Goal: Communication & Community: Answer question/provide support

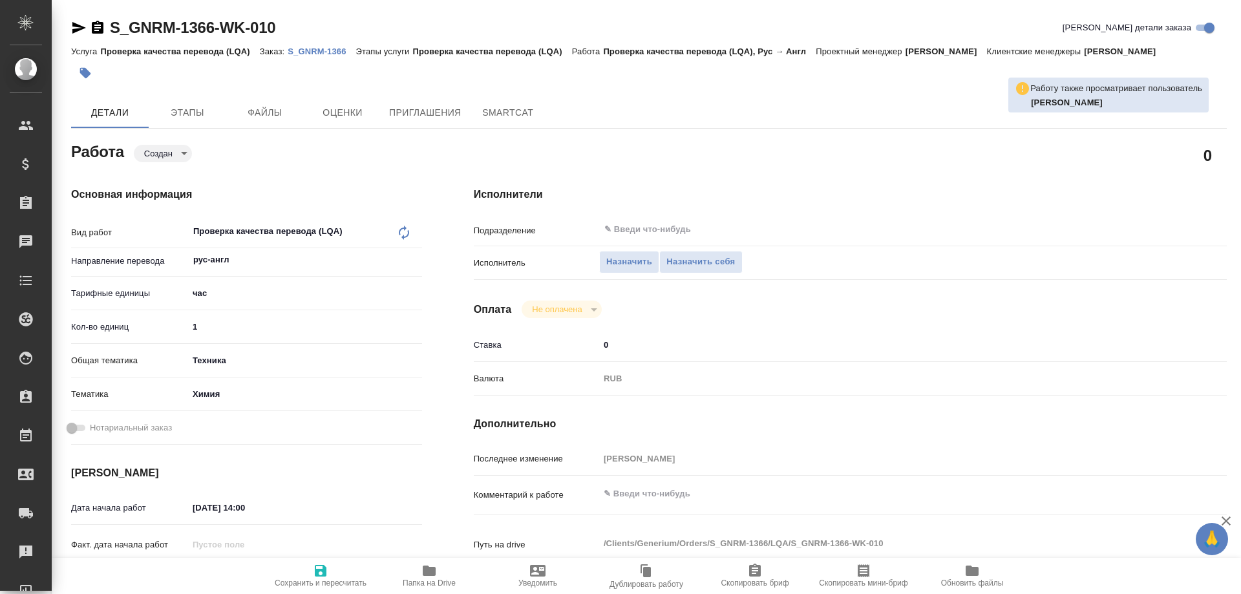
type textarea "x"
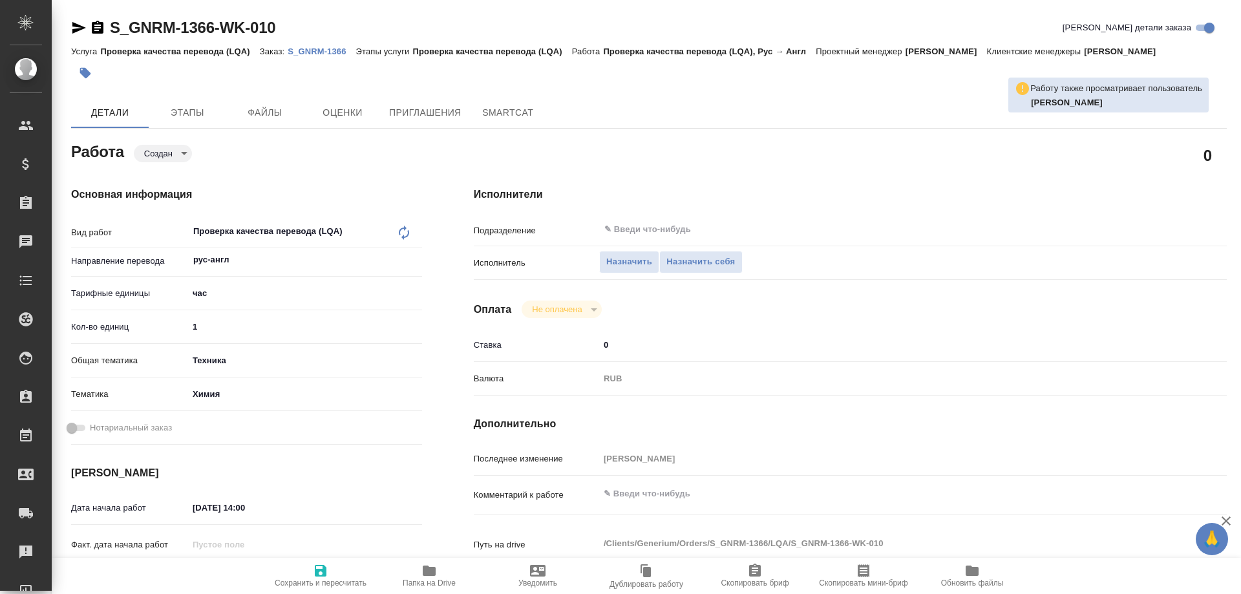
type textarea "x"
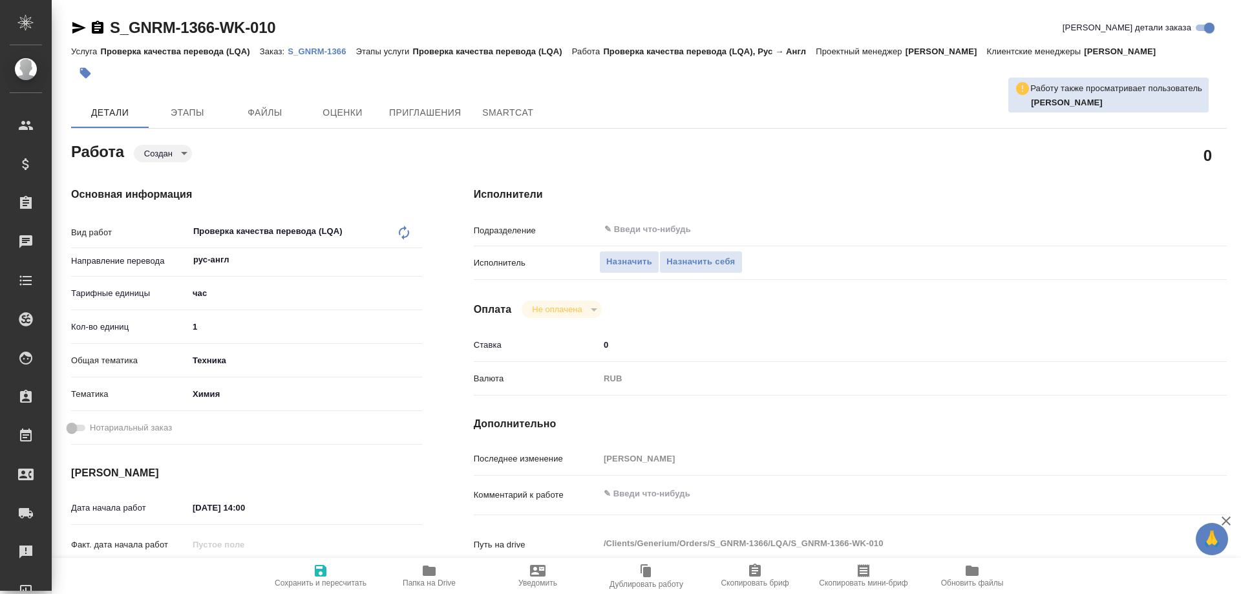
type textarea "x"
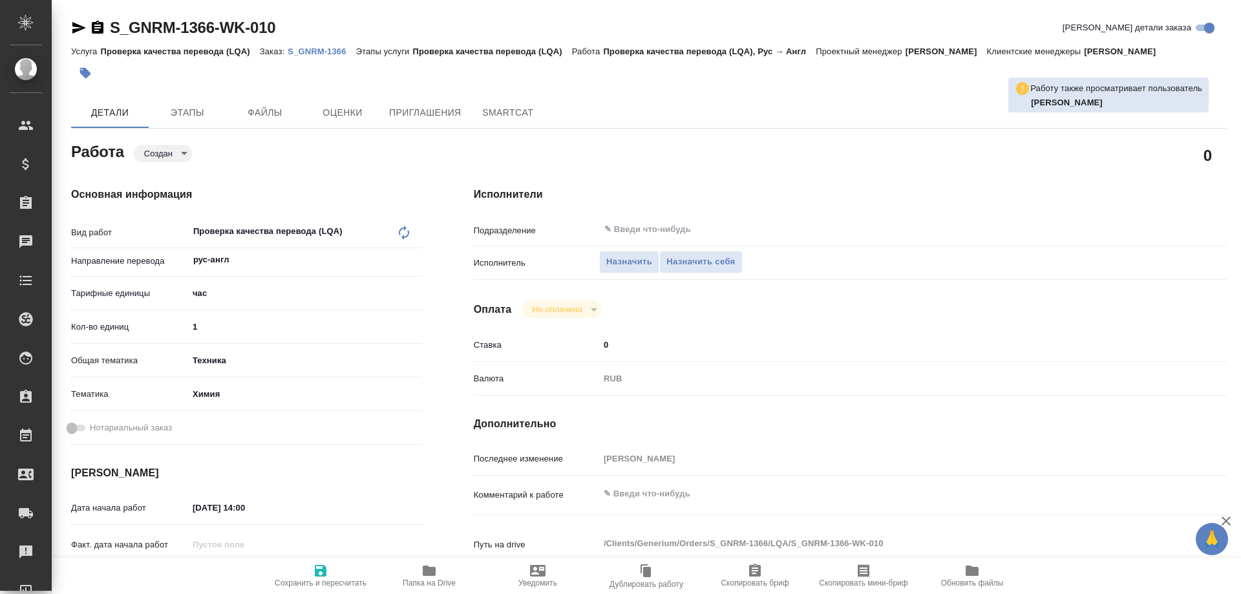
type textarea "x"
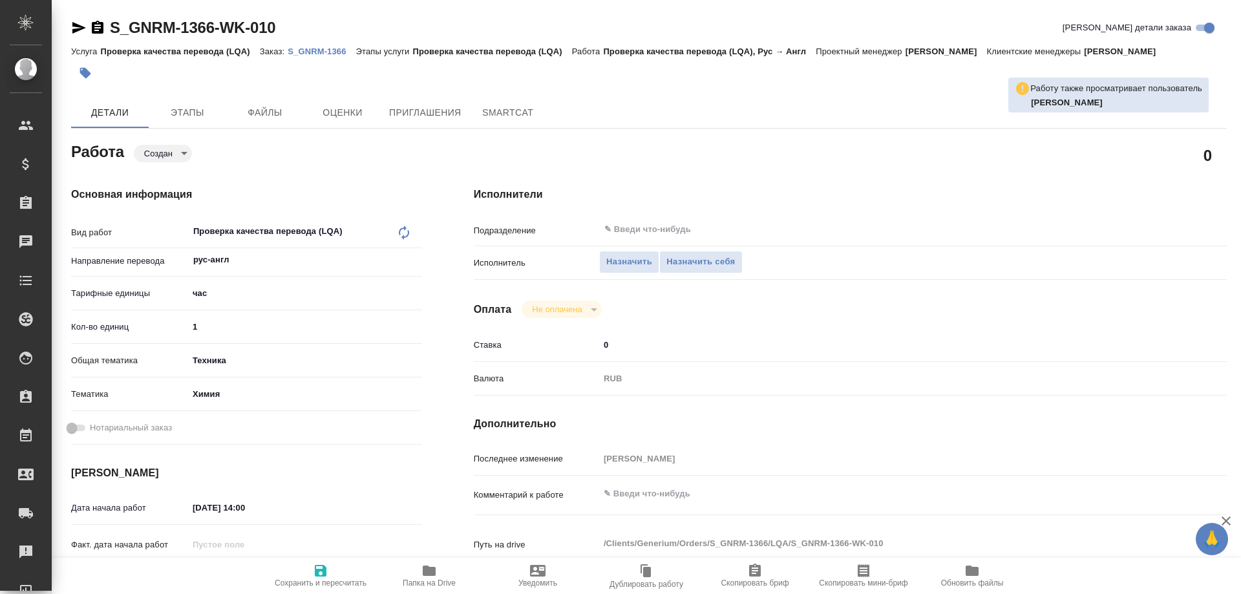
type textarea "x"
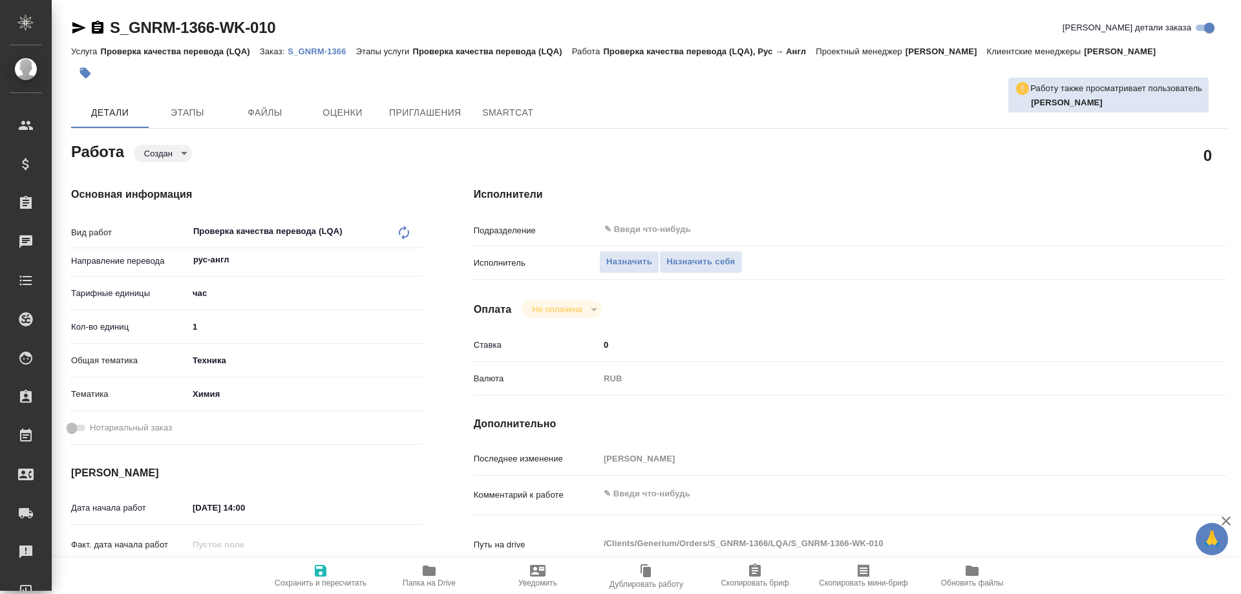
type textarea "x"
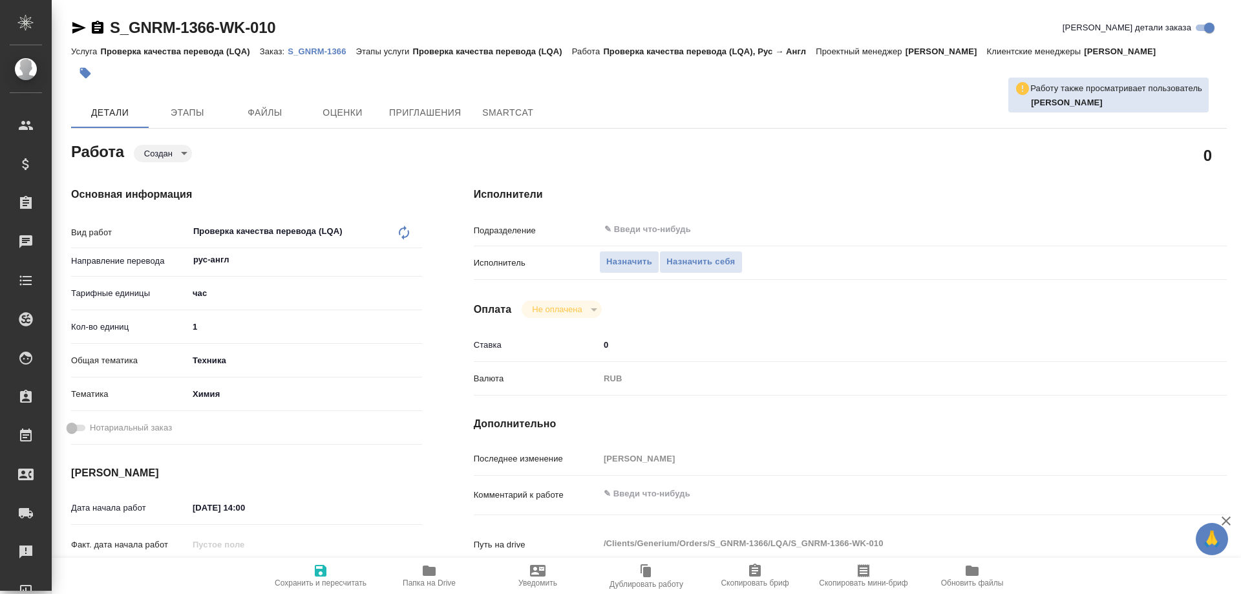
type textarea "x"
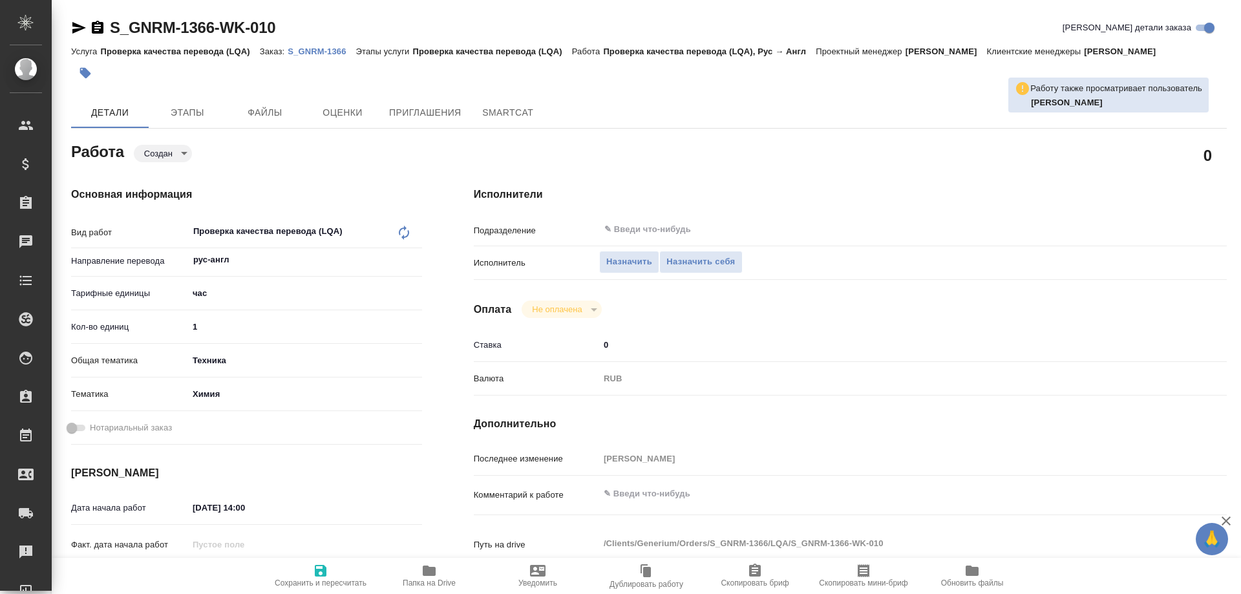
type textarea "x"
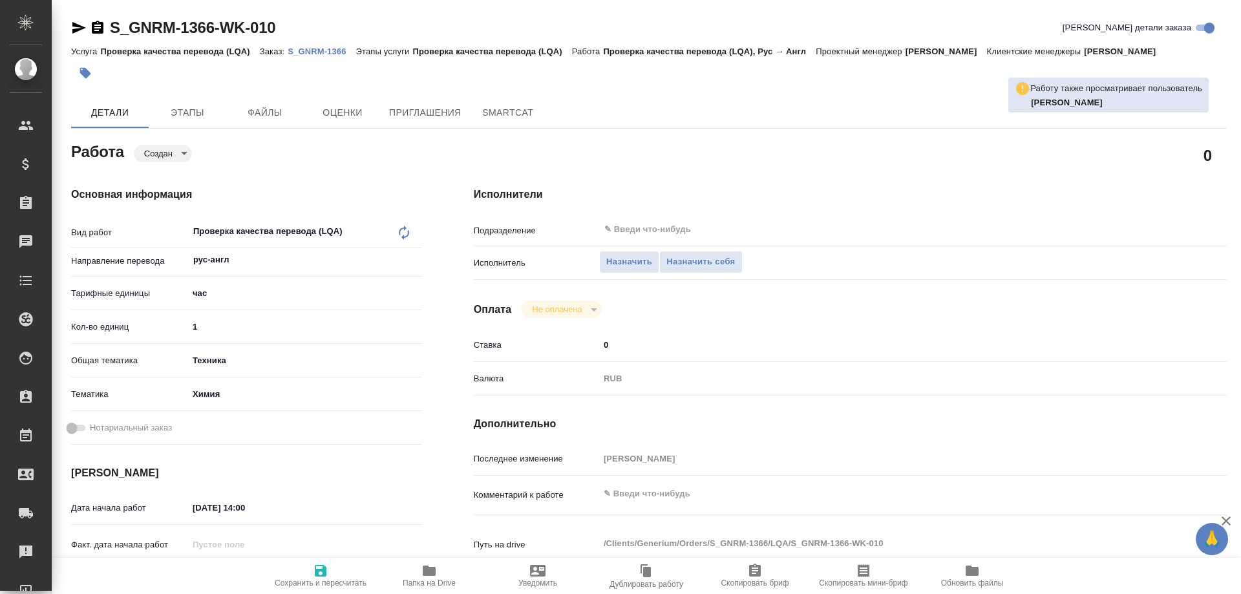
type textarea "x"
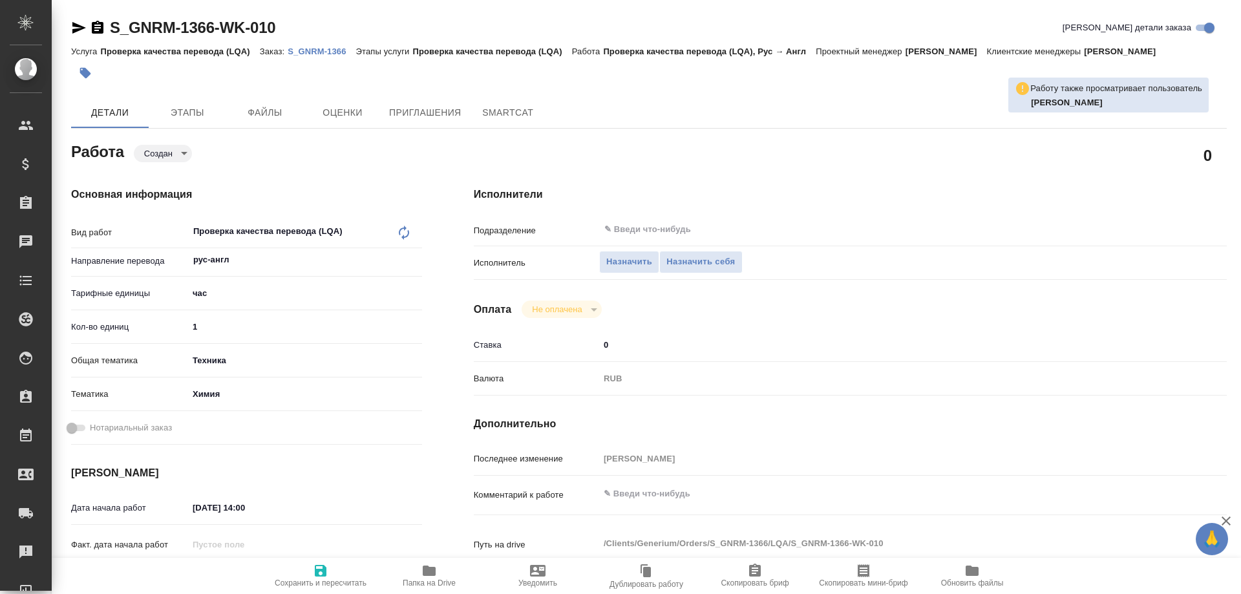
type textarea "x"
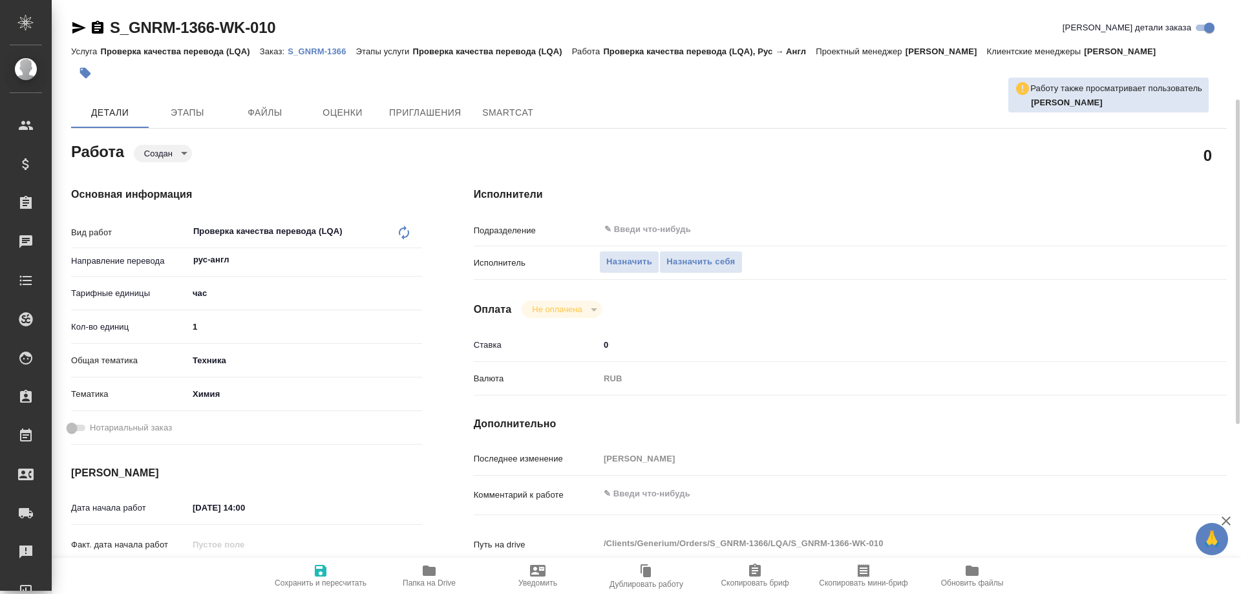
type textarea "x"
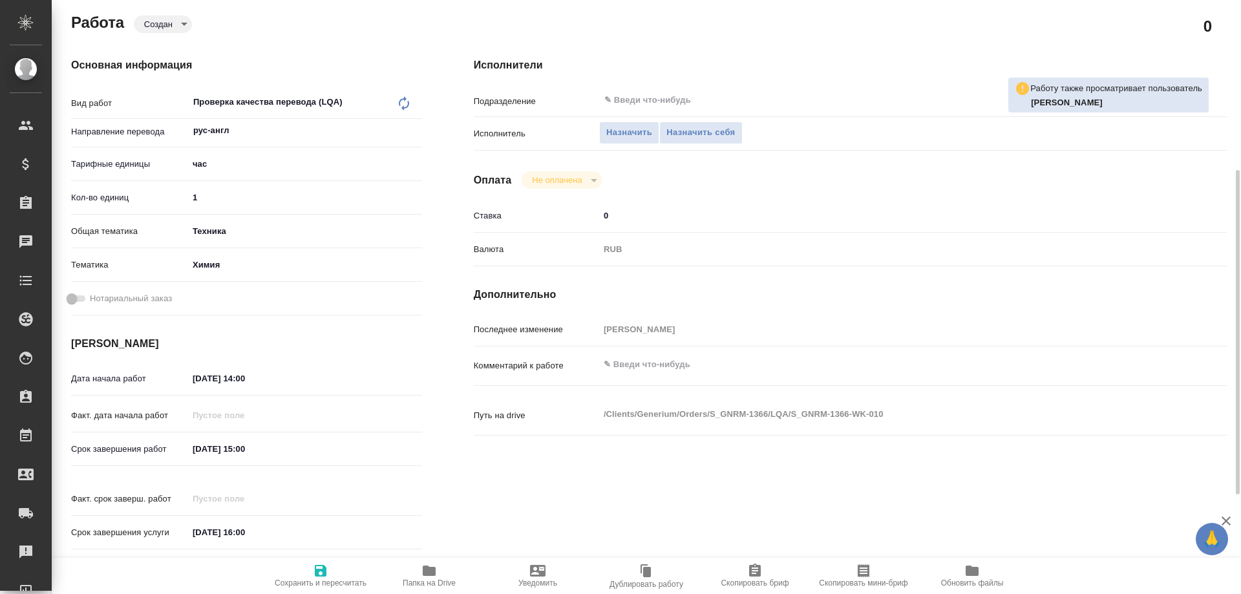
scroll to position [194, 0]
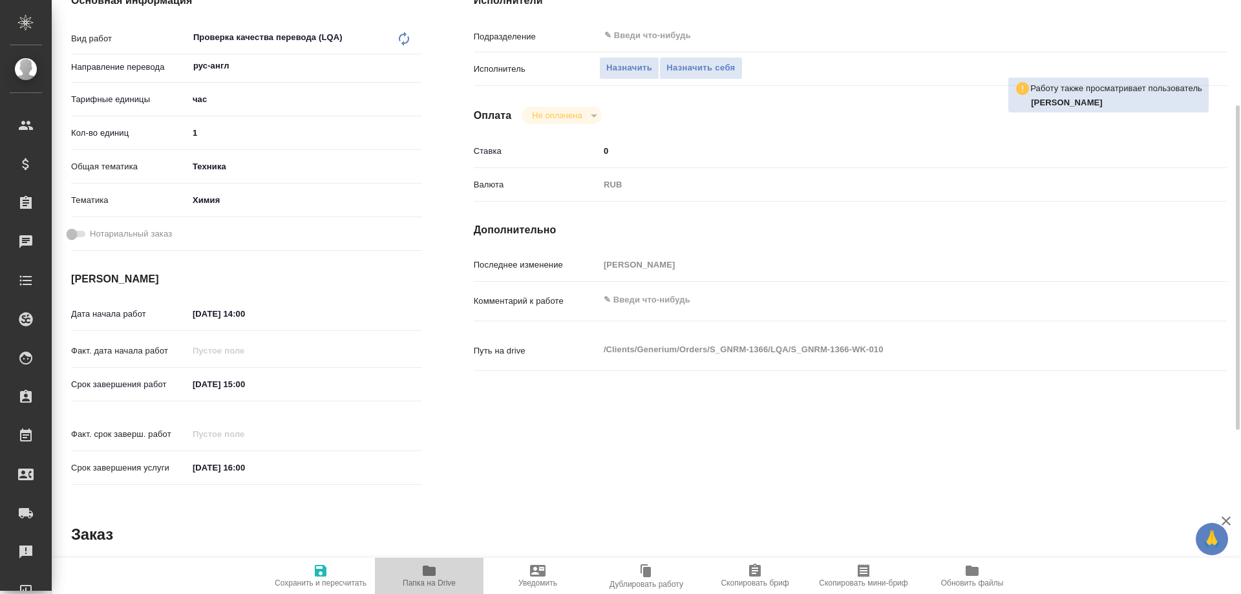
click at [425, 575] on icon "button" at bounding box center [429, 570] width 13 height 10
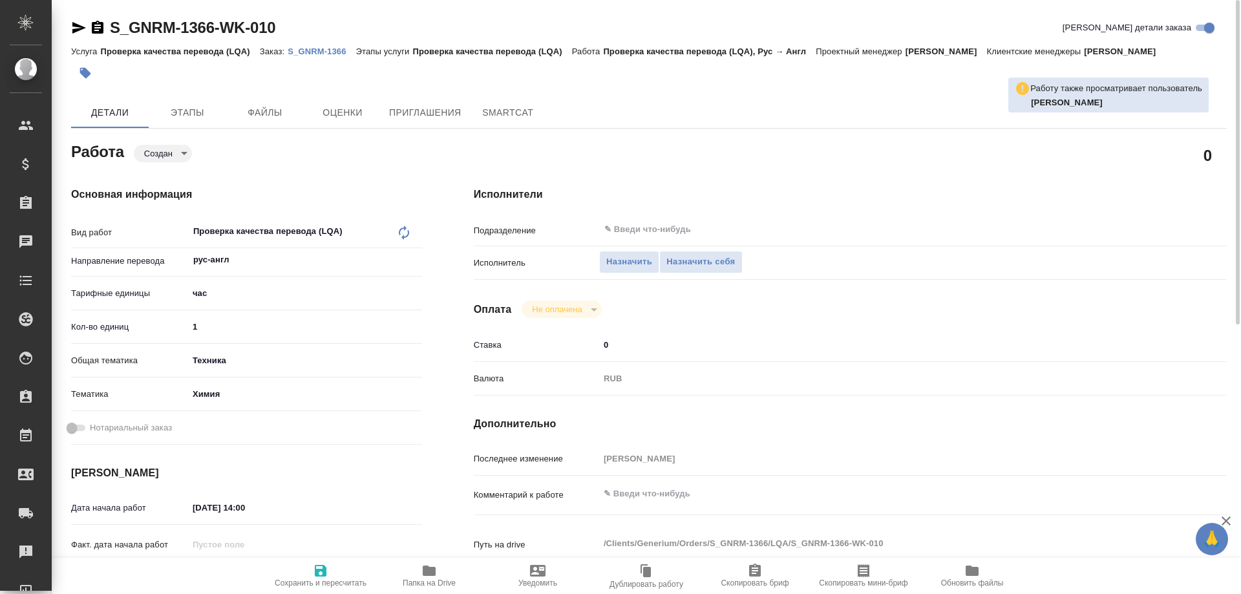
click at [303, 52] on p "S_GNRM-1366" at bounding box center [322, 52] width 68 height 10
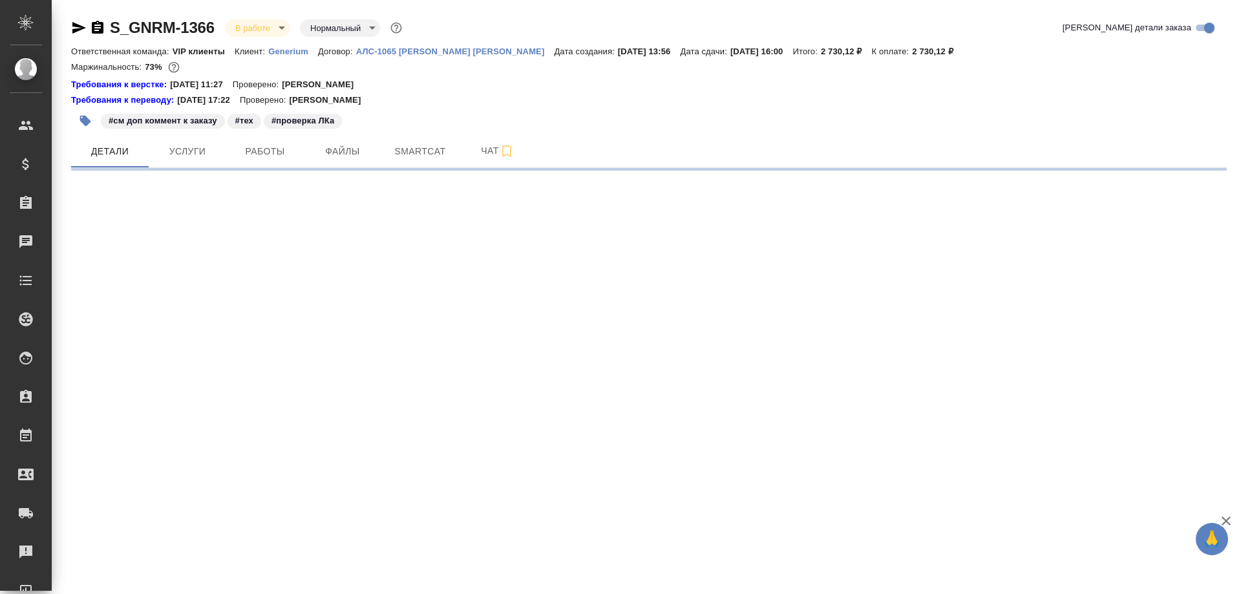
select select "RU"
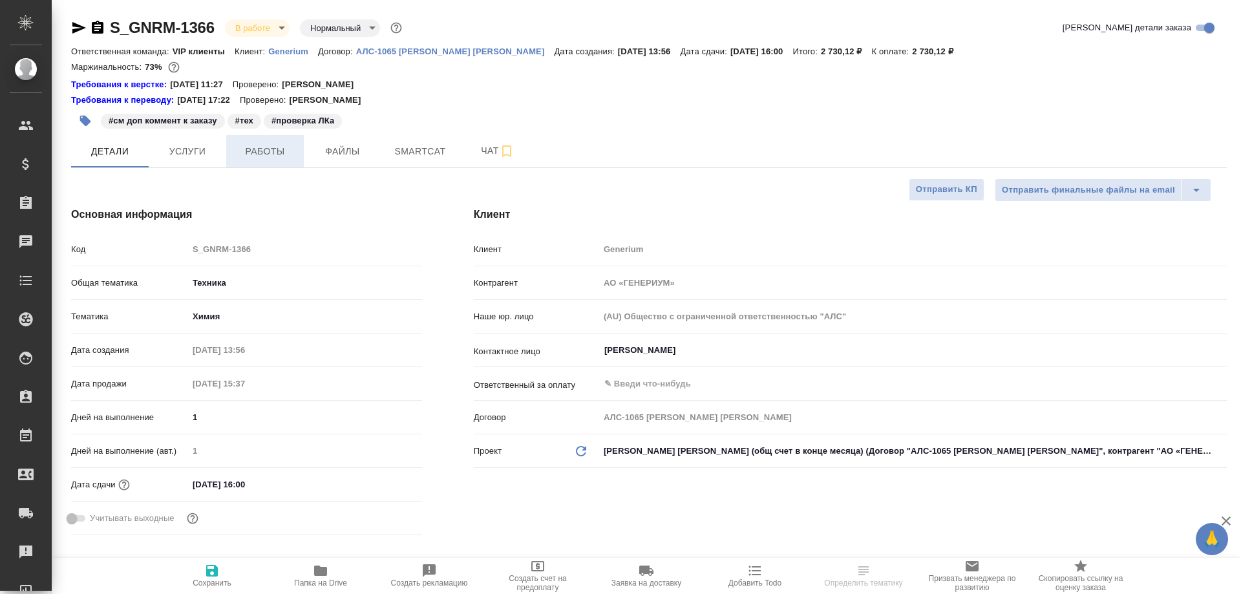
type textarea "x"
type input "[PERSON_NAME]"
type input "Комаров Роман"
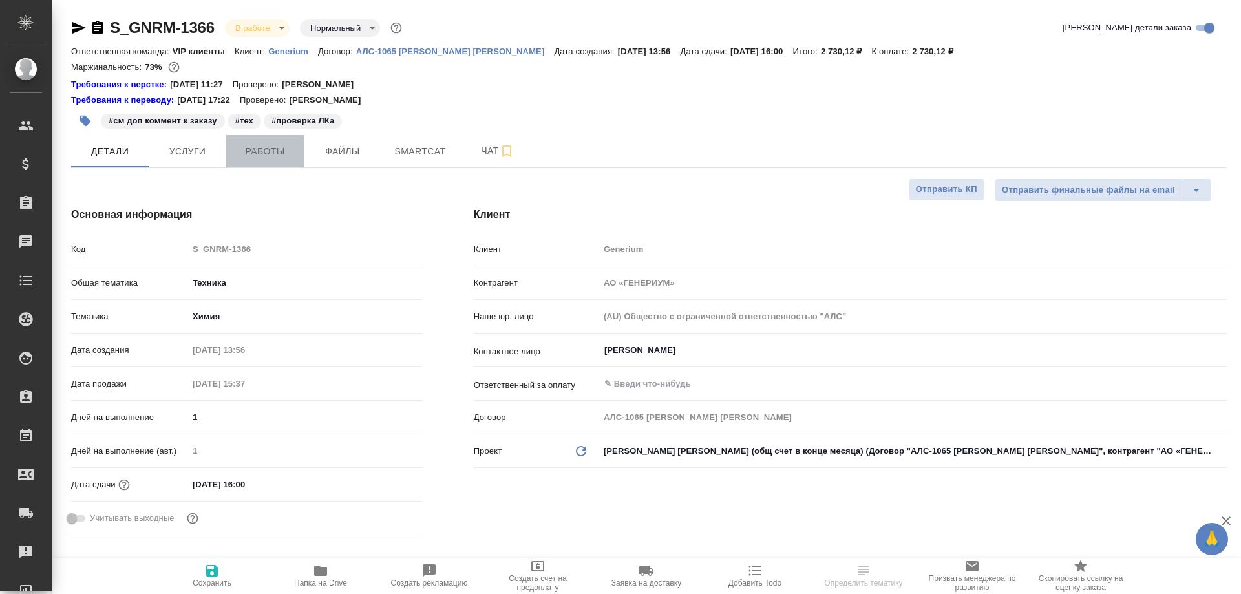
click at [275, 153] on span "Работы" at bounding box center [265, 151] width 62 height 16
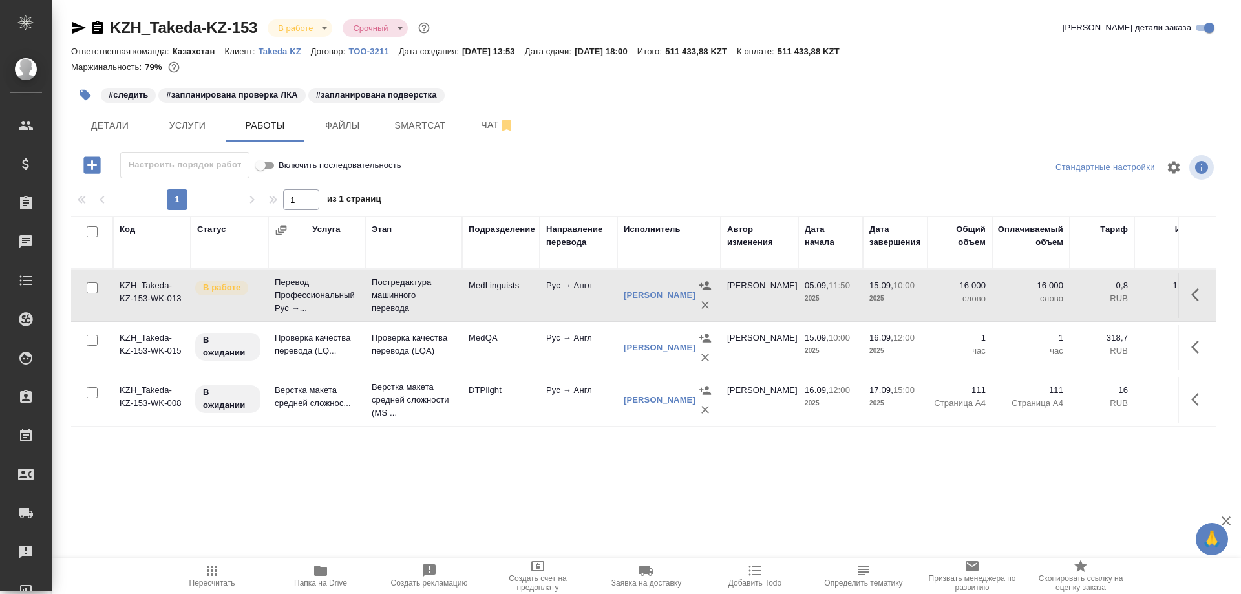
click at [321, 339] on td "Проверка качества перевода (LQ..." at bounding box center [316, 347] width 97 height 45
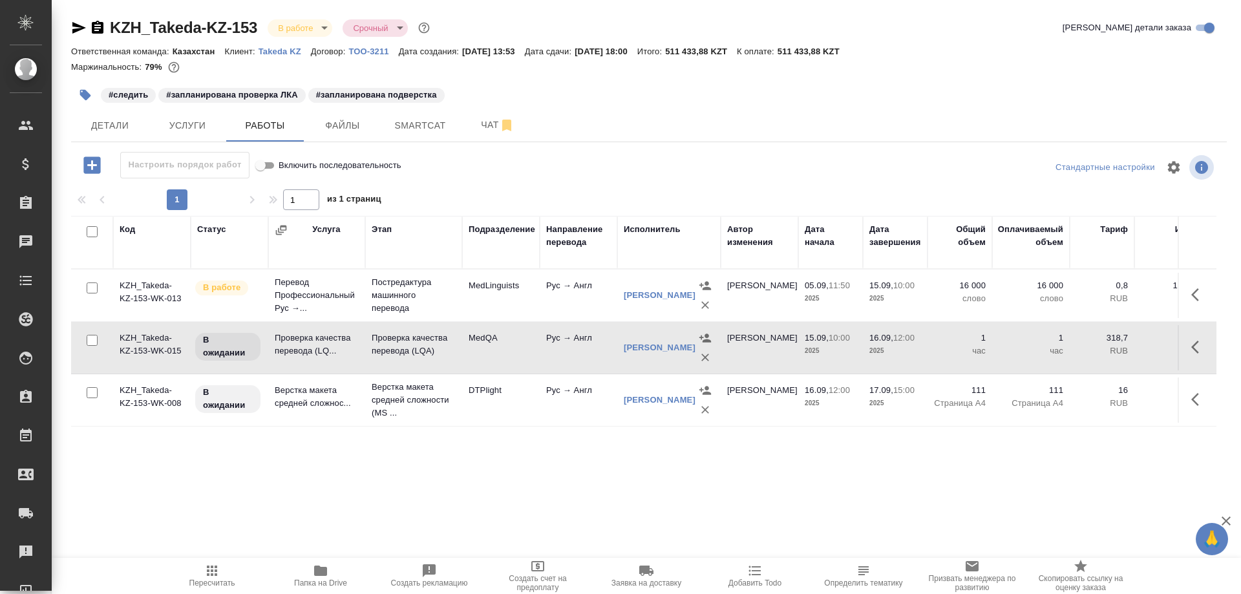
click at [321, 339] on td "Проверка качества перевода (LQ..." at bounding box center [316, 347] width 97 height 45
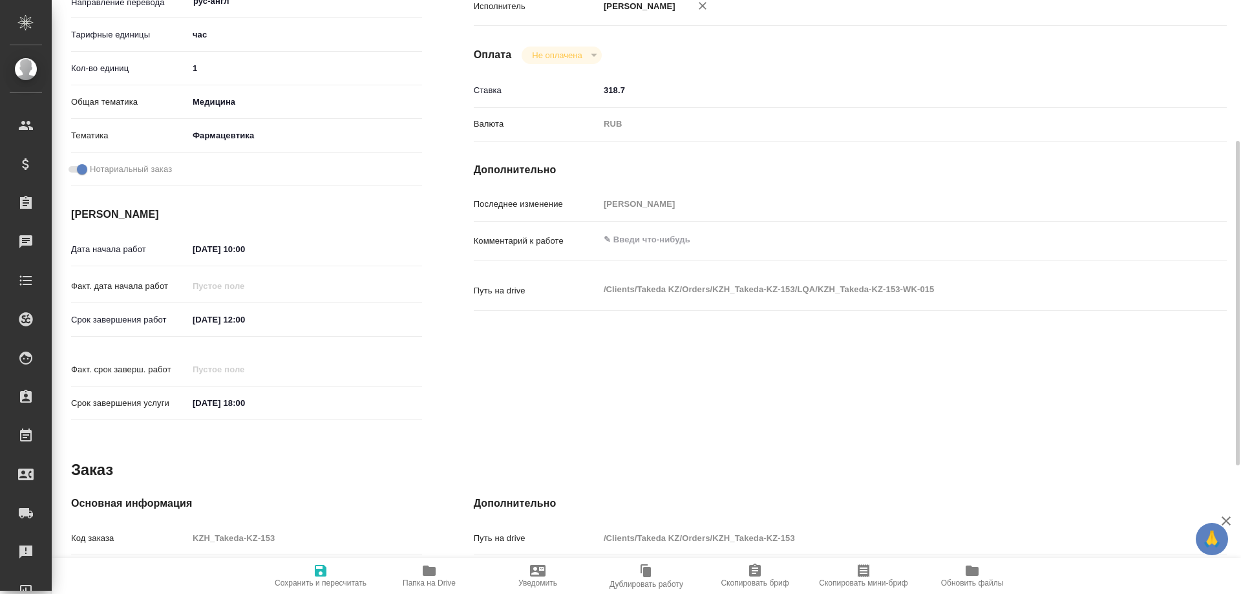
scroll to position [493, 0]
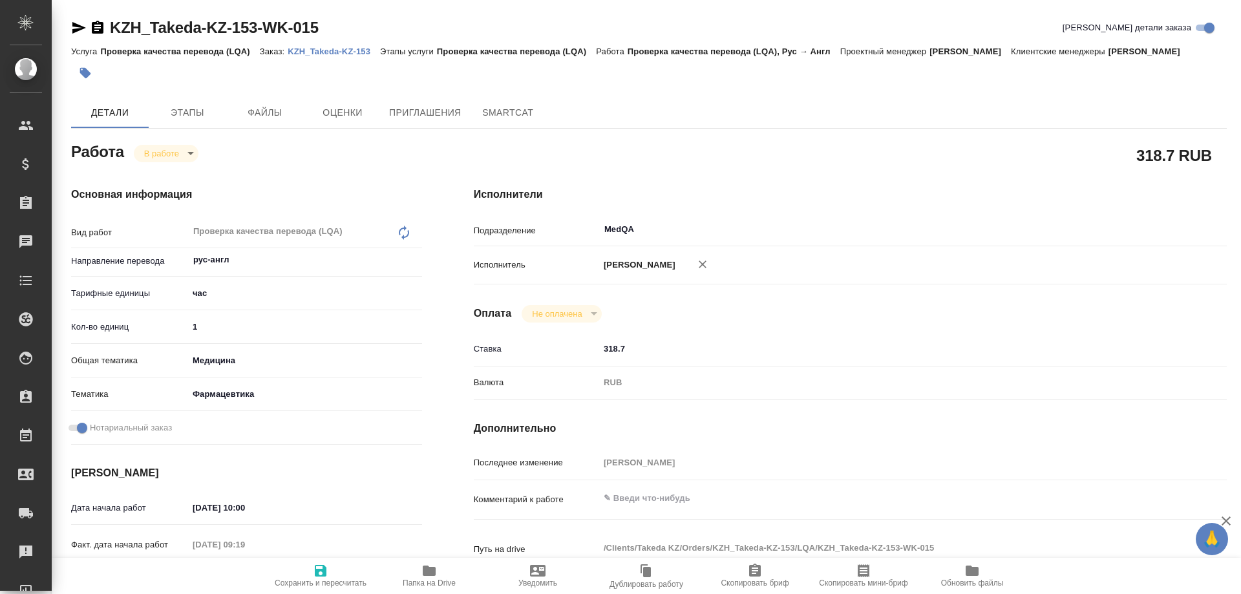
type textarea "x"
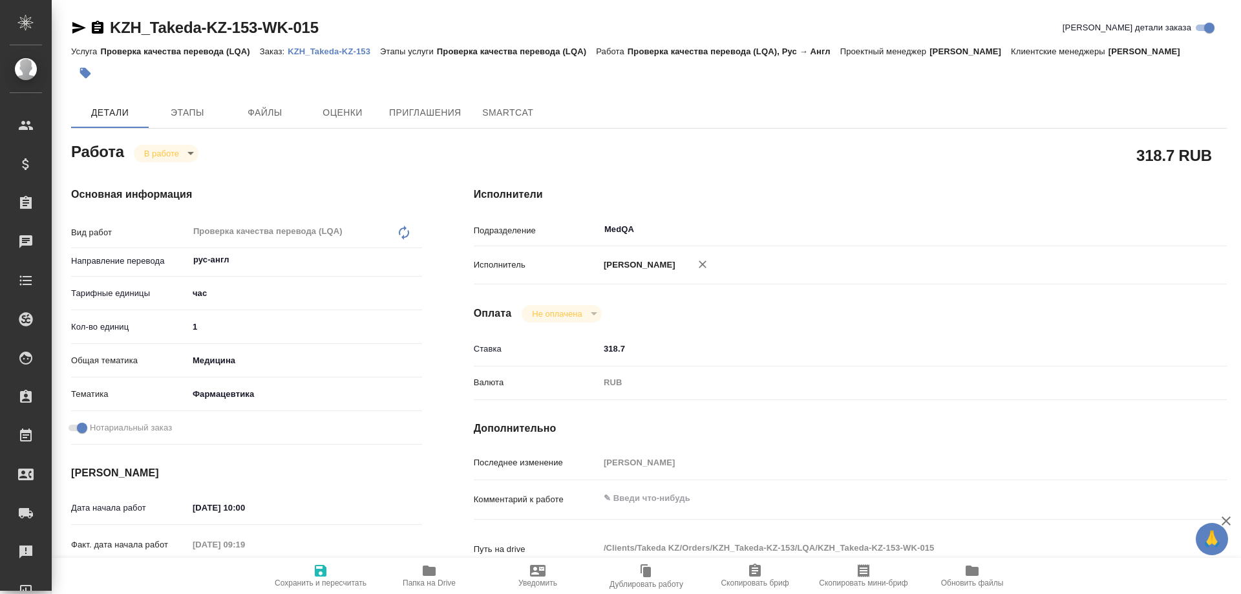
type textarea "x"
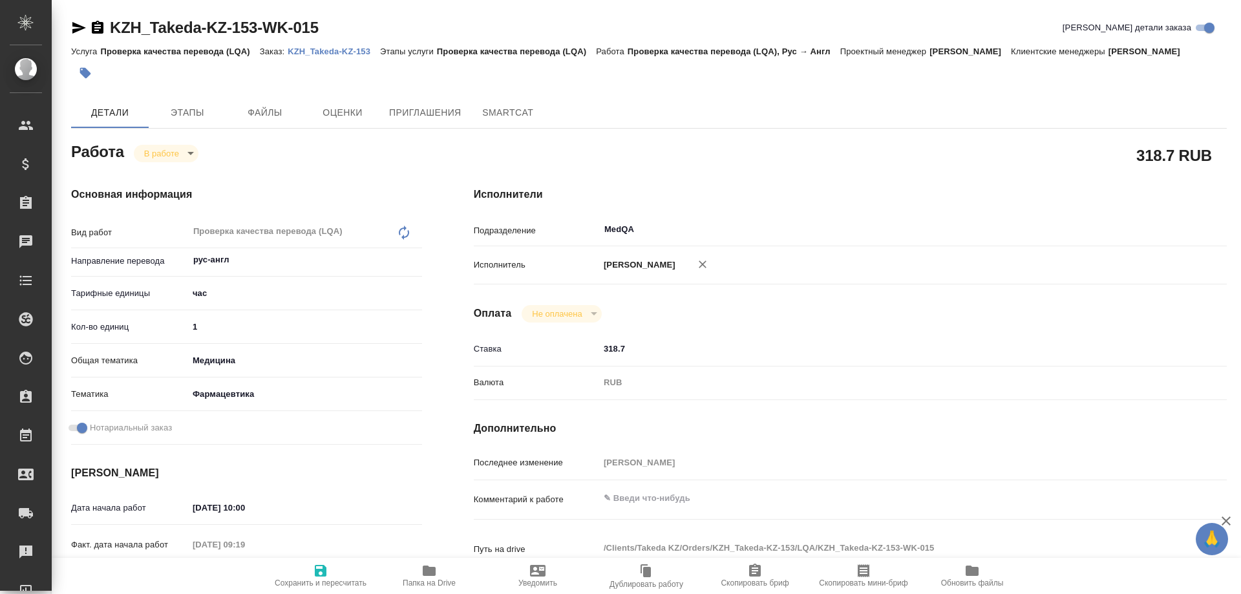
type textarea "x"
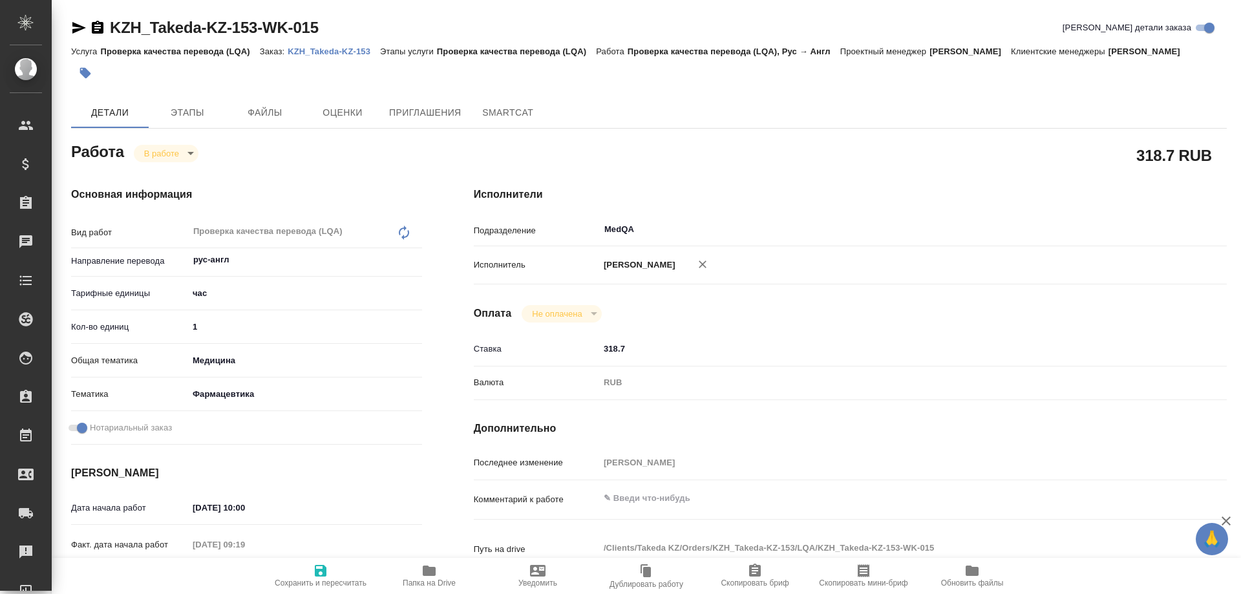
type textarea "x"
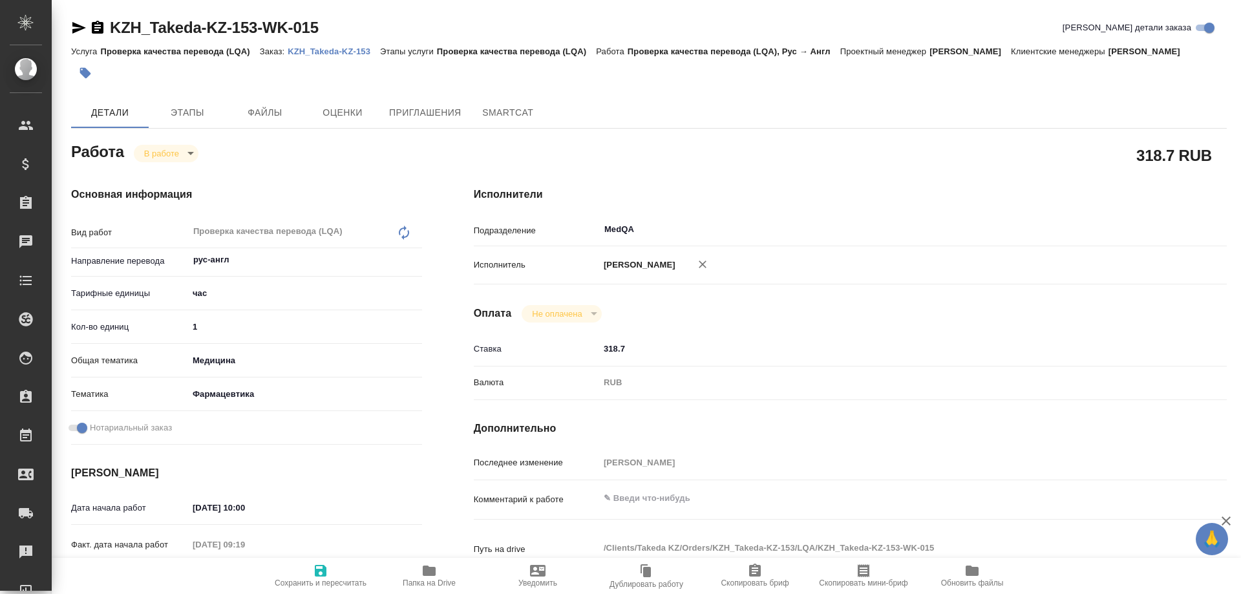
type textarea "x"
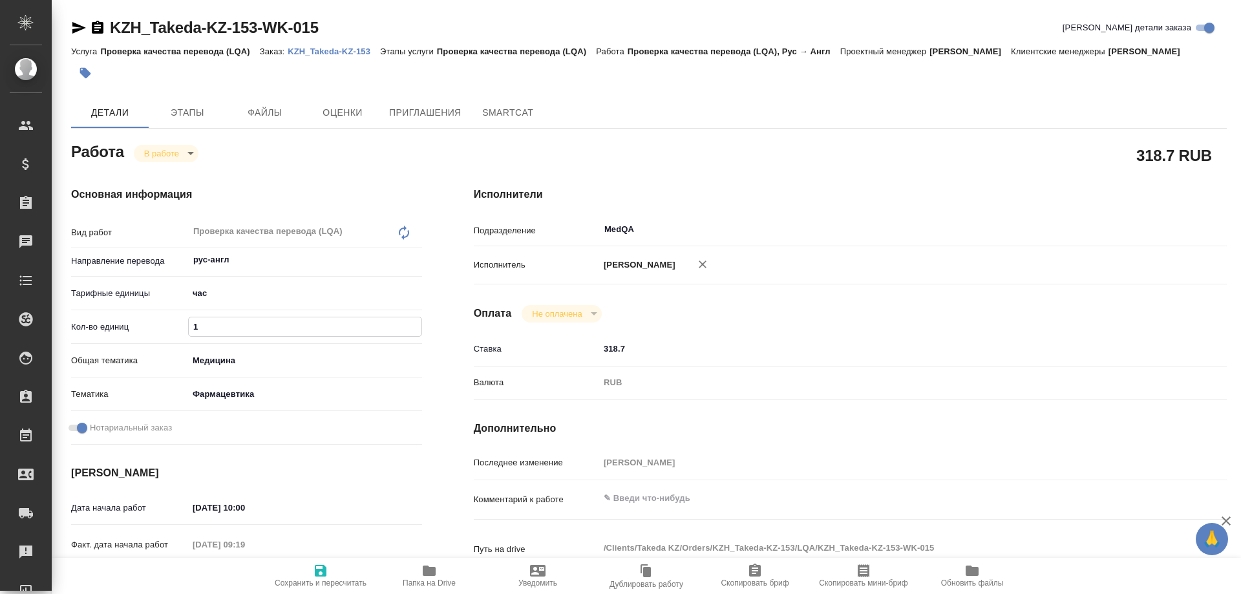
drag, startPoint x: 210, startPoint y: 328, endPoint x: 184, endPoint y: 328, distance: 26.5
click at [184, 328] on div "Кол-во единиц 1" at bounding box center [246, 326] width 351 height 23
type textarea "x"
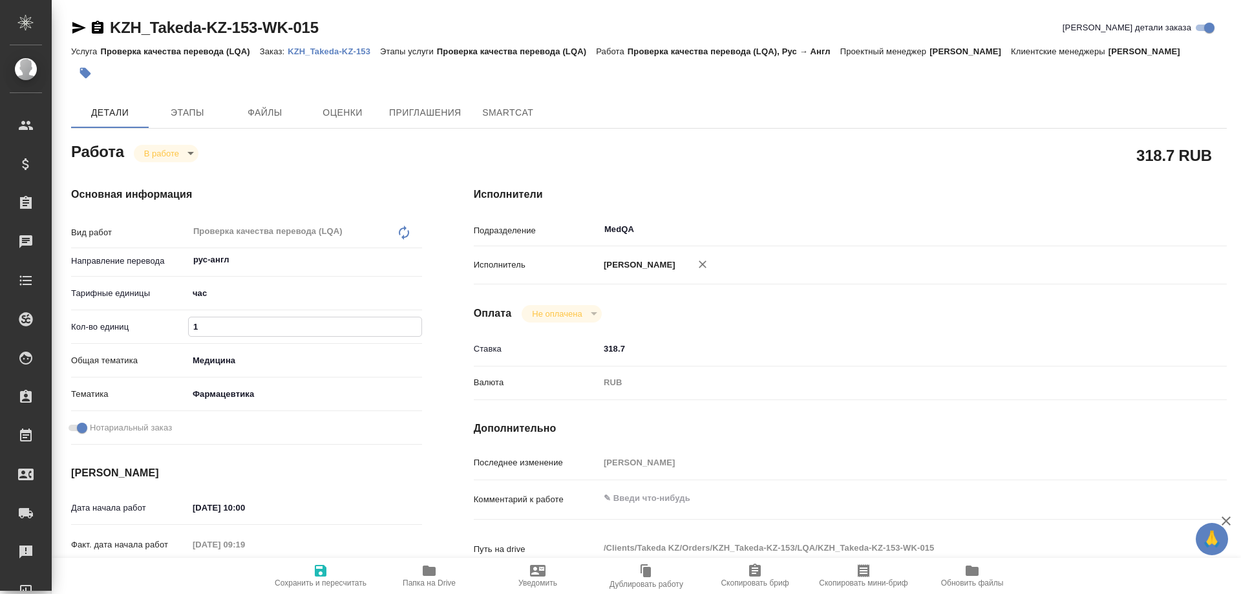
type textarea "x"
type input "3"
type textarea "x"
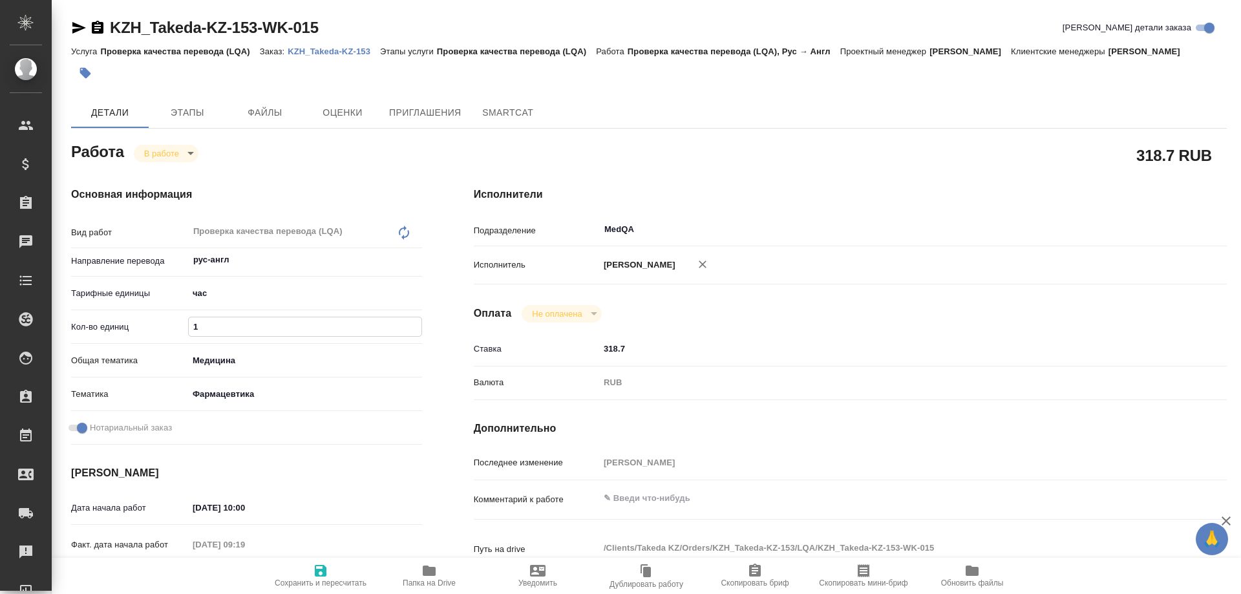
type textarea "x"
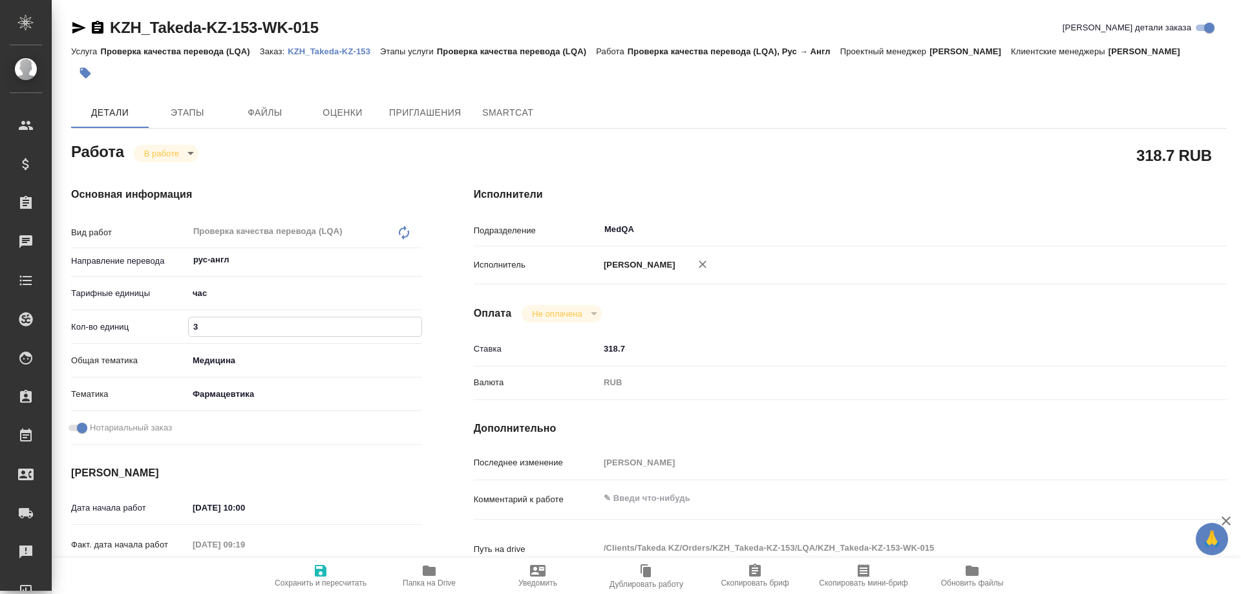
type textarea "x"
type input "3"
click at [428, 573] on icon "button" at bounding box center [429, 570] width 13 height 10
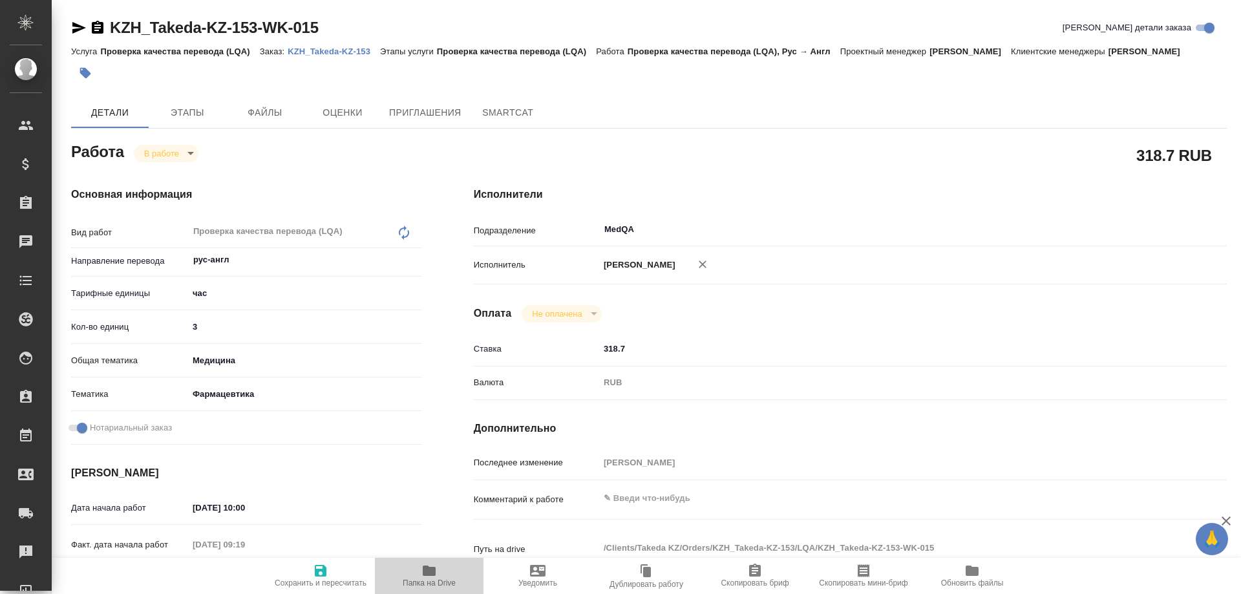
click at [428, 573] on icon "button" at bounding box center [429, 570] width 13 height 10
click at [319, 573] on icon "button" at bounding box center [321, 571] width 12 height 12
type textarea "x"
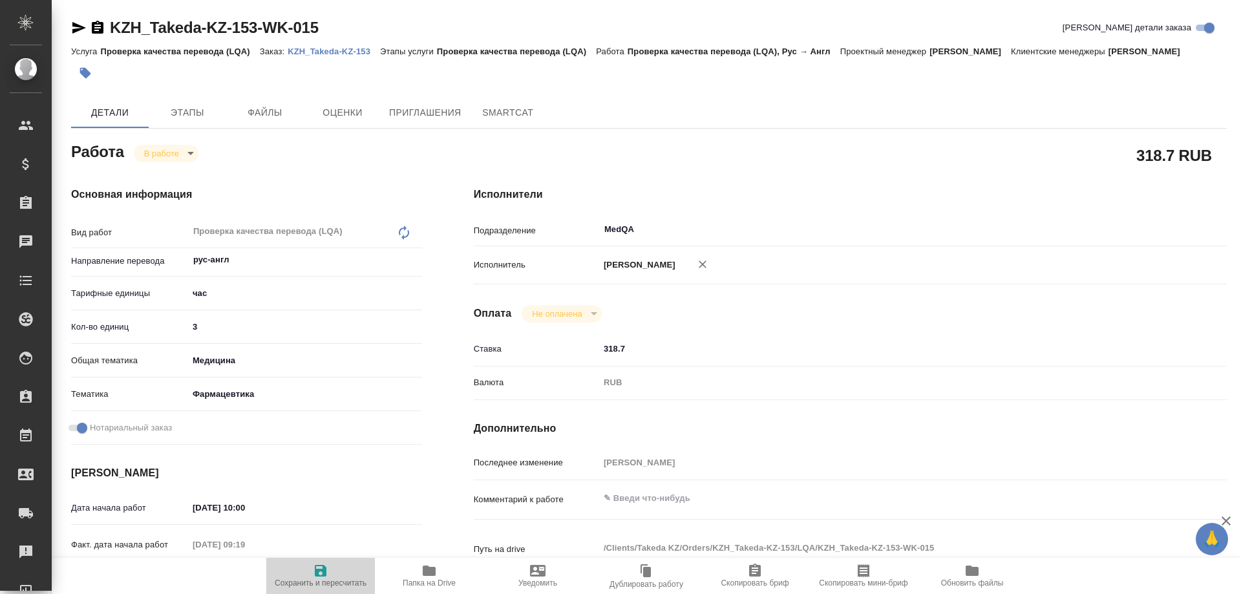
type textarea "x"
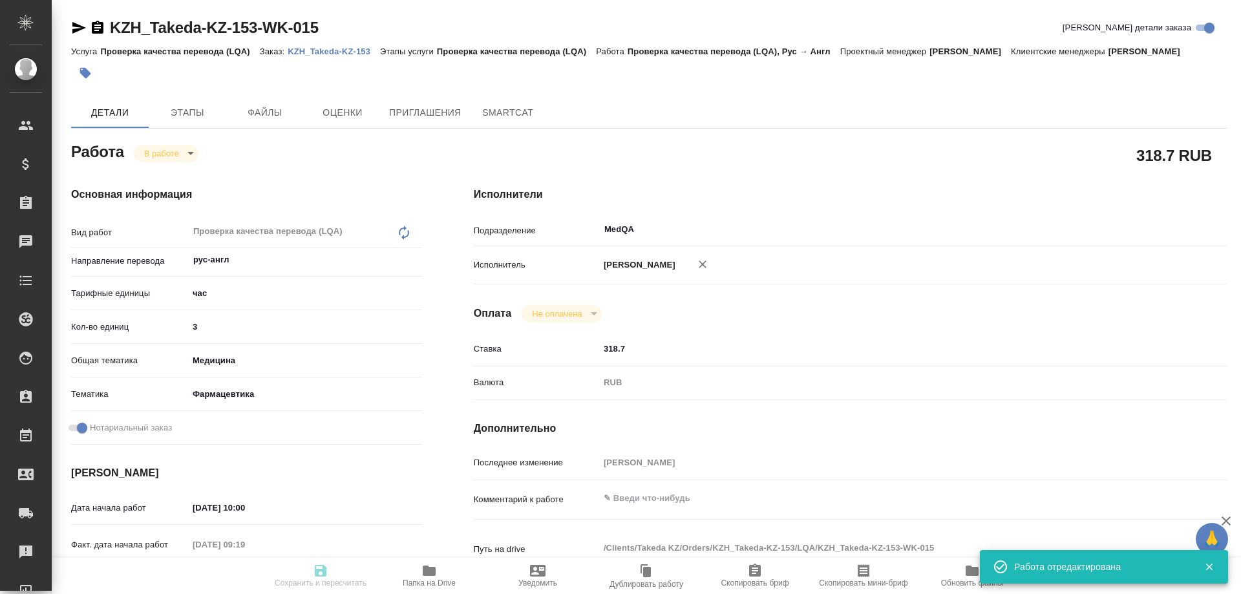
type textarea "x"
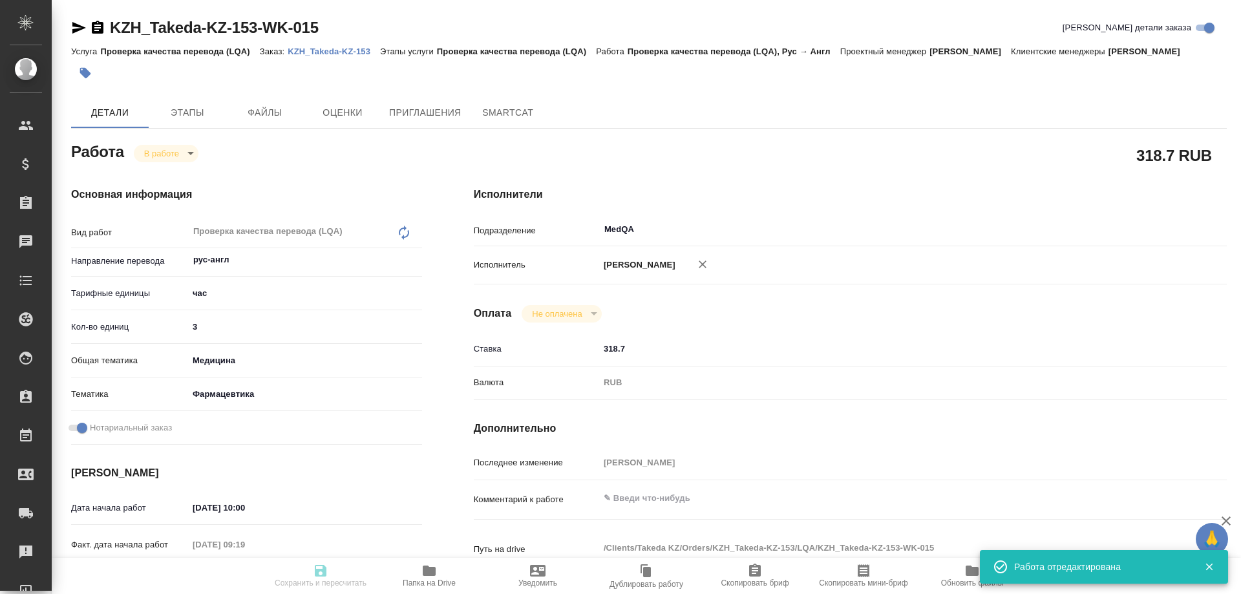
type input "inProgress"
type textarea "Проверка качества перевода (LQA)"
type textarea "x"
type input "рус-англ"
type input "5a8b1489cc6b4906c91bfd93"
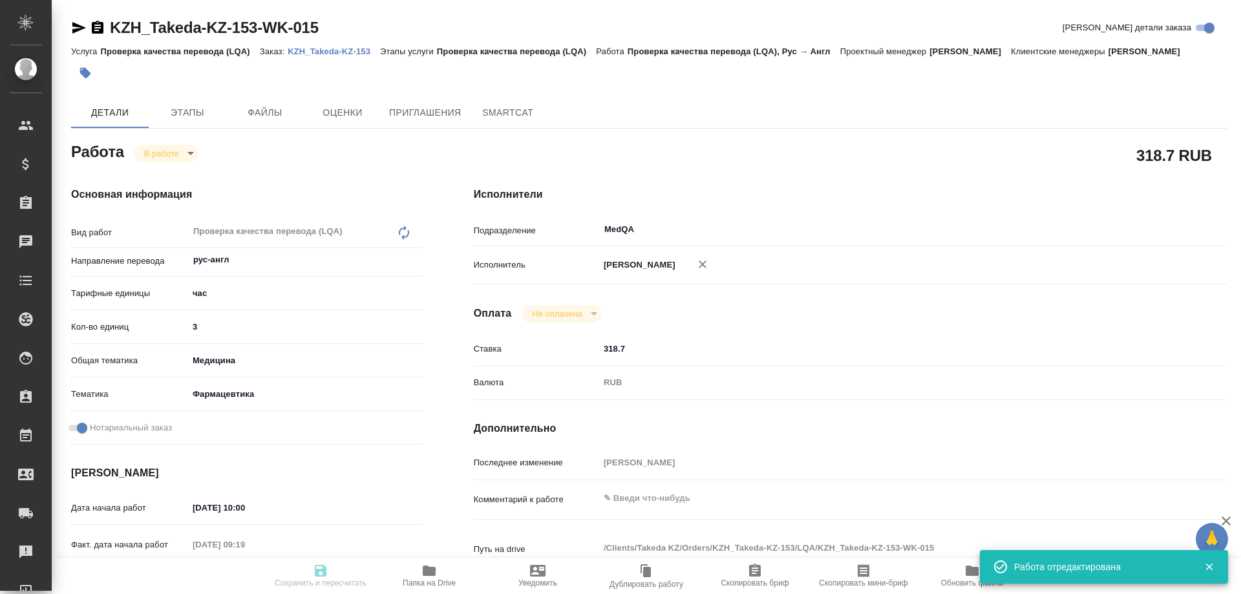
type input "3"
type input "med"
type input "6149832f2b7be24903fd7a82"
checkbox input "true"
type input "15.09.2025 10:00"
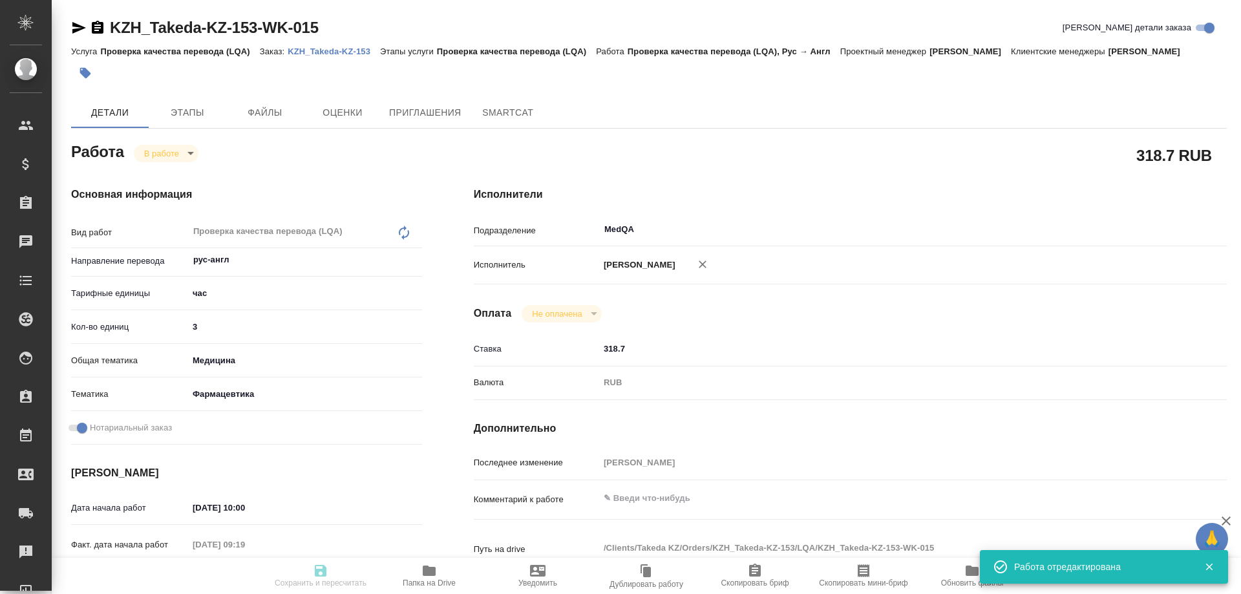
type input "16.09.2025 09:19"
type input "16.09.2025 12:00"
type input "[DATE] 18:00"
type input "MedQA"
type input "notPayed"
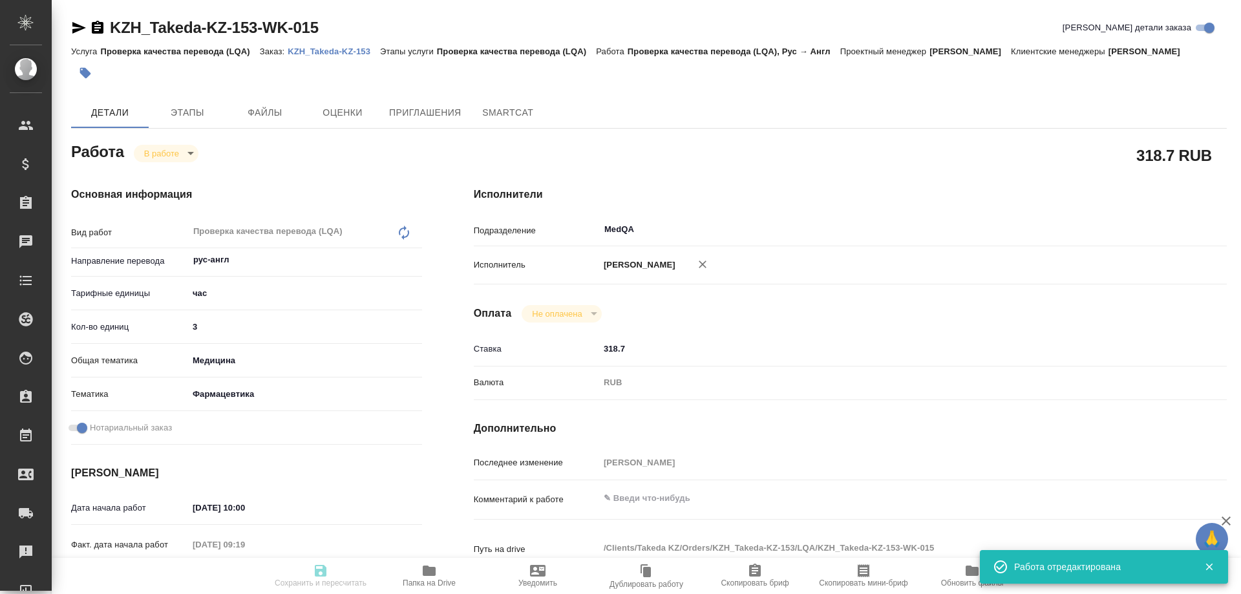
type input "318.7"
type input "RUB"
type input "[PERSON_NAME]"
type textarea "x"
type textarea "/Clients/Takeda KZ/Orders/KZH_Takeda-KZ-153/LQA/KZH_Takeda-KZ-153-WK-015"
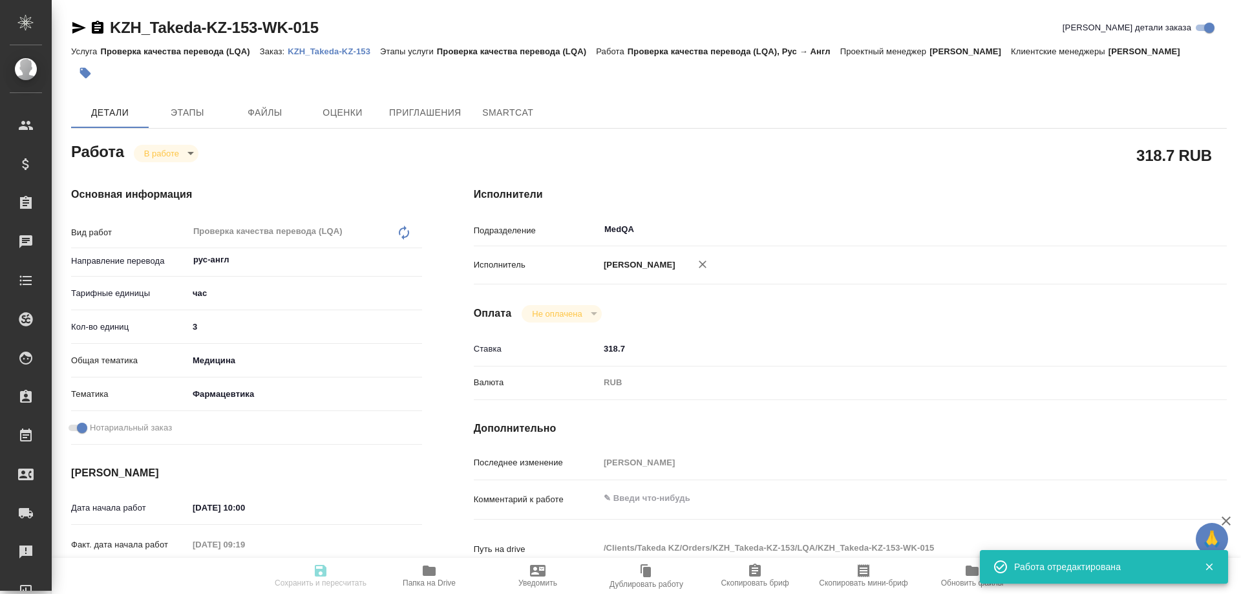
type textarea "x"
type input "KZH_Takeda-KZ-153"
type input "Проверка качества перевода (LQA)"
type input "[PERSON_NAME]"
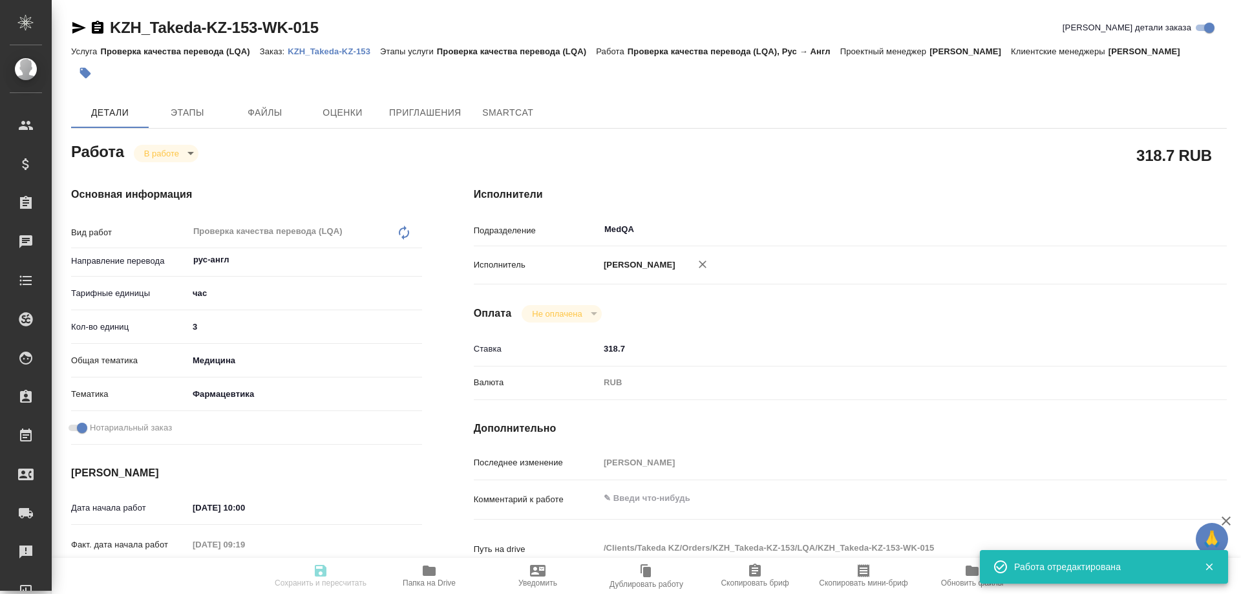
type input "[PERSON_NAME]"
type input "/Clients/Takeda KZ/Orders/KZH_Takeda-KZ-153"
type textarea "x"
type textarea "перевести документ во вложении на английский язык. необходим качественный серти…"
type textarea "x"
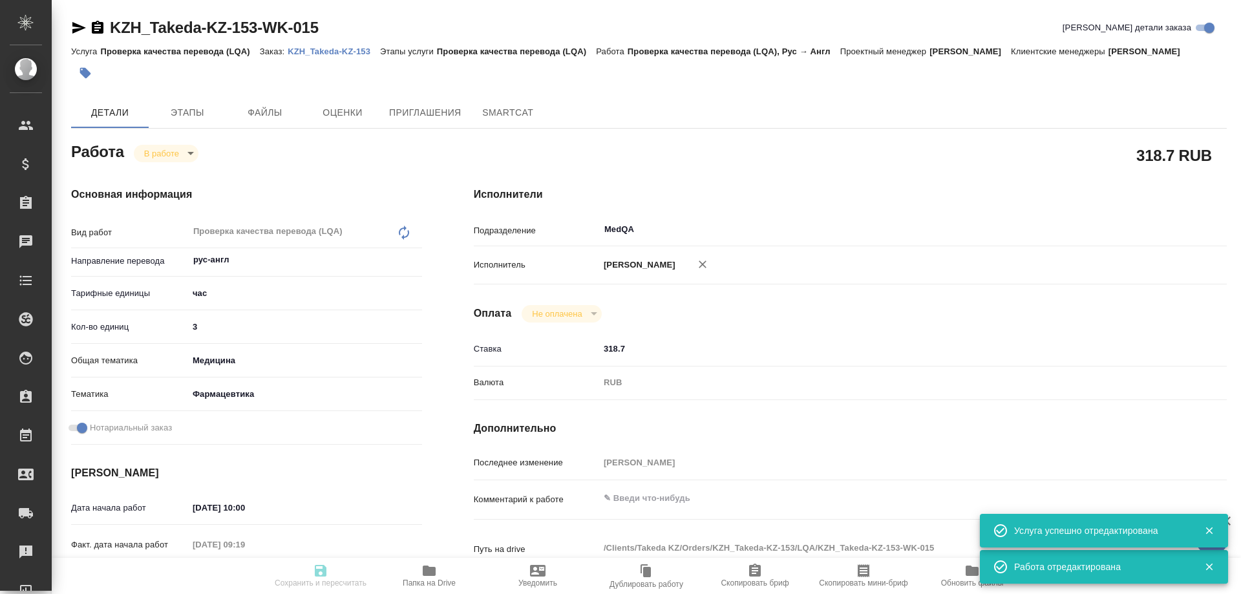
type textarea "x"
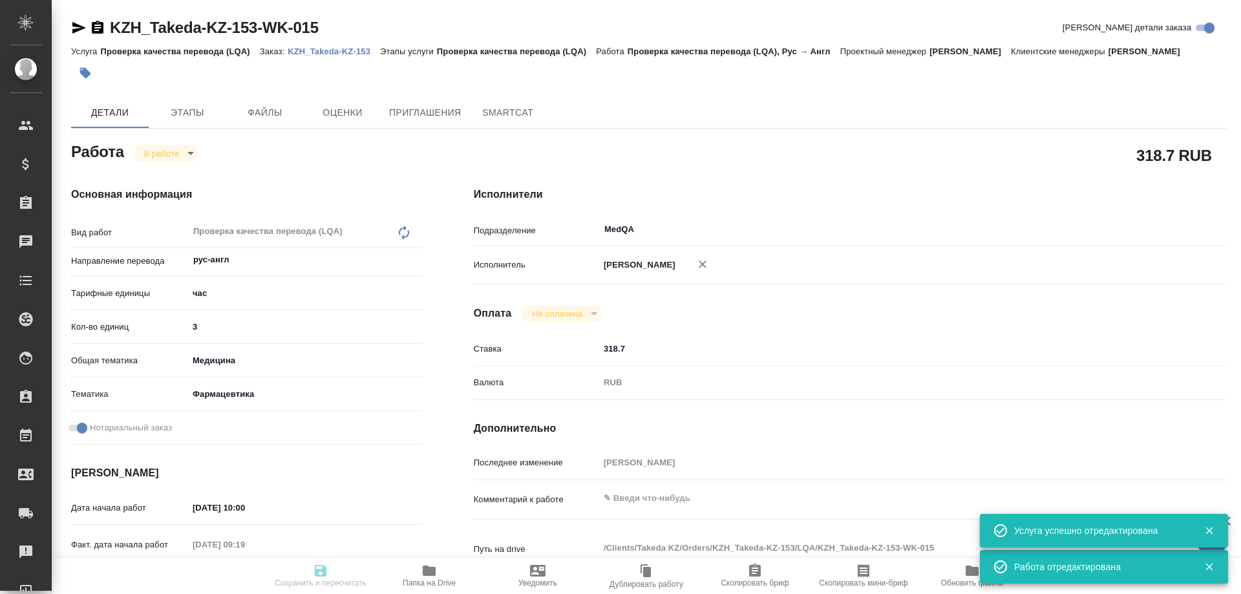
type textarea "x"
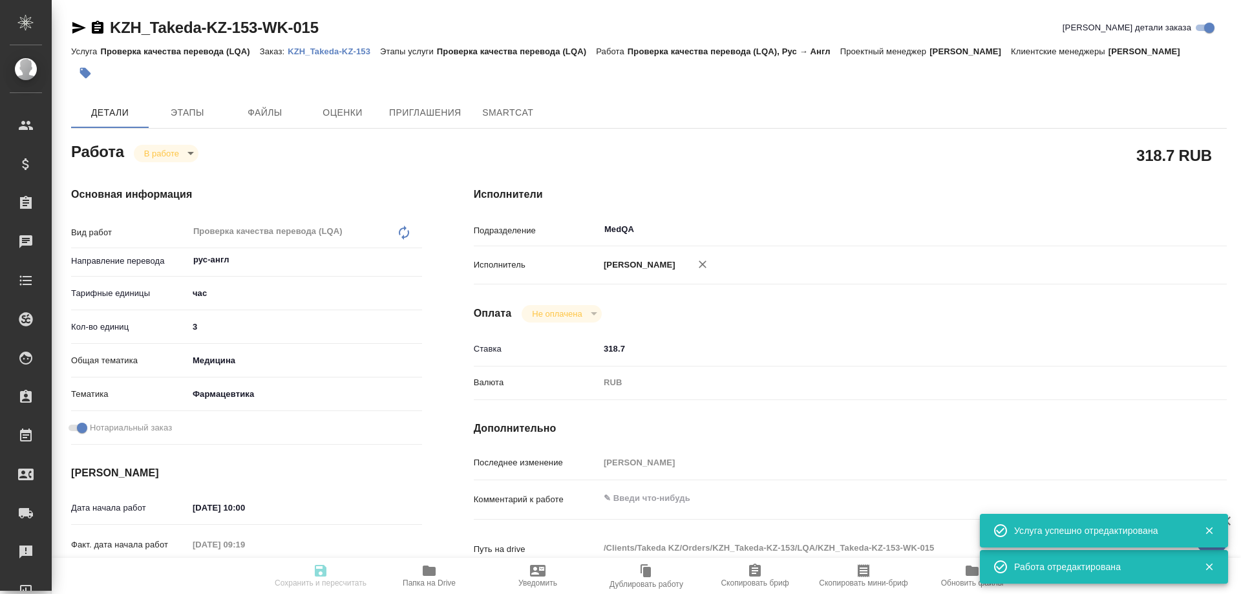
type textarea "x"
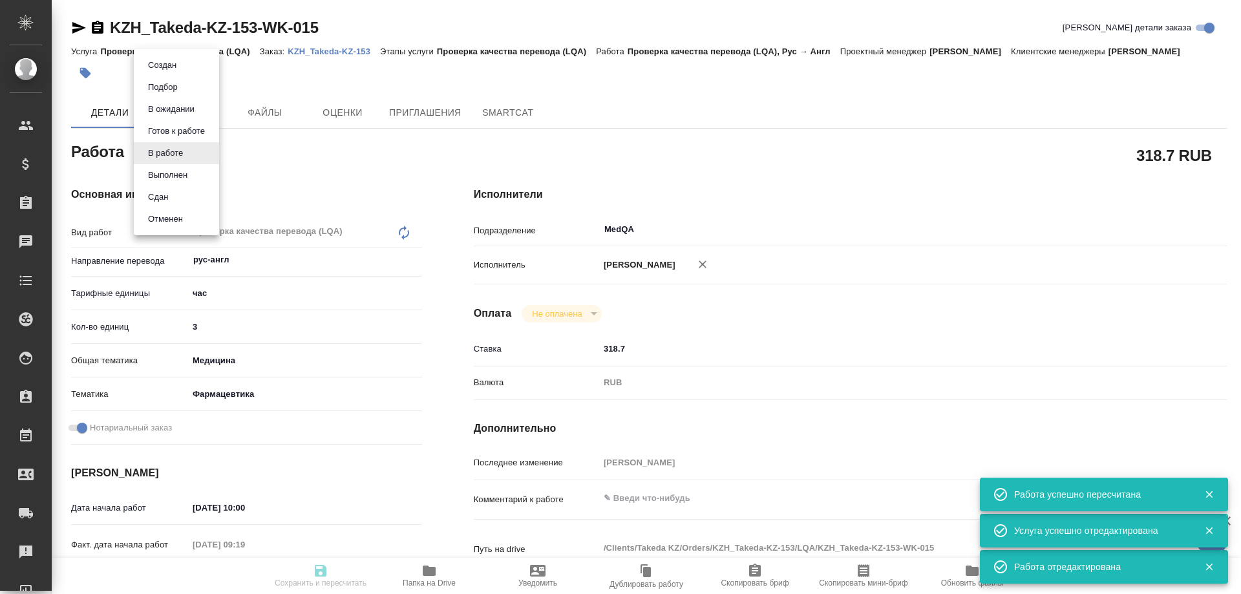
click at [183, 156] on body "🙏 .cls-1 fill:#fff; AWATERA Solovyova Elena Клиенты Спецификации Заказы 0 Чаты …" at bounding box center [620, 297] width 1241 height 594
type input "inProgress"
type textarea "Проверка качества перевода (LQA)"
type textarea "x"
type input "рус-англ"
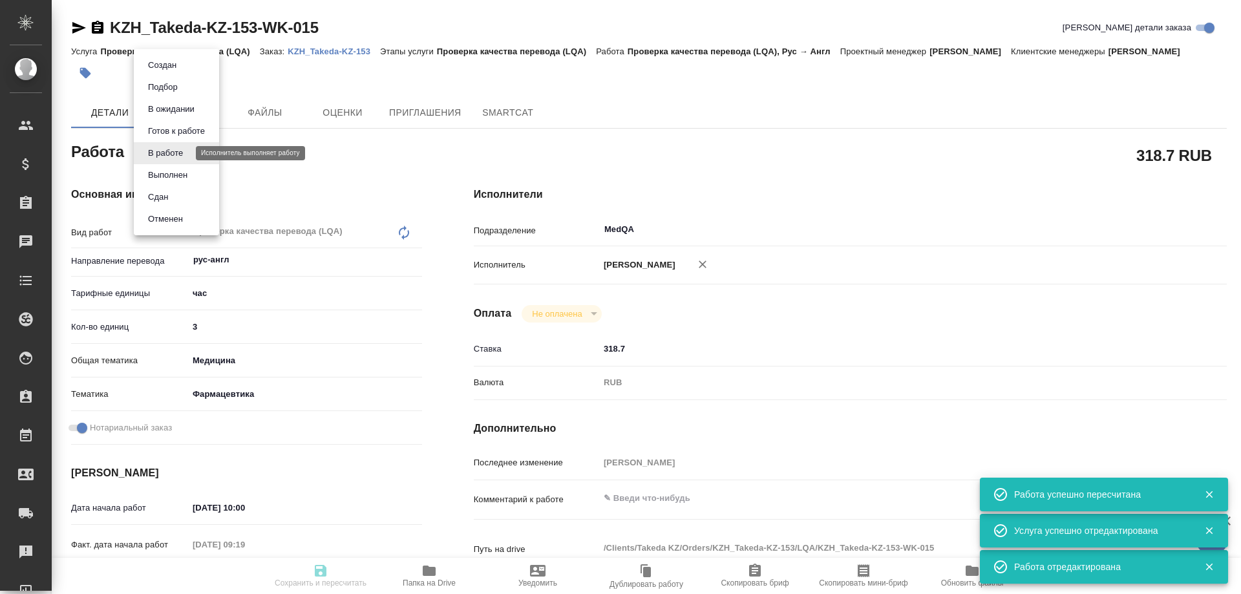
type input "5a8b1489cc6b4906c91bfd93"
type input "3"
type input "med"
type input "6149832f2b7be24903fd7a82"
checkbox input "true"
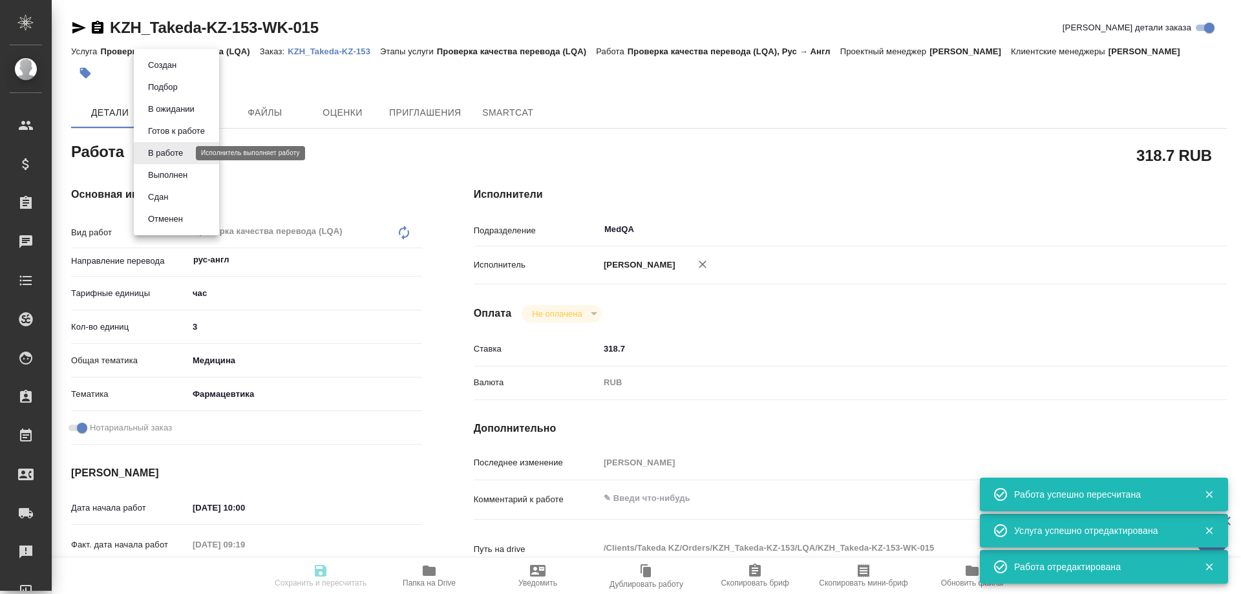
type input "15.09.2025 10:00"
type input "16.09.2025 09:19"
type input "16.09.2025 12:00"
type input "[DATE] 18:00"
type input "MedQA"
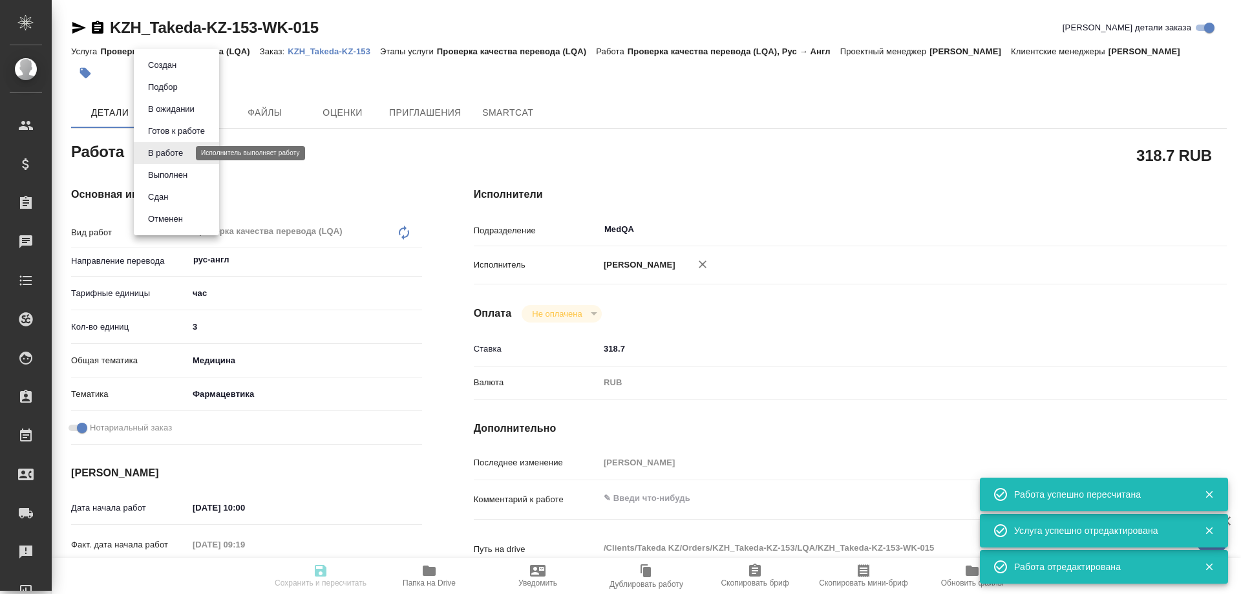
type input "notPayed"
type input "318.7"
type input "RUB"
type input "[PERSON_NAME]"
type textarea "x"
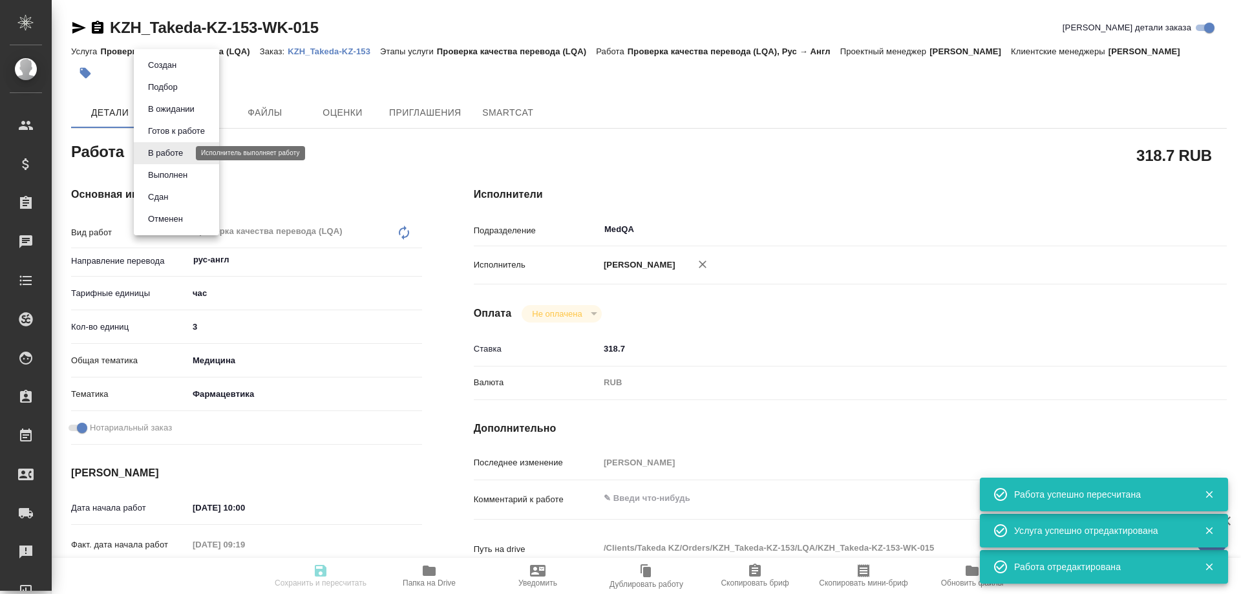
type textarea "/Clients/Takeda KZ/Orders/KZH_Takeda-KZ-153/LQA/KZH_Takeda-KZ-153-WK-015"
type textarea "x"
type input "KZH_Takeda-KZ-153"
type input "Проверка качества перевода (LQA)"
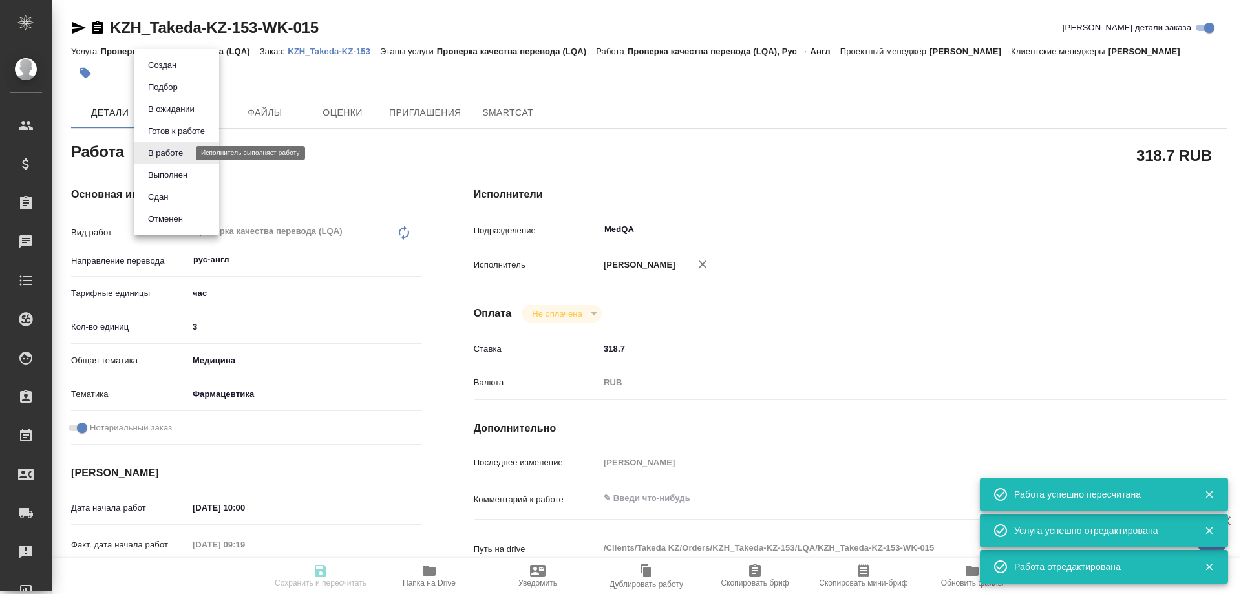
type input "[PERSON_NAME]"
type input "/Clients/Takeda KZ/Orders/KZH_Takeda-KZ-153"
type textarea "x"
type textarea "перевести документ во вложении на английский язык. необходим качественный серти…"
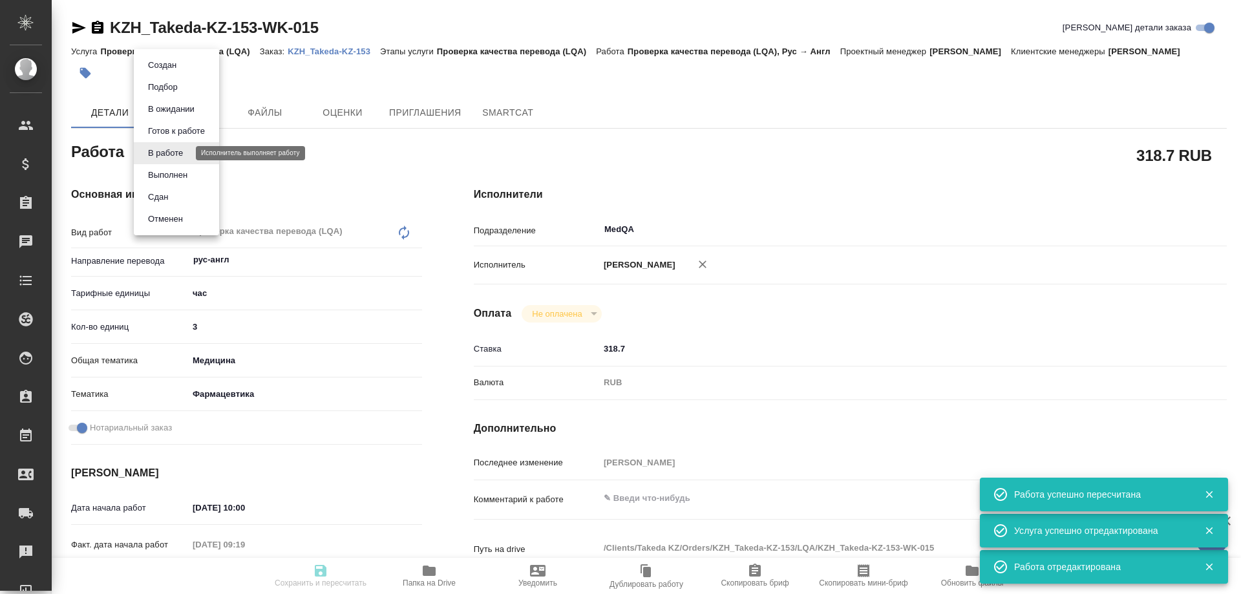
type textarea "x"
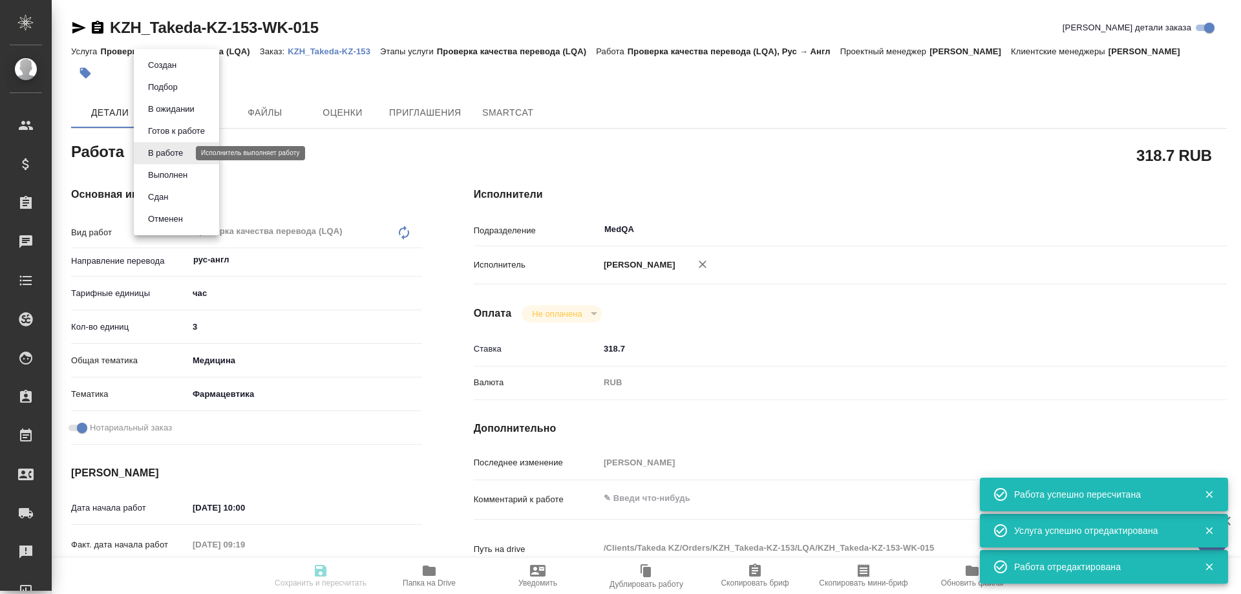
type textarea "x"
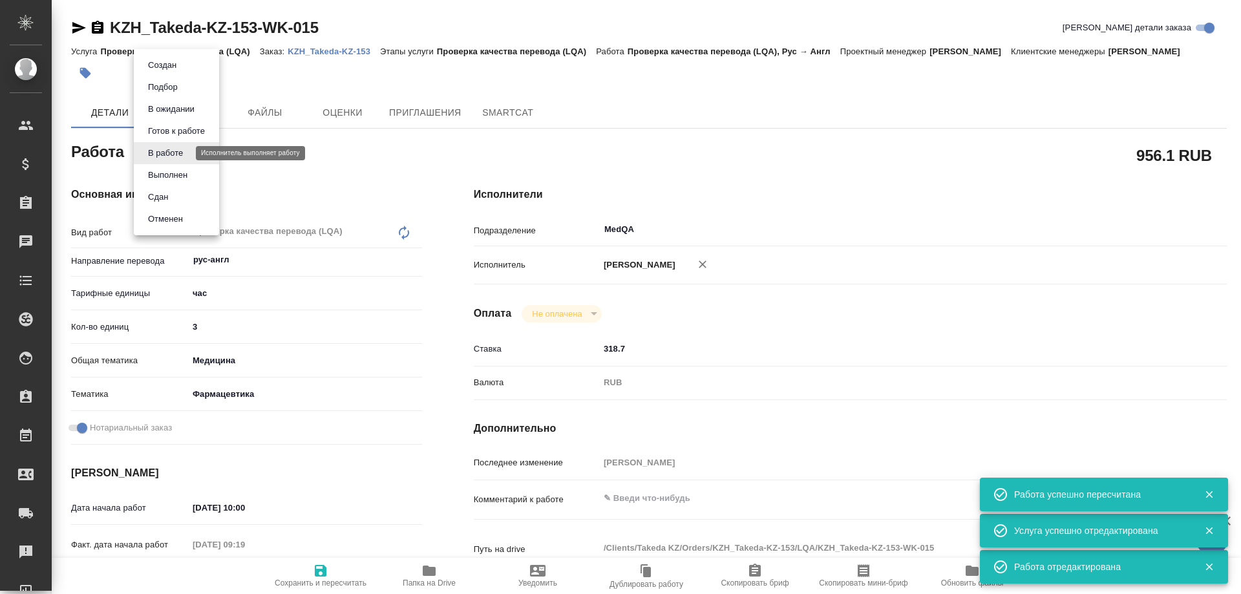
type textarea "x"
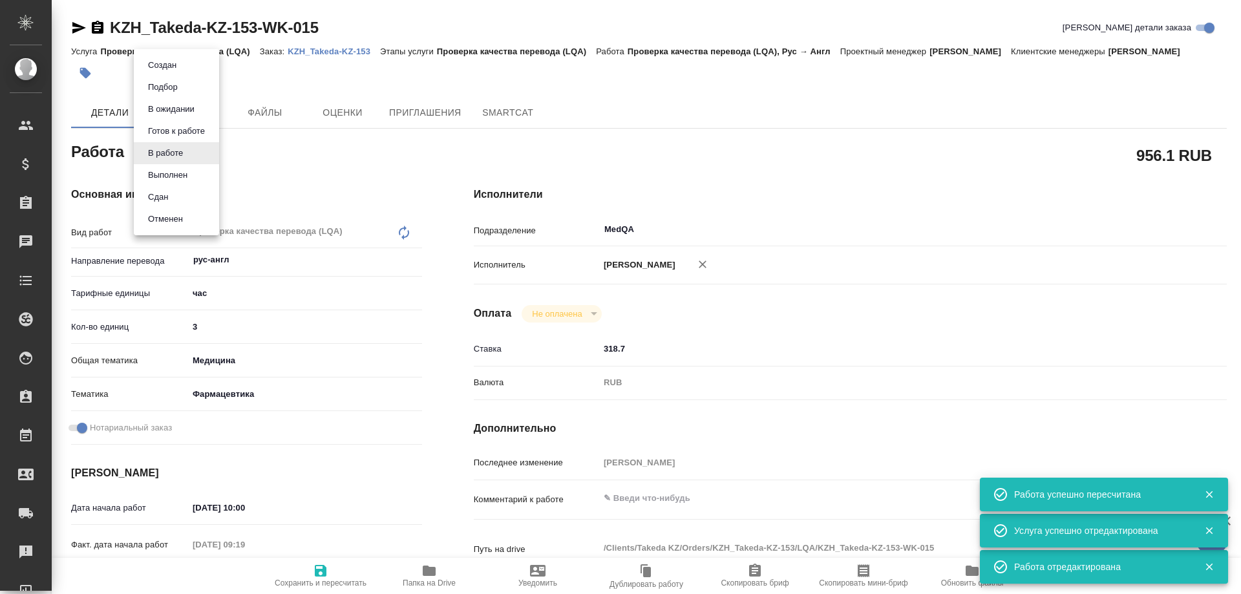
type textarea "x"
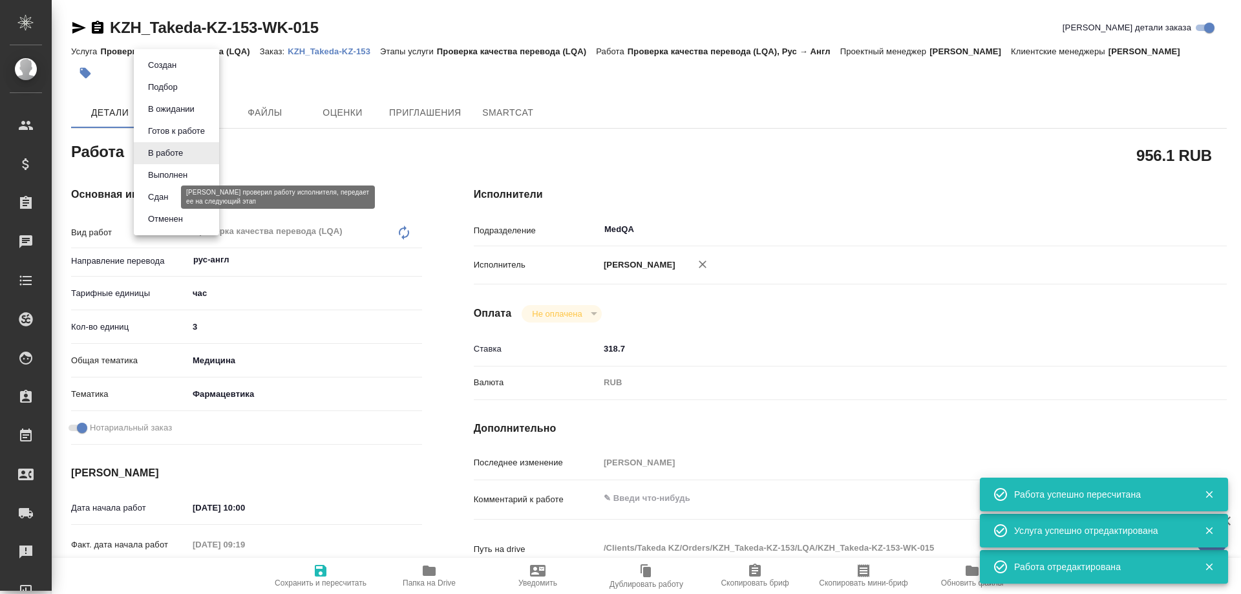
type textarea "x"
click at [168, 191] on button "Сдан" at bounding box center [158, 197] width 28 height 14
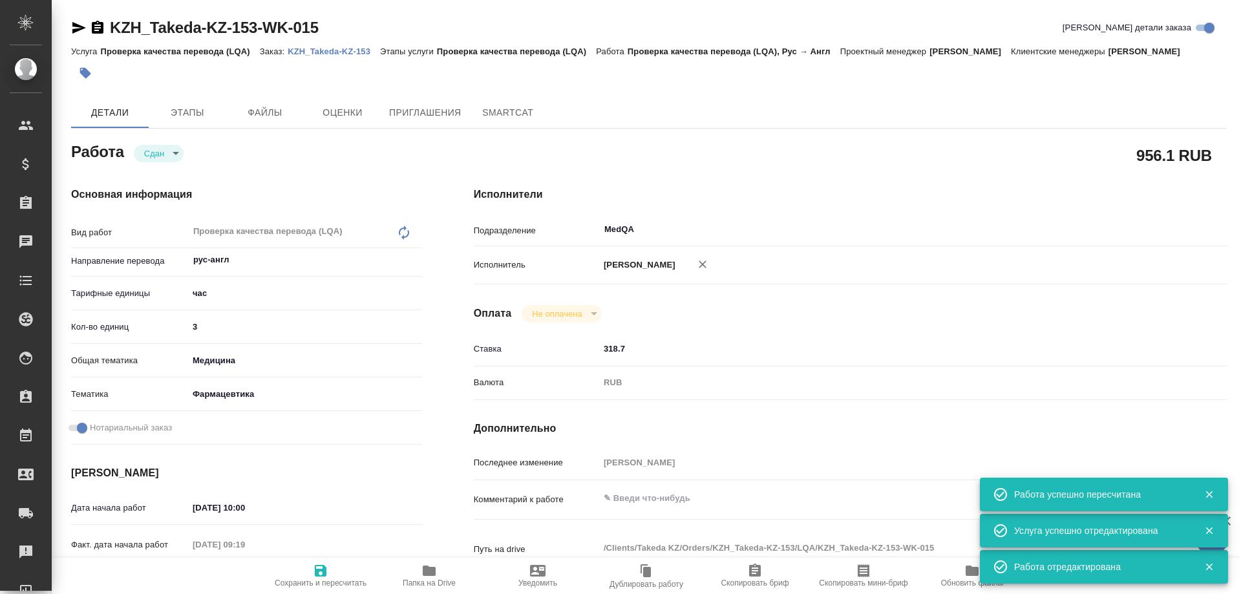
type textarea "x"
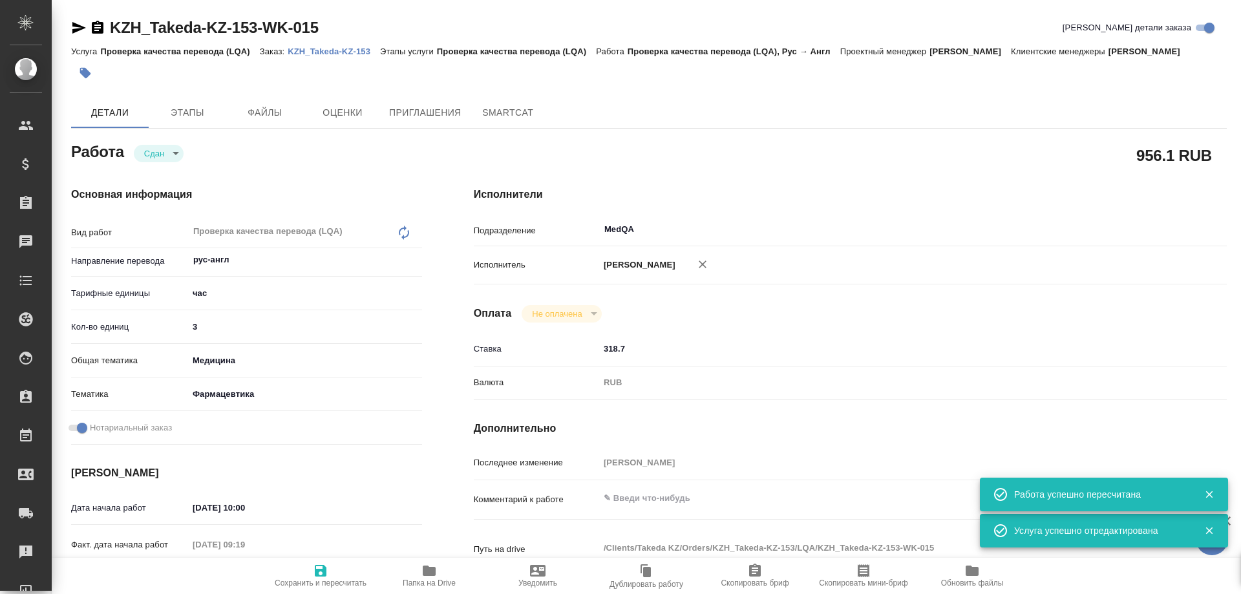
type textarea "x"
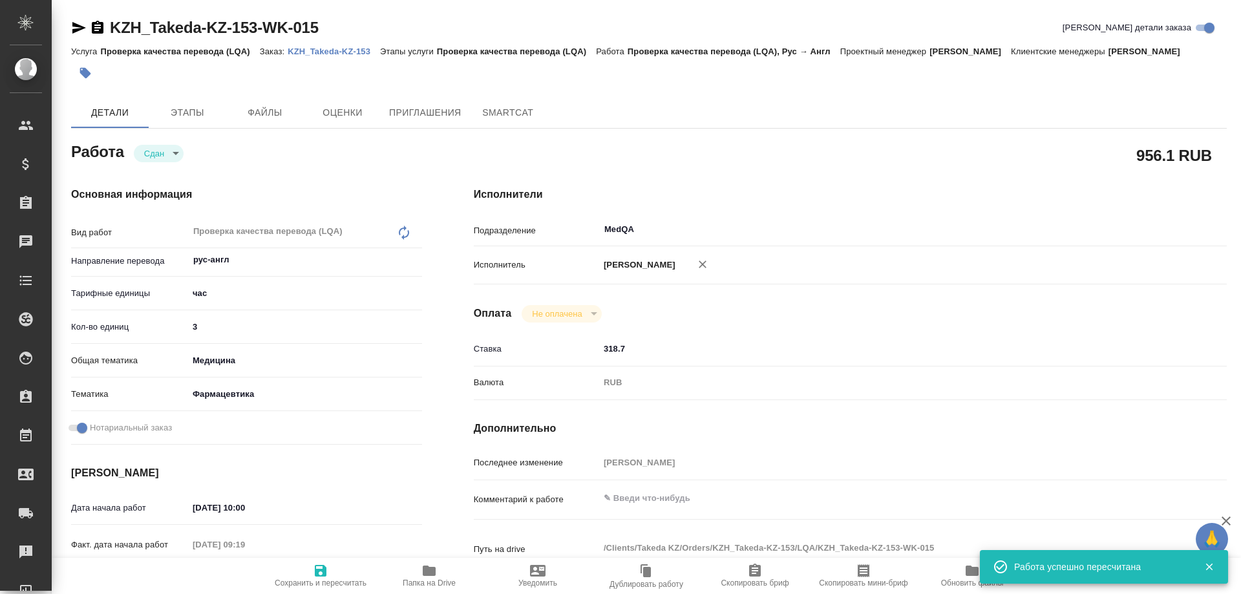
type textarea "x"
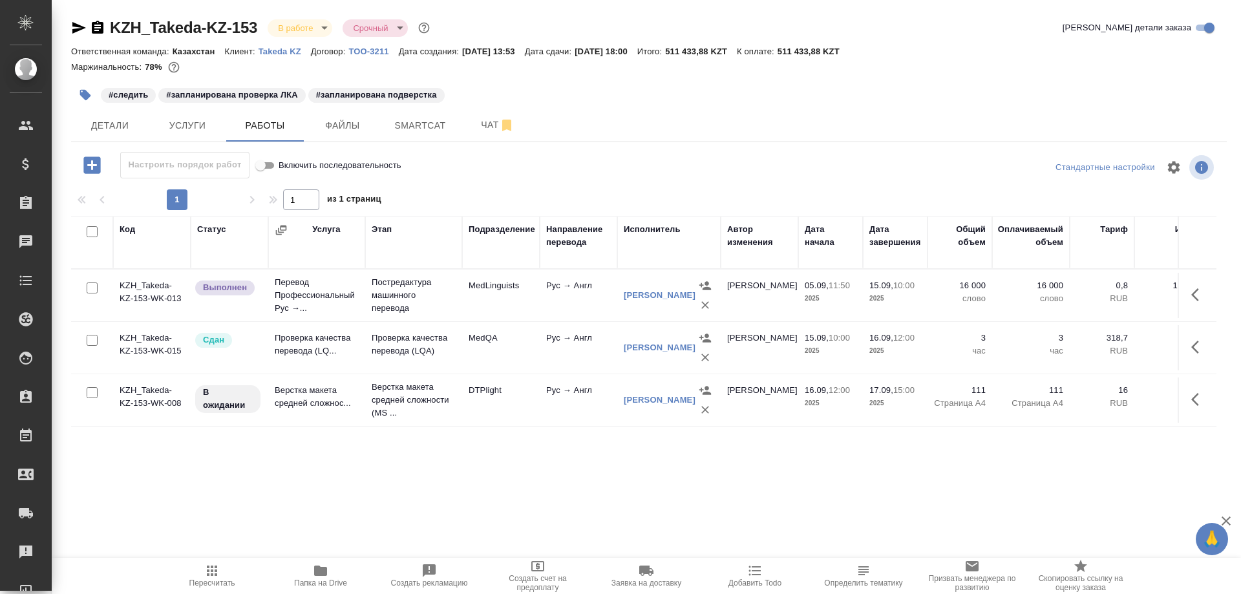
click at [304, 338] on td "Проверка качества перевода (LQ..." at bounding box center [316, 347] width 97 height 45
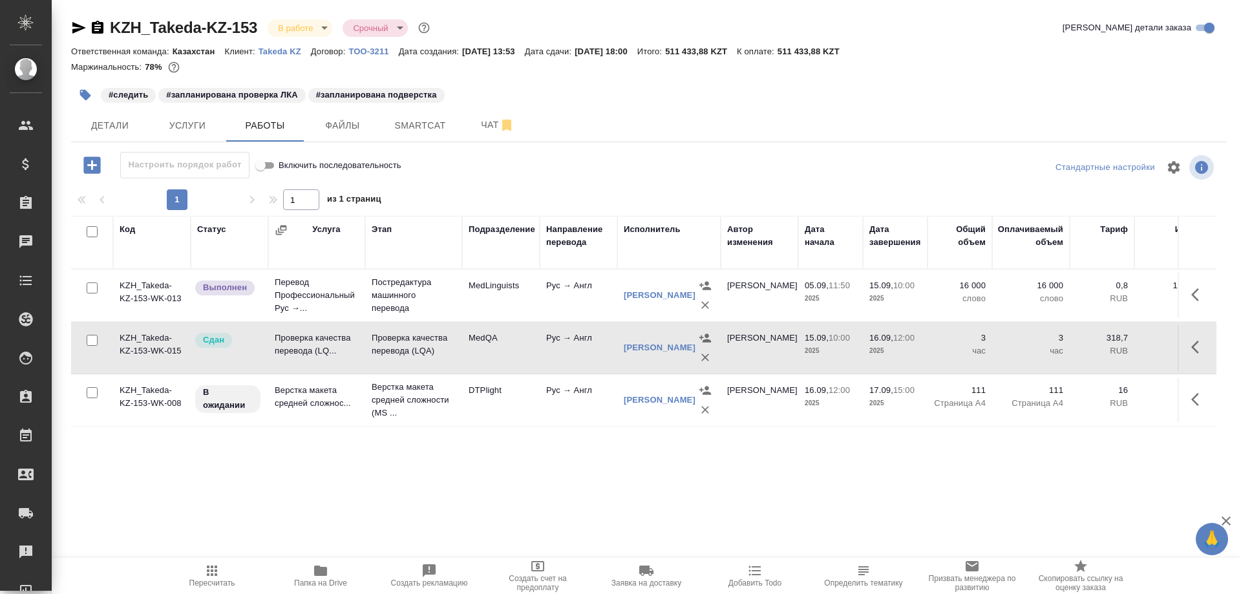
click at [304, 338] on td "Проверка качества перевода (LQ..." at bounding box center [316, 347] width 97 height 45
click at [477, 121] on span "Чат" at bounding box center [498, 125] width 62 height 16
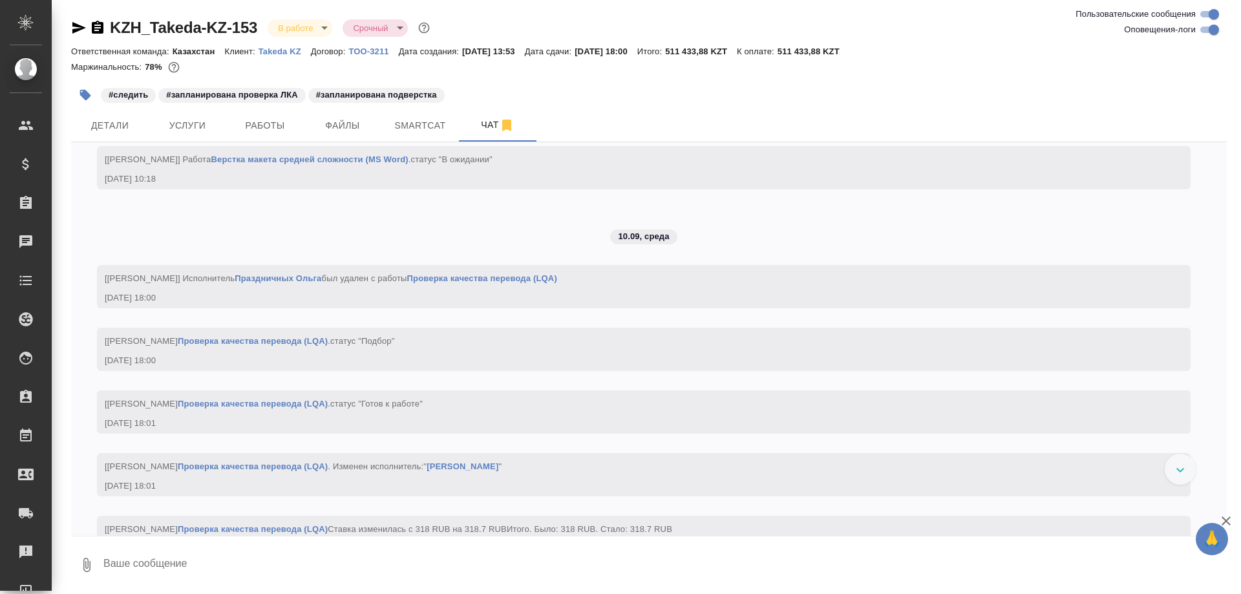
scroll to position [5416, 0]
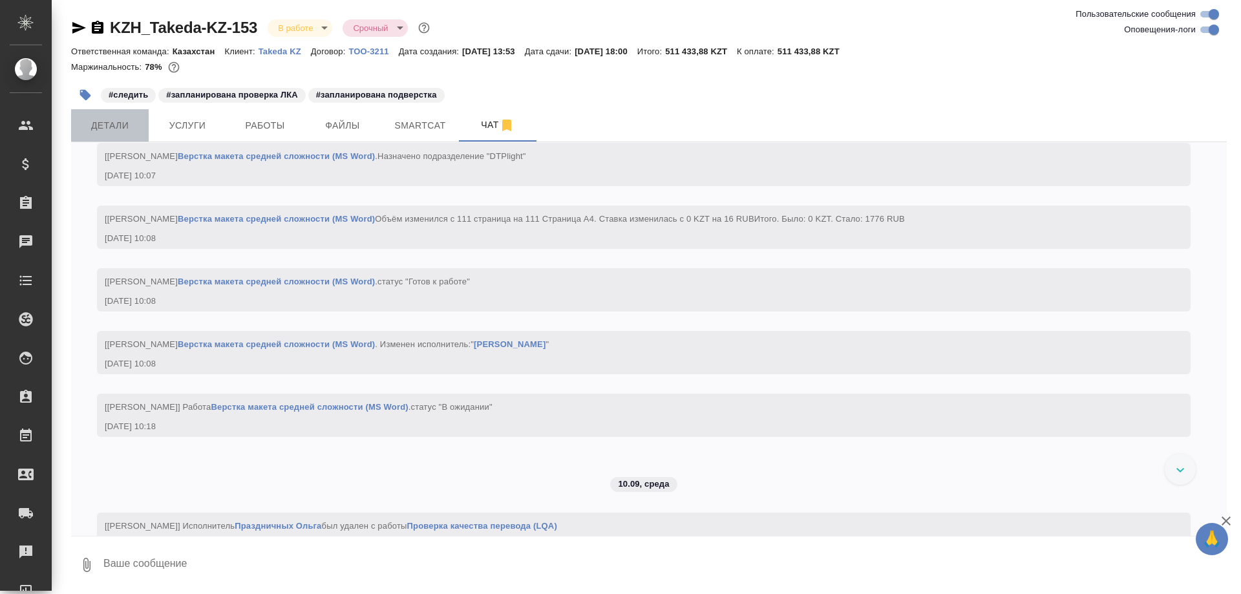
click at [106, 127] on span "Детали" at bounding box center [110, 126] width 62 height 16
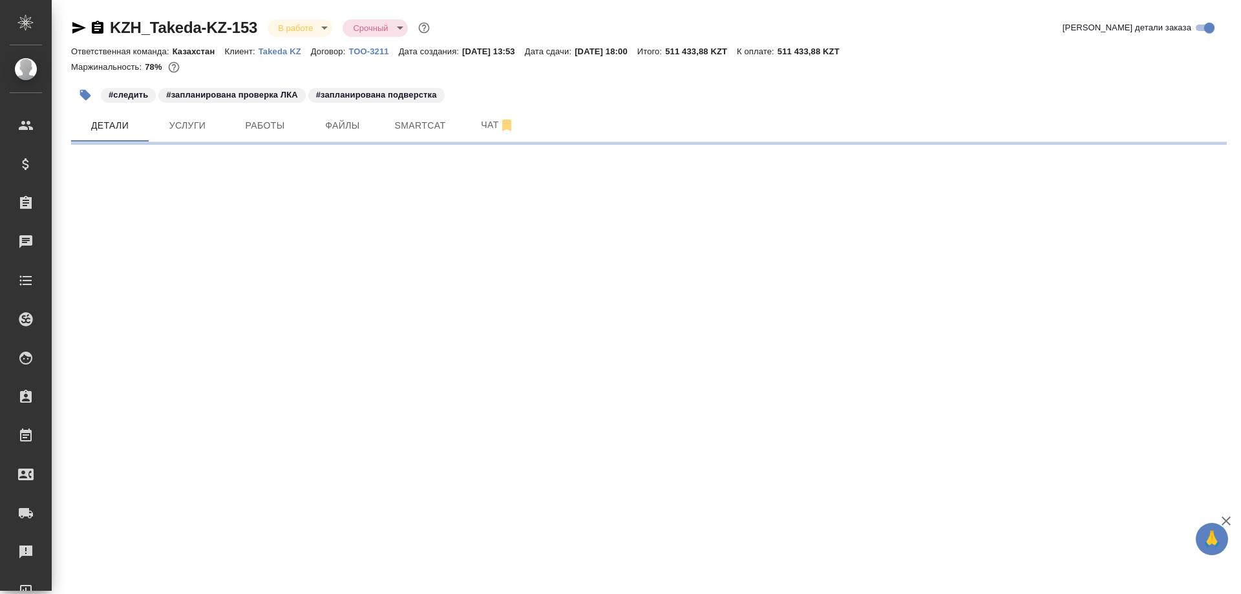
select select "RU"
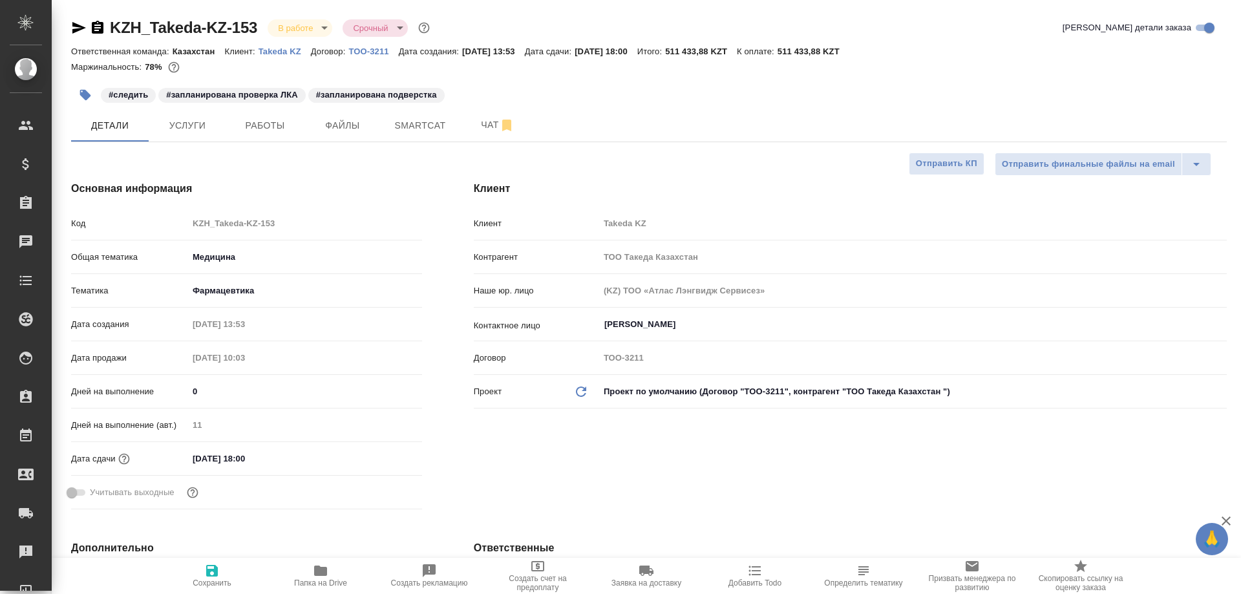
type textarea "x"
click at [477, 126] on span "Чат" at bounding box center [498, 125] width 62 height 16
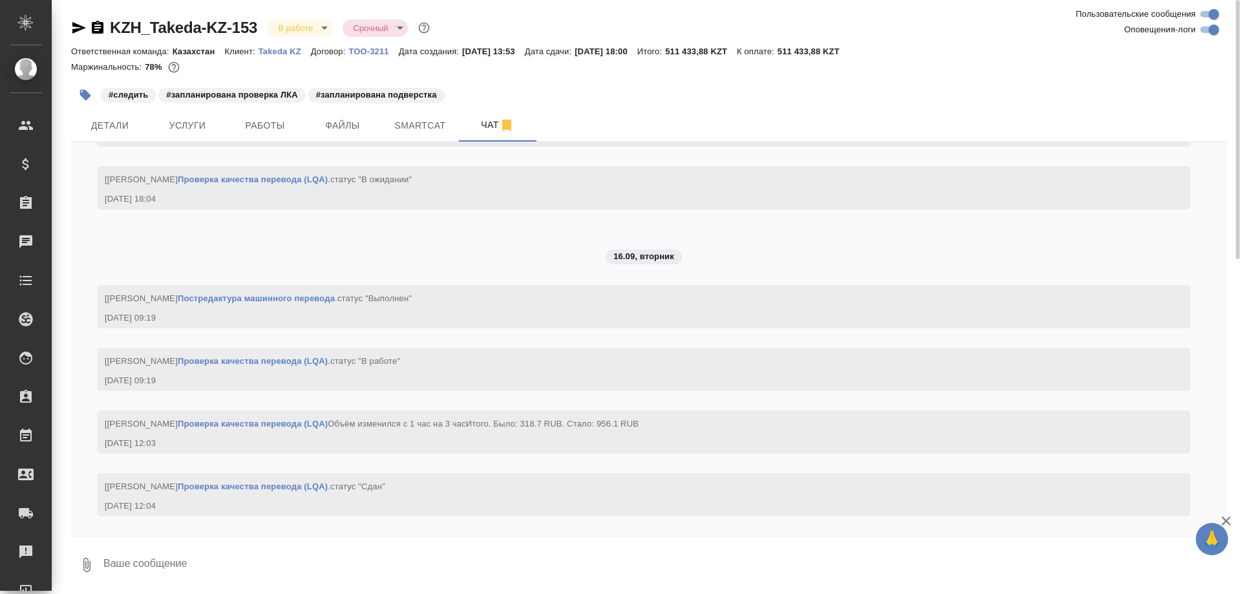
scroll to position [6166, 0]
click at [167, 572] on textarea at bounding box center [664, 565] width 1124 height 44
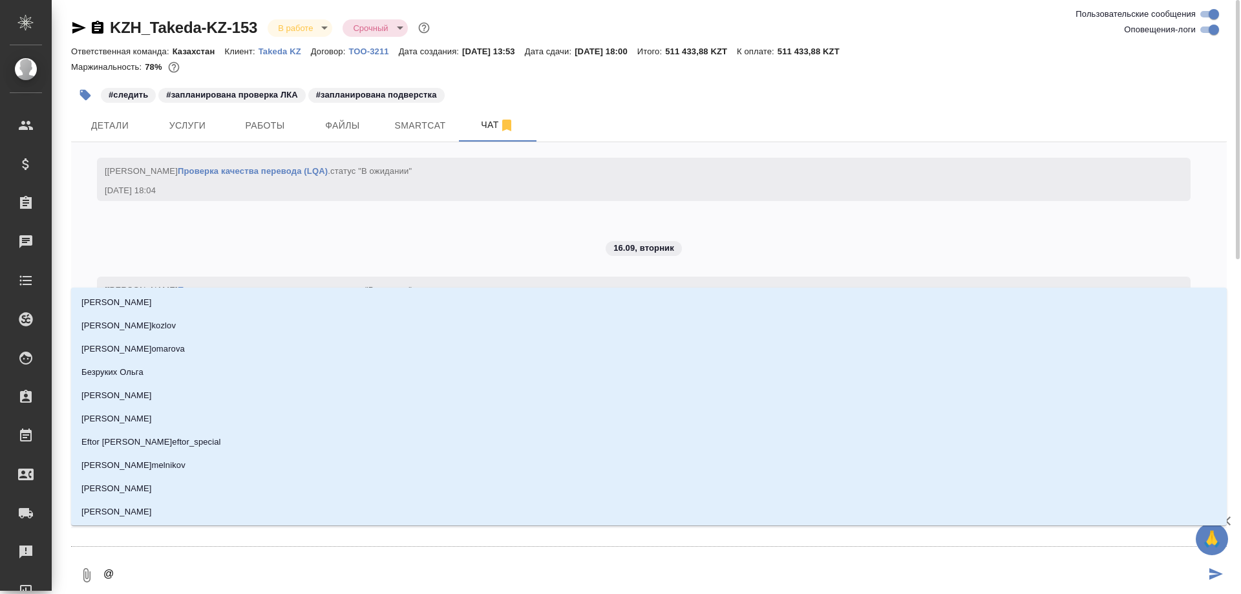
type textarea "@В"
type input "В"
type textarea "@Ва"
type input "Ва"
type textarea "@Вал"
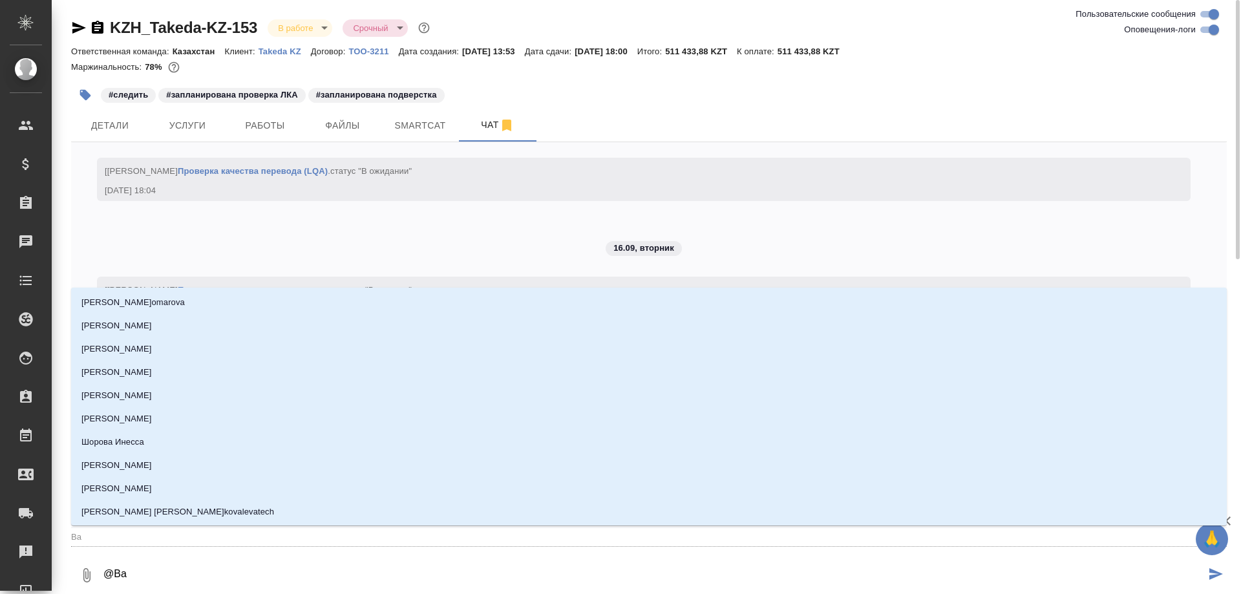
type input "Вал"
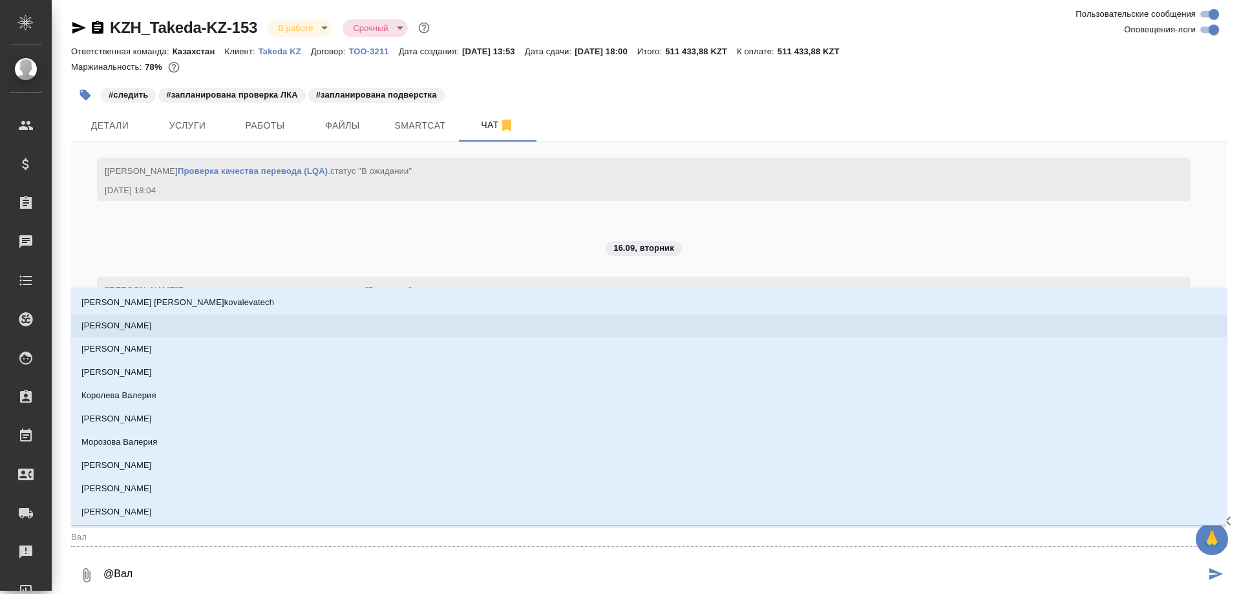
click at [126, 322] on p "[PERSON_NAME]" at bounding box center [116, 325] width 70 height 13
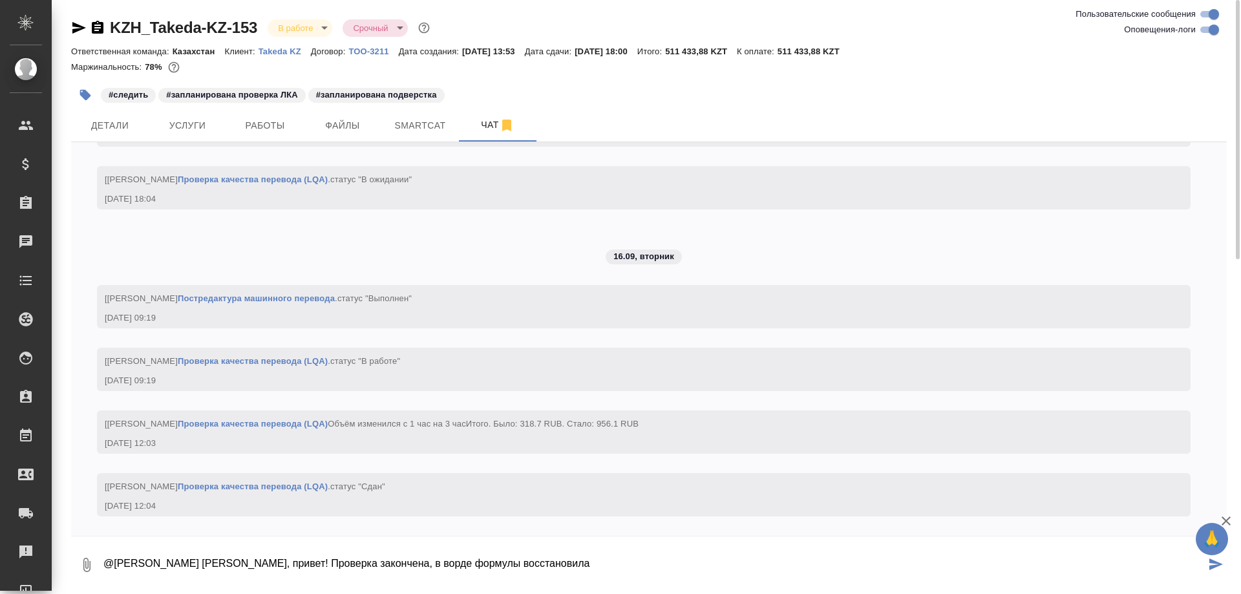
click at [565, 561] on textarea "@[PERSON_NAME] [PERSON_NAME], привет! Проверка закончена, в ворде формулы восст…" at bounding box center [653, 565] width 1103 height 44
paste textarea "[URL][DOMAIN_NAME]"
drag, startPoint x: 450, startPoint y: 565, endPoint x: 518, endPoint y: 565, distance: 67.8
click at [518, 565] on textarea "@[PERSON_NAME] [PERSON_NAME], привет! Проверка закончена, в ворде формулы восст…" at bounding box center [653, 565] width 1103 height 44
type textarea "@[PERSON_NAME] [PERSON_NAME], привет! Проверка закончена, в ворде формулы допер…"
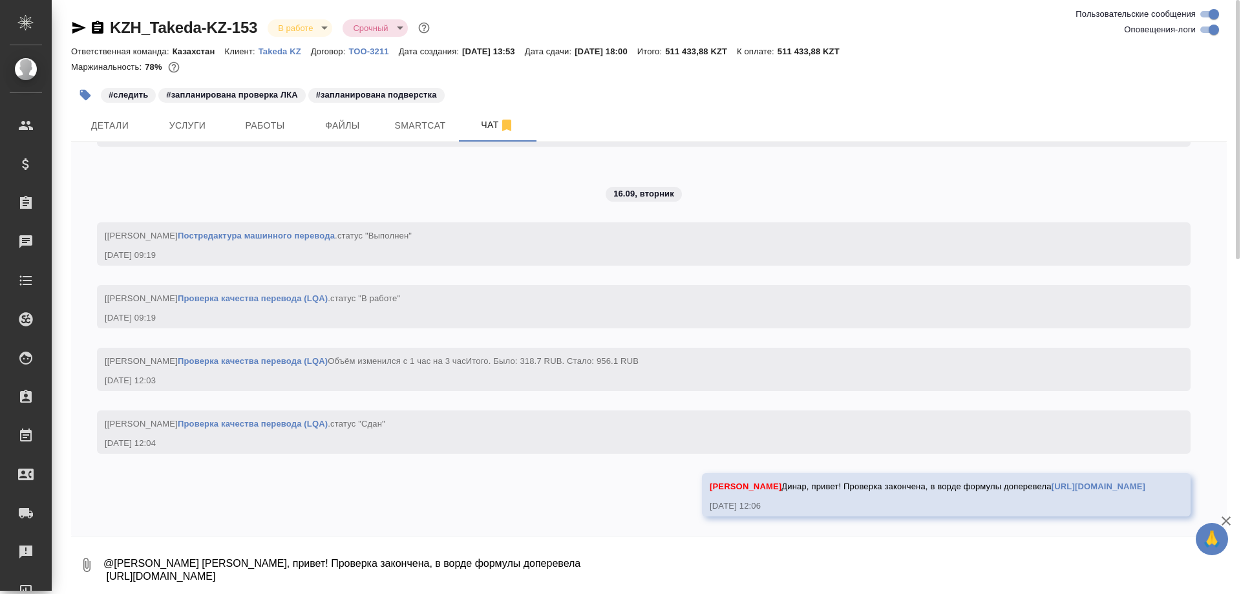
scroll to position [6242, 0]
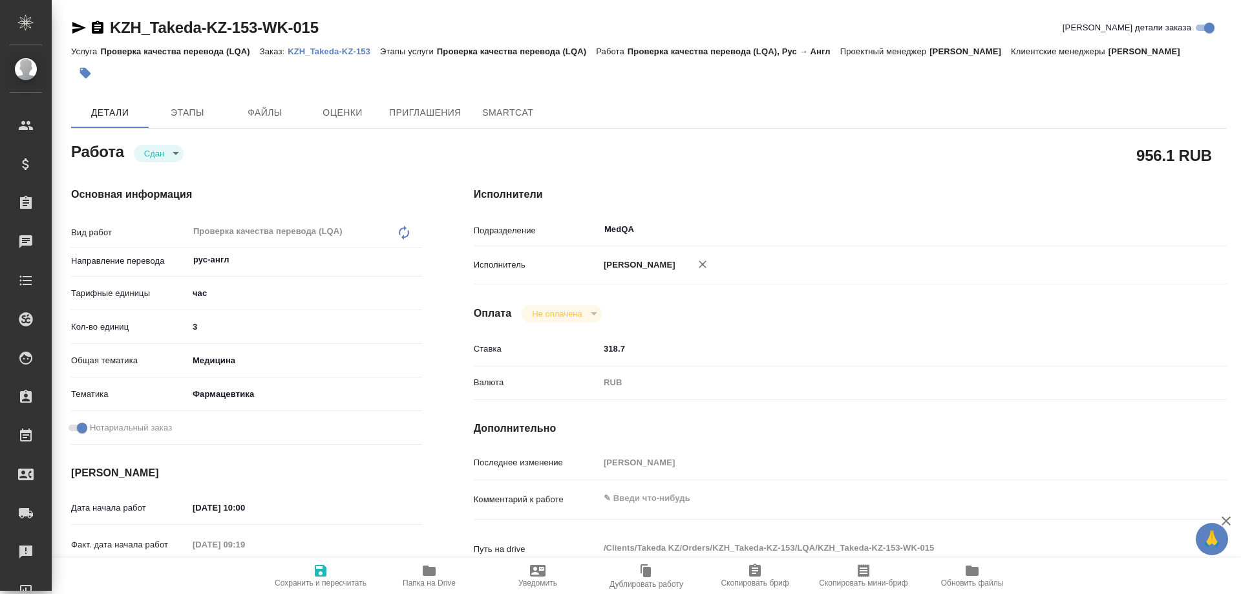
type textarea "x"
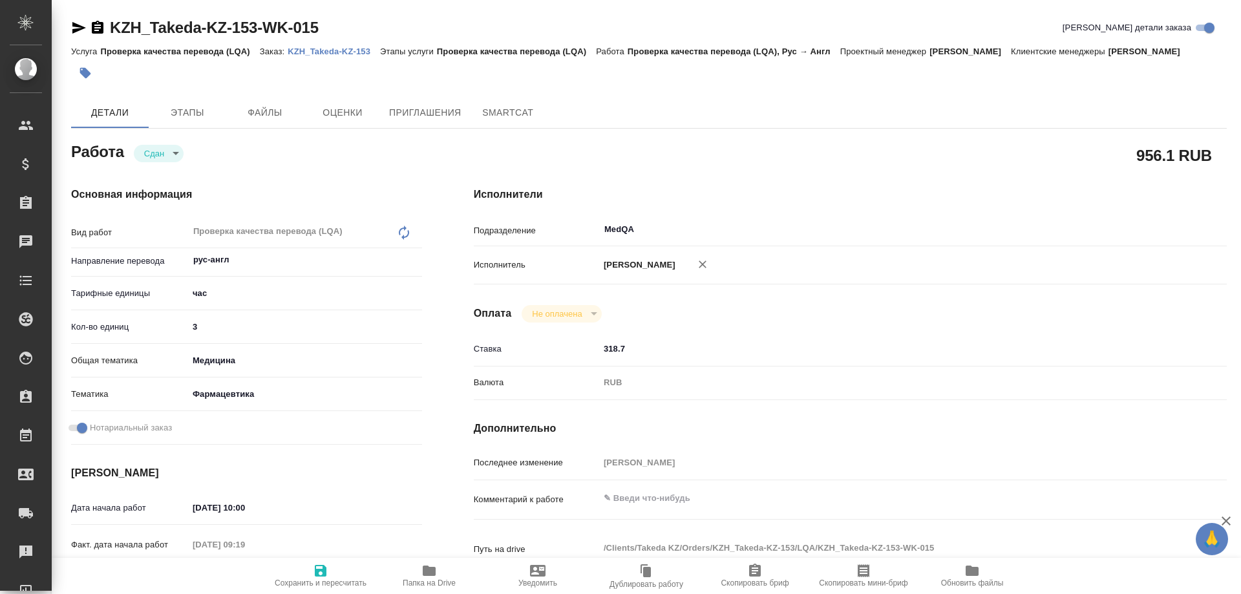
type textarea "x"
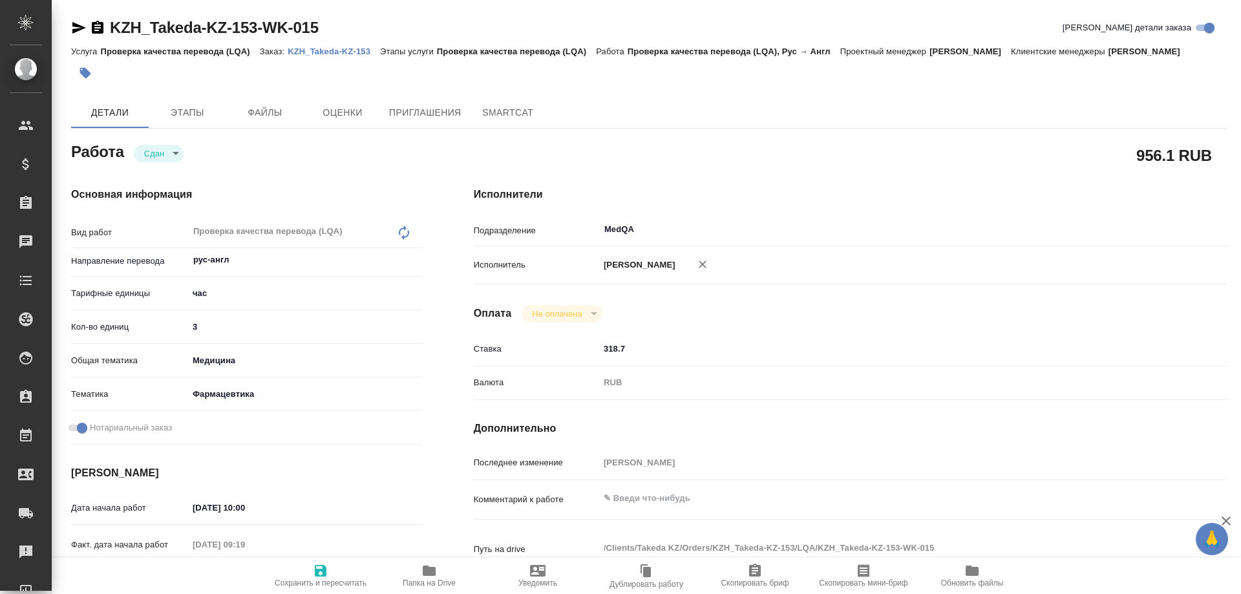
type textarea "x"
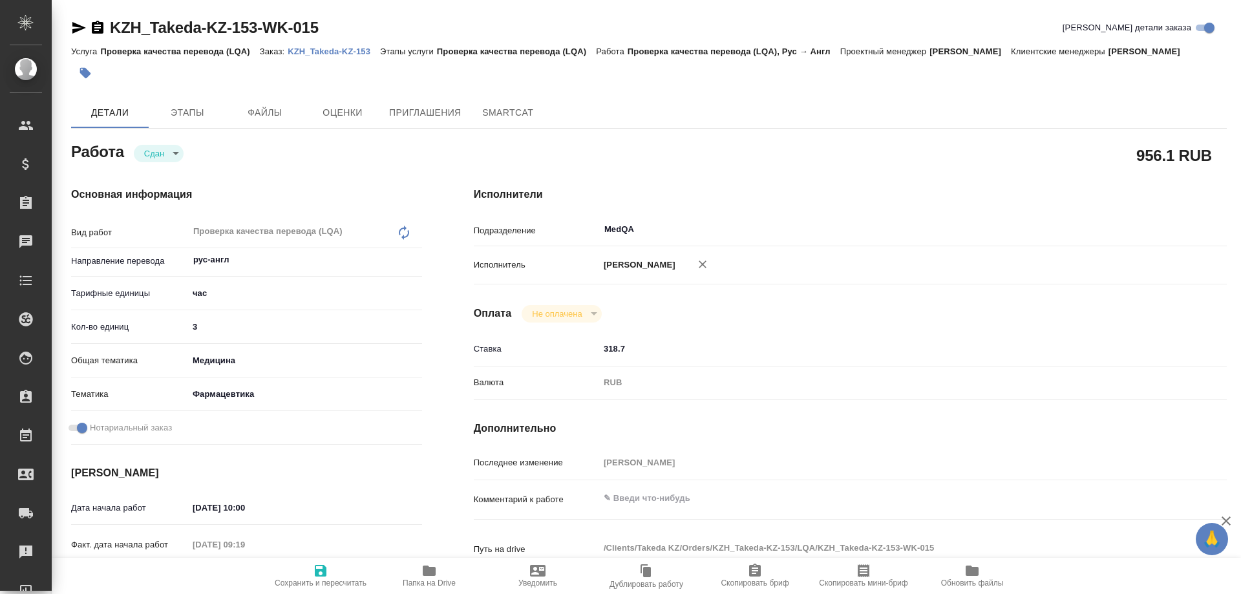
type textarea "x"
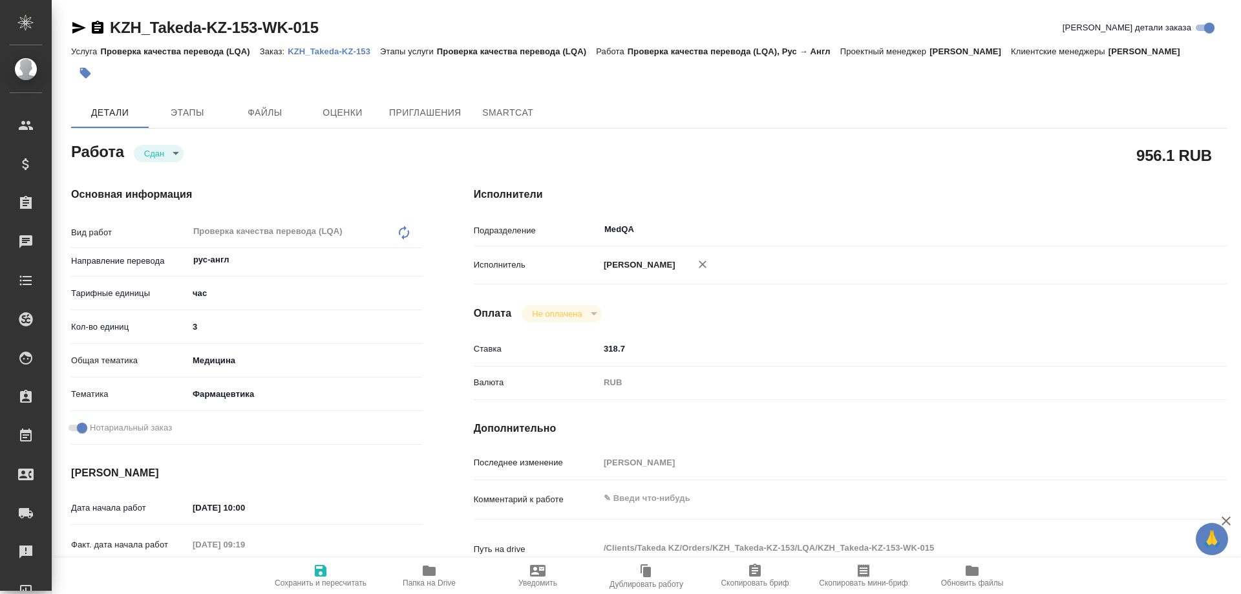
type textarea "x"
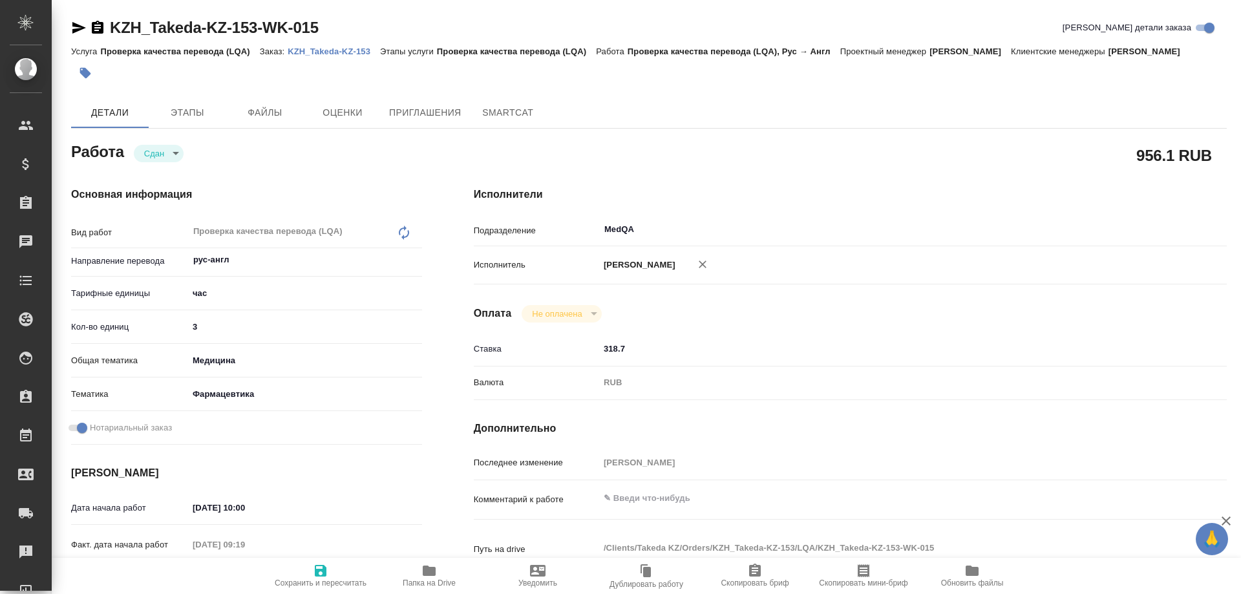
type textarea "x"
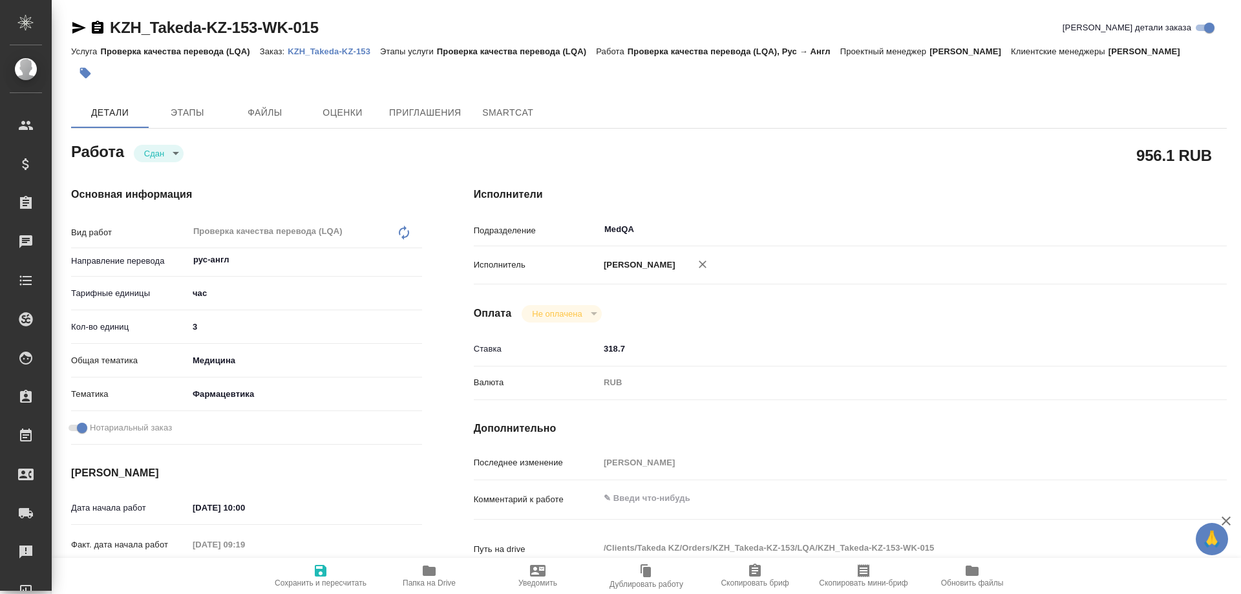
type textarea "x"
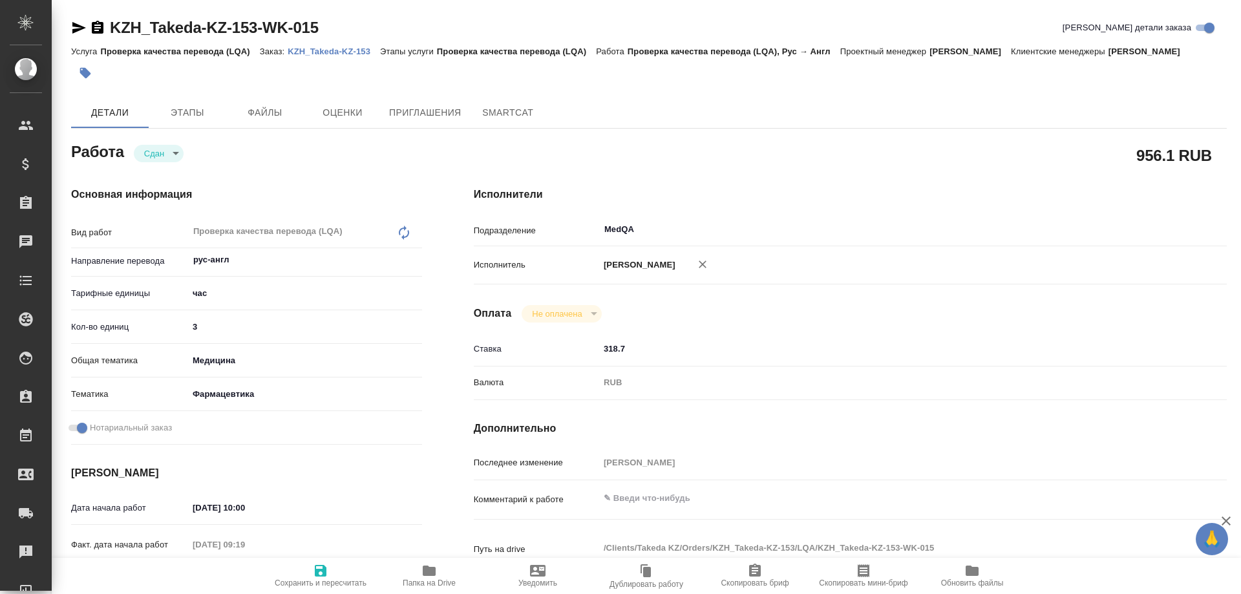
type textarea "x"
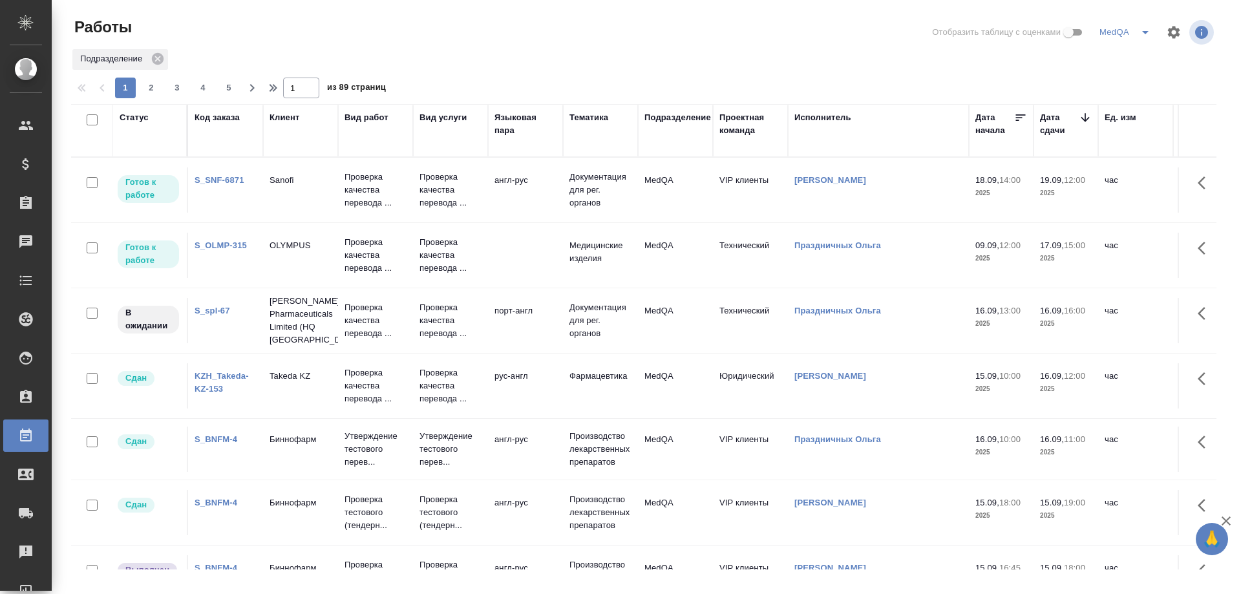
click at [221, 375] on link "KZH_Takeda-KZ-153" at bounding box center [221, 382] width 54 height 23
click at [211, 370] on div "KZH_Takeda-KZ-153" at bounding box center [225, 383] width 62 height 26
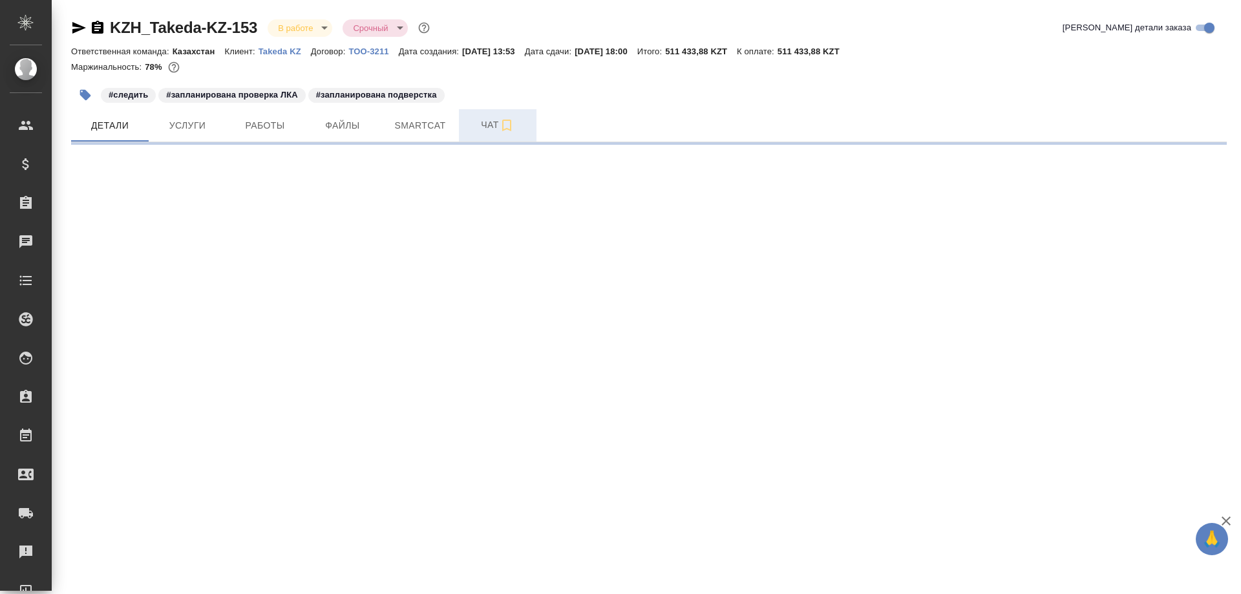
select select "RU"
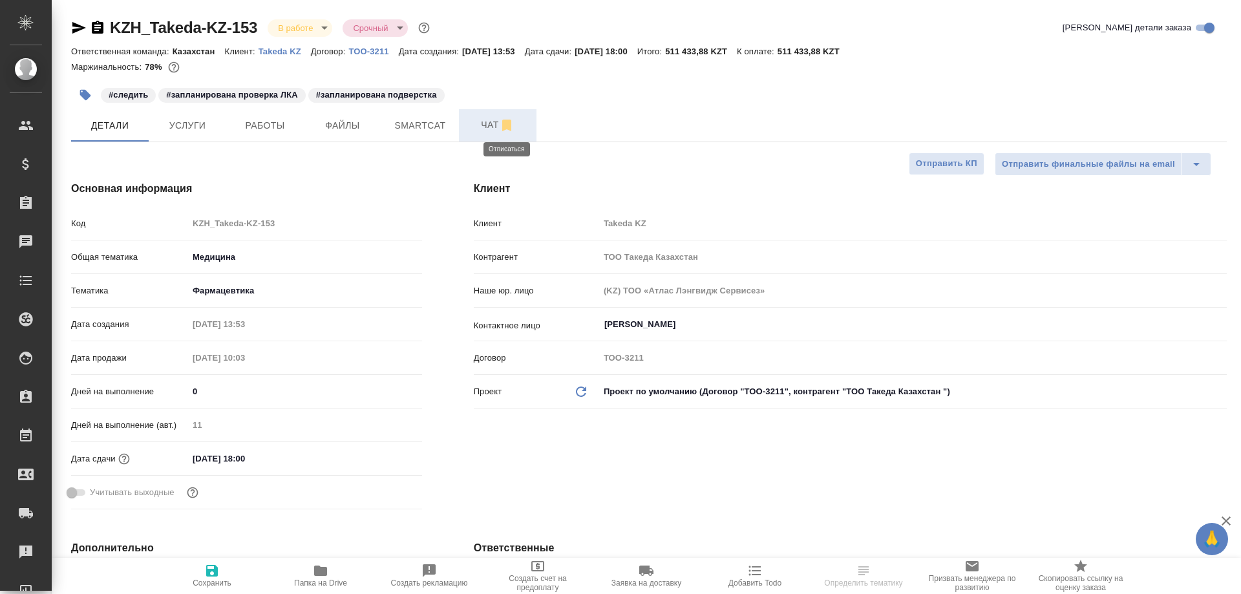
type textarea "x"
click at [488, 126] on span "Чат" at bounding box center [498, 125] width 62 height 16
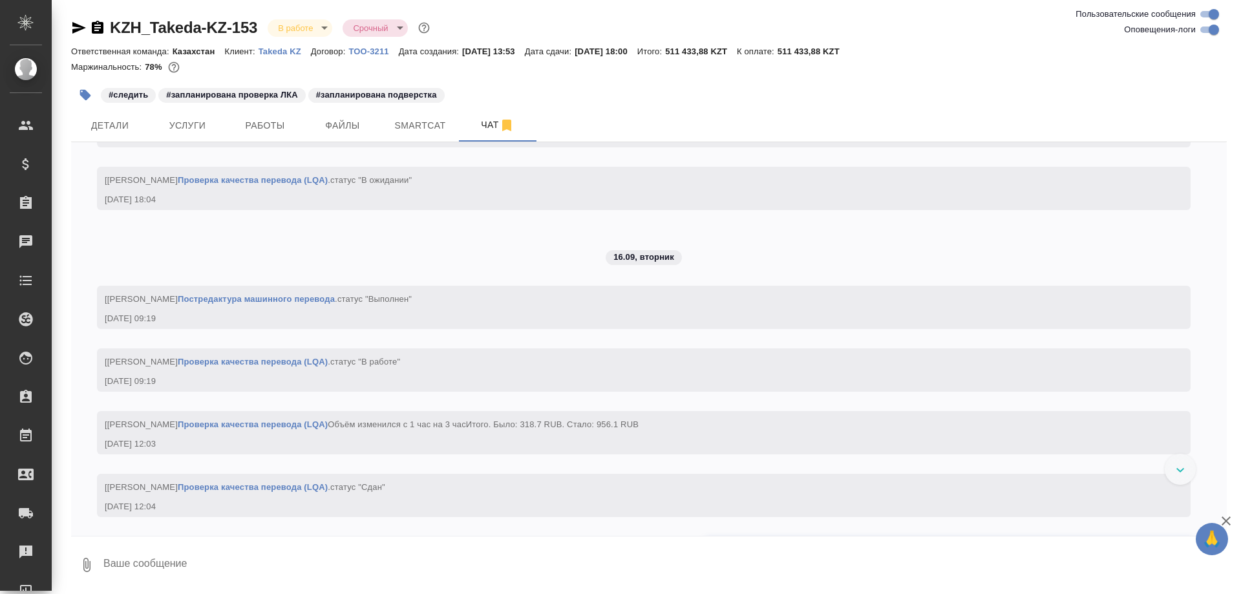
scroll to position [6242, 0]
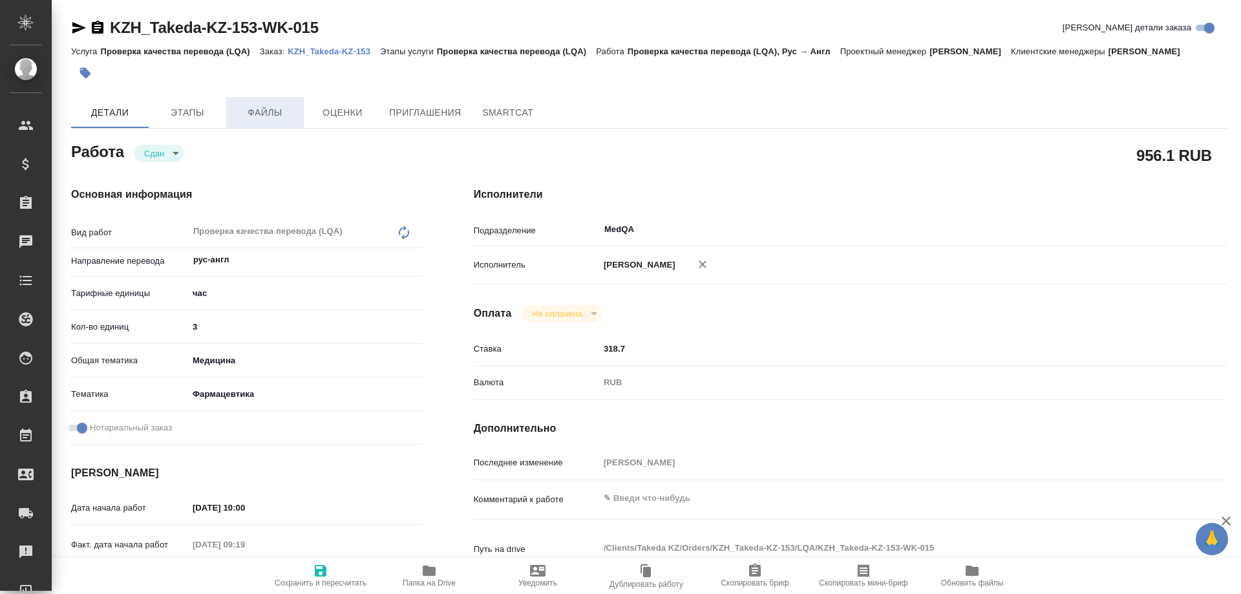
type textarea "x"
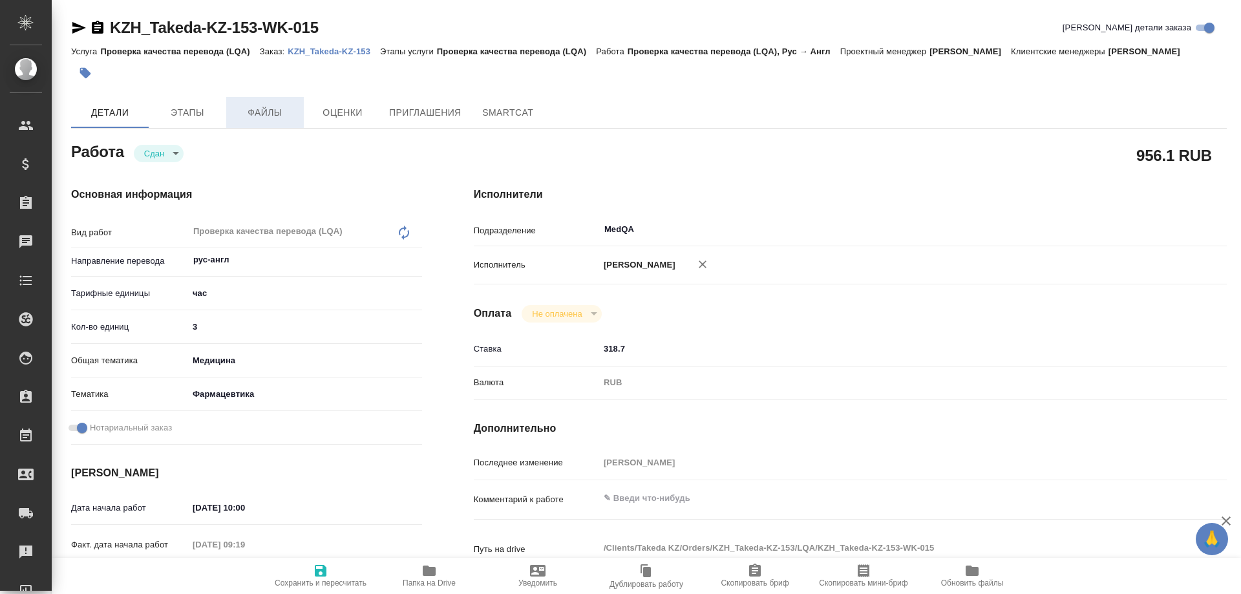
type textarea "x"
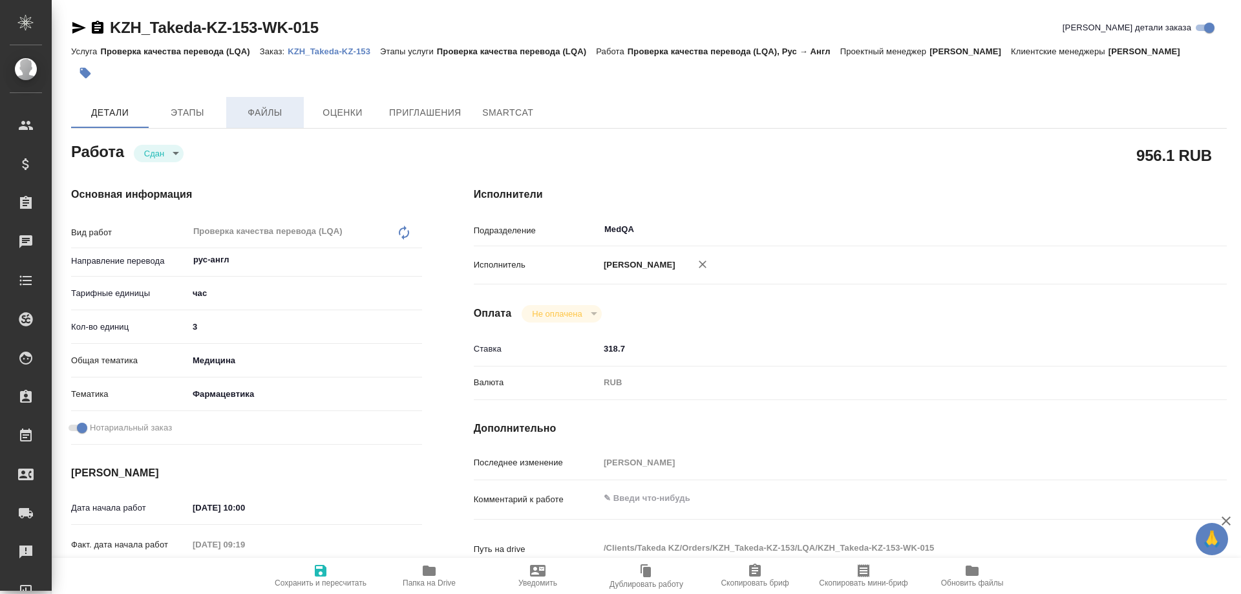
type textarea "x"
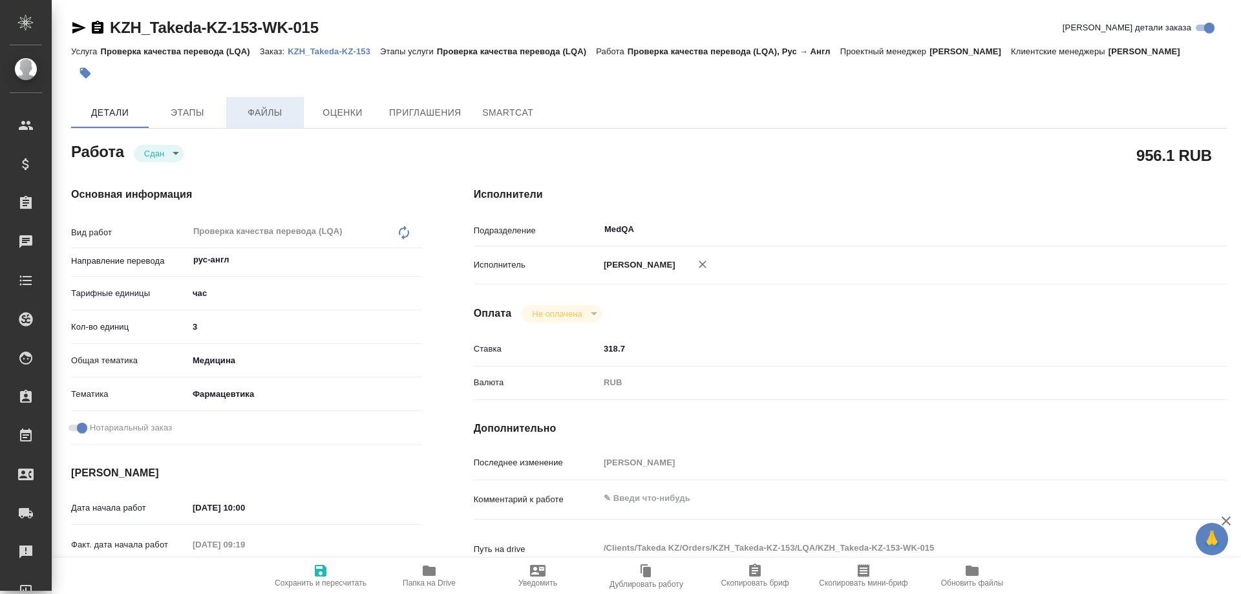
type textarea "x"
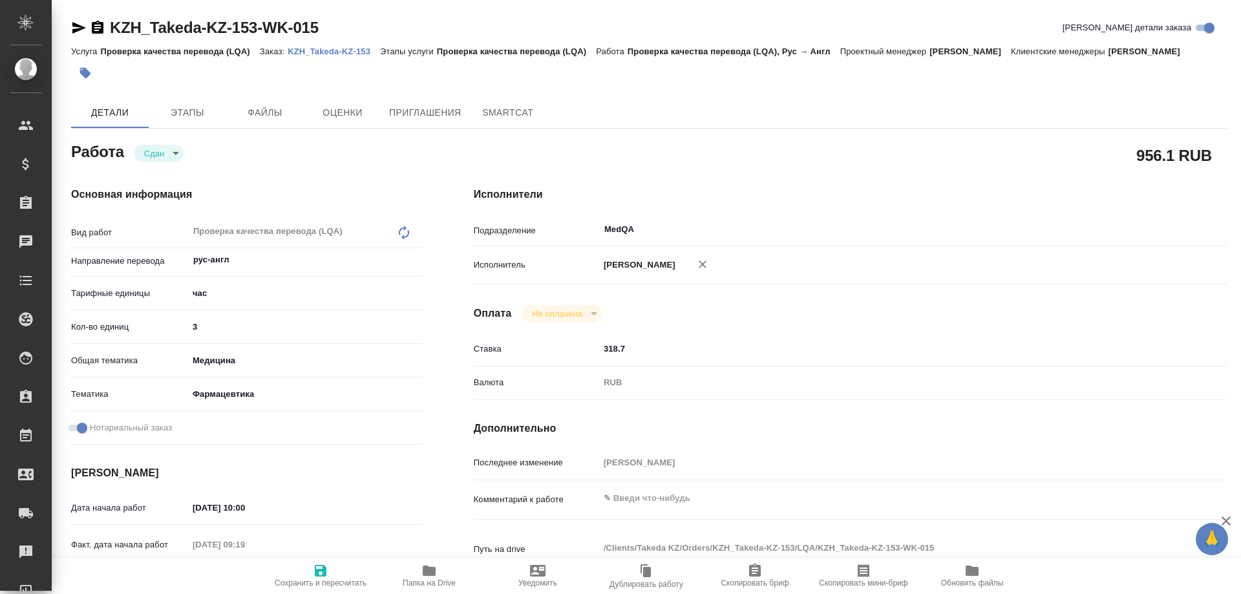
type textarea "x"
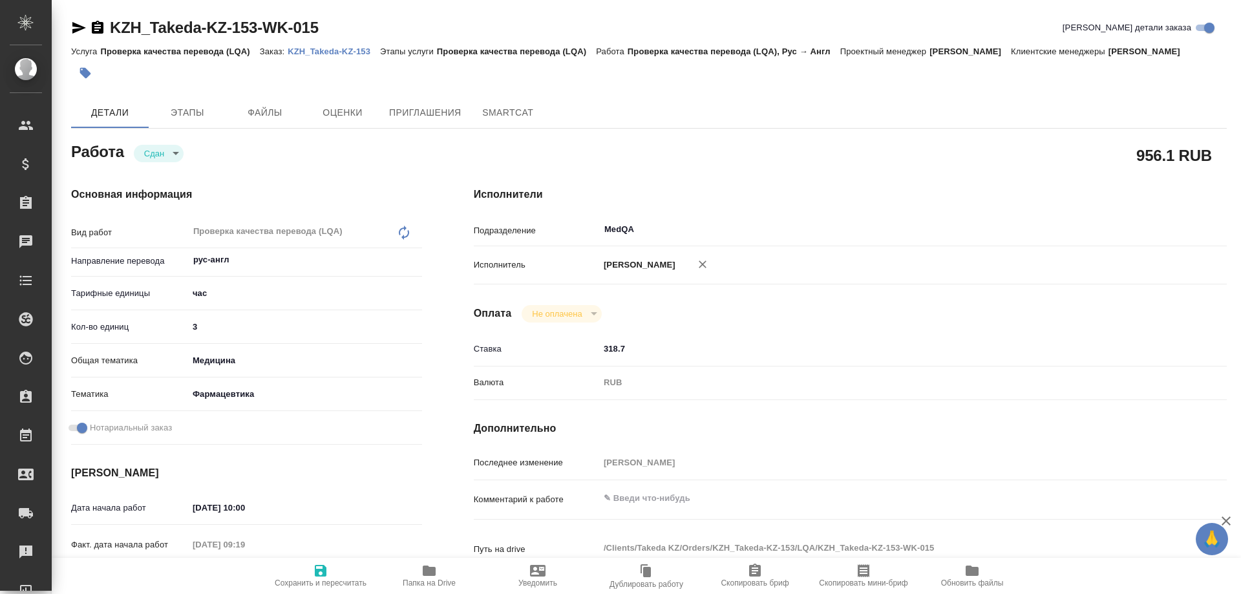
type textarea "x"
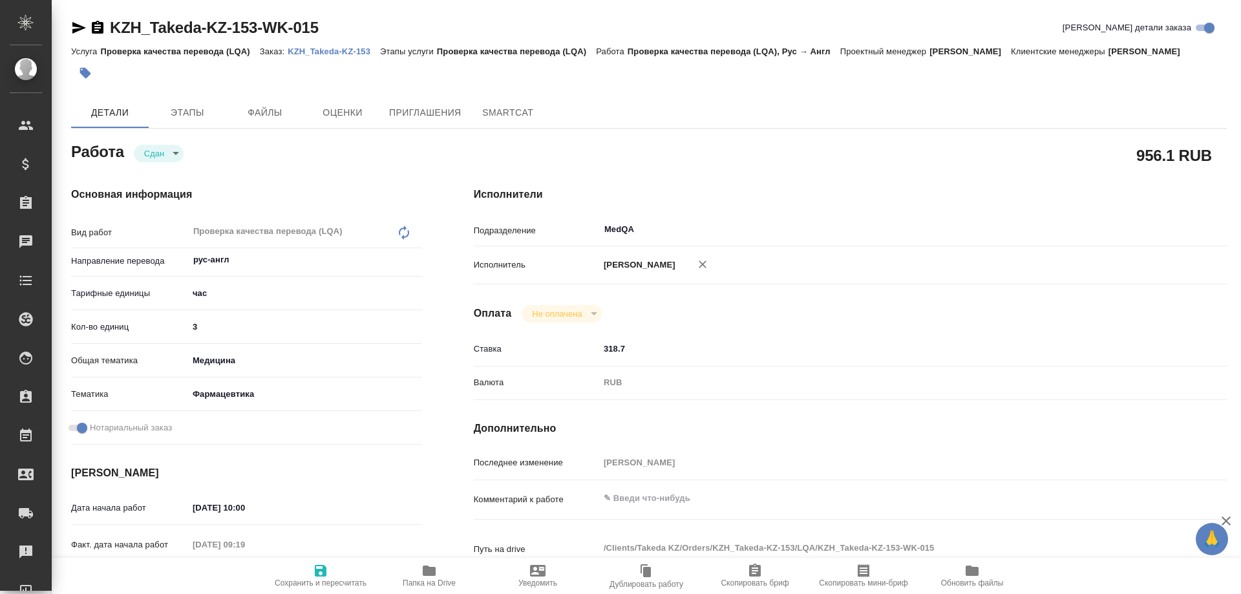
type textarea "x"
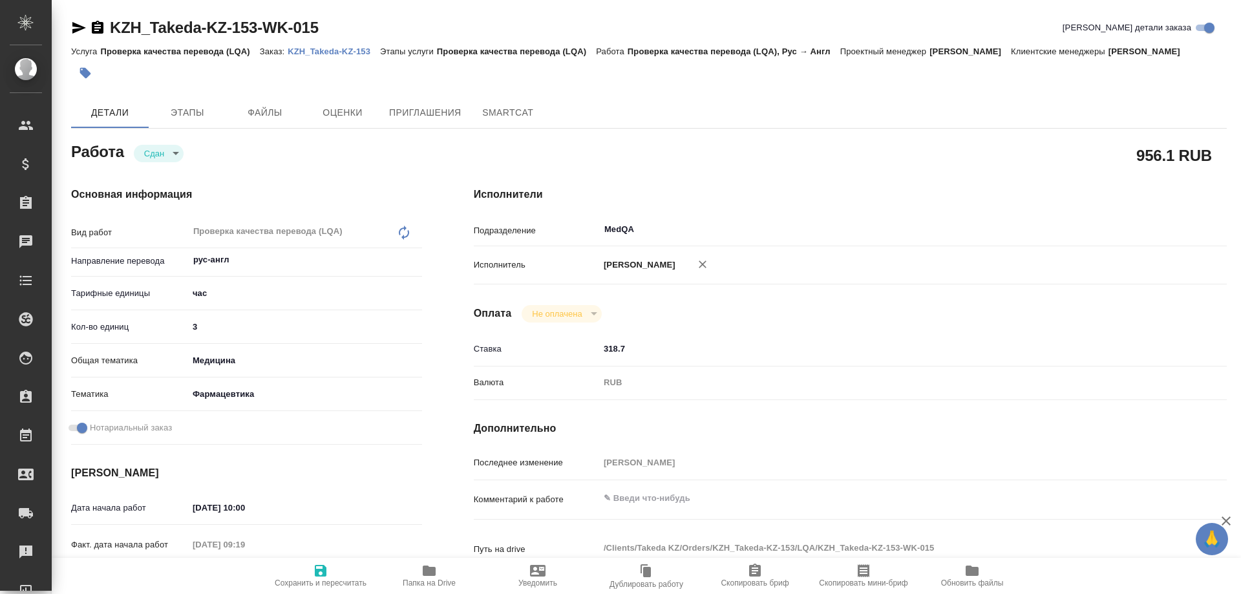
click at [306, 50] on p "KZH_Takeda-KZ-153" at bounding box center [334, 52] width 92 height 10
type textarea "x"
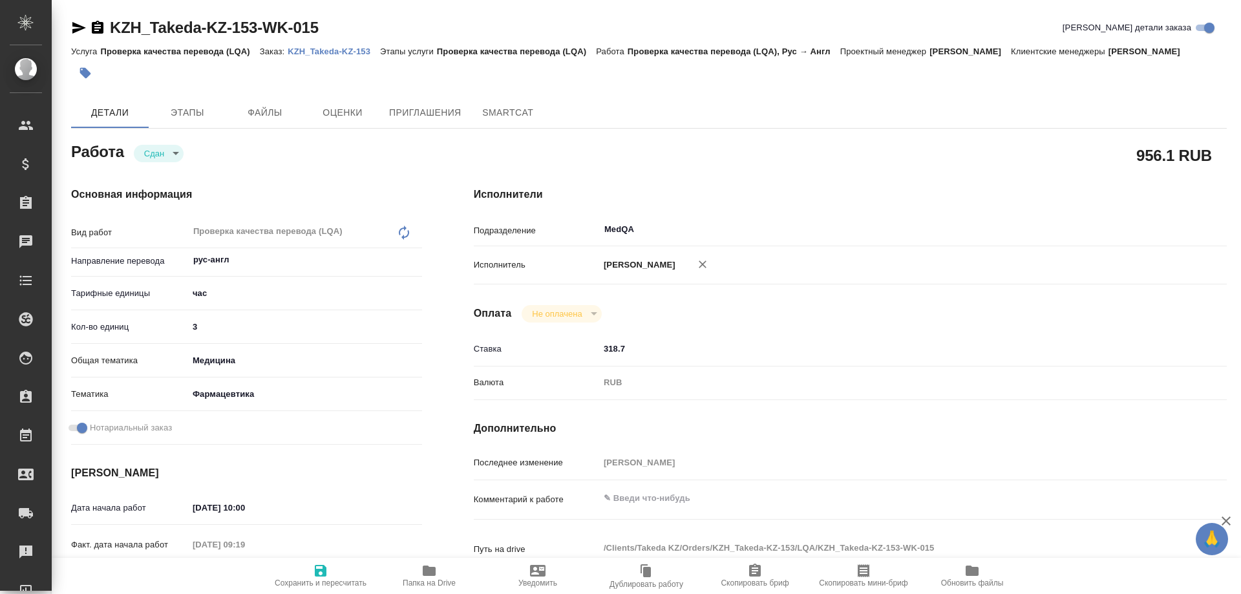
type textarea "x"
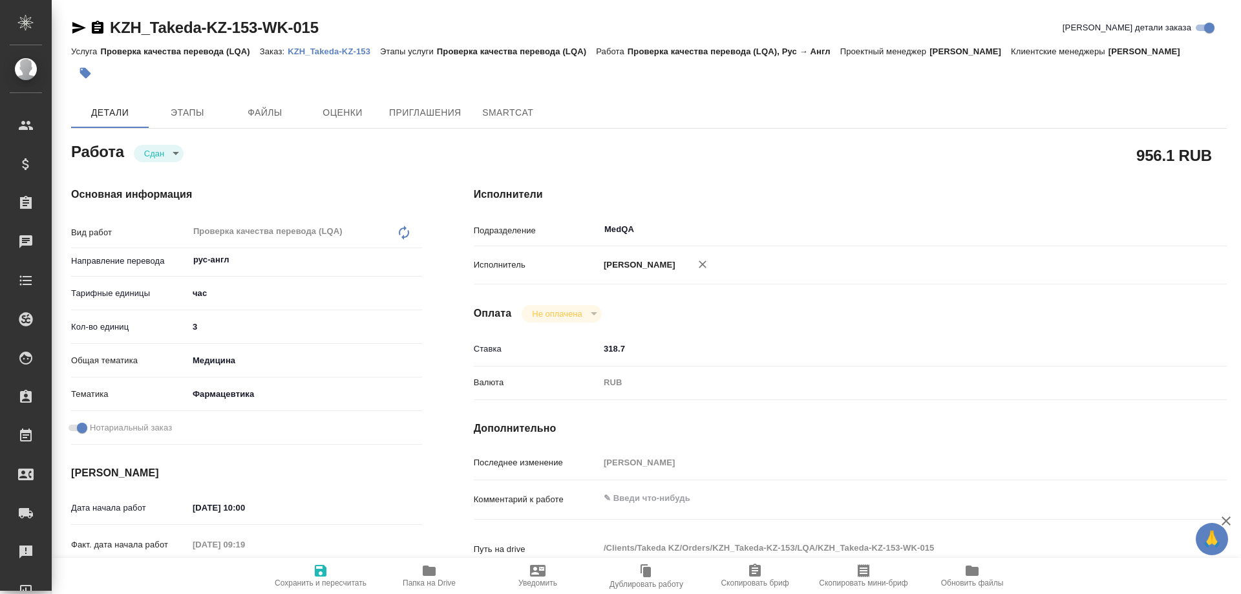
type textarea "x"
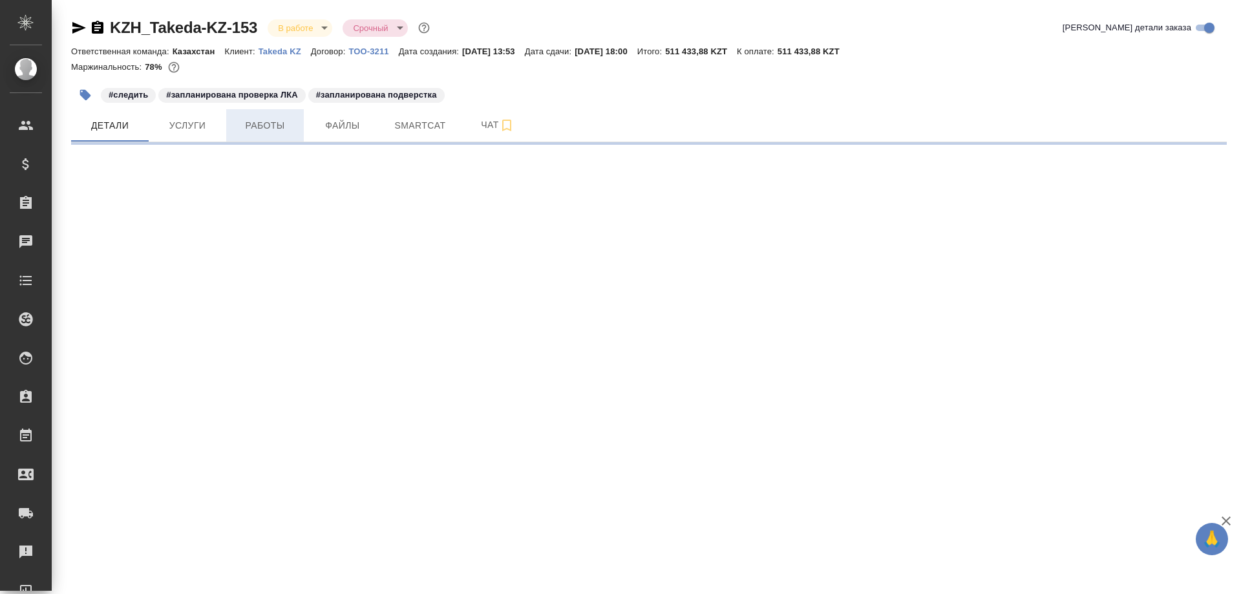
select select "RU"
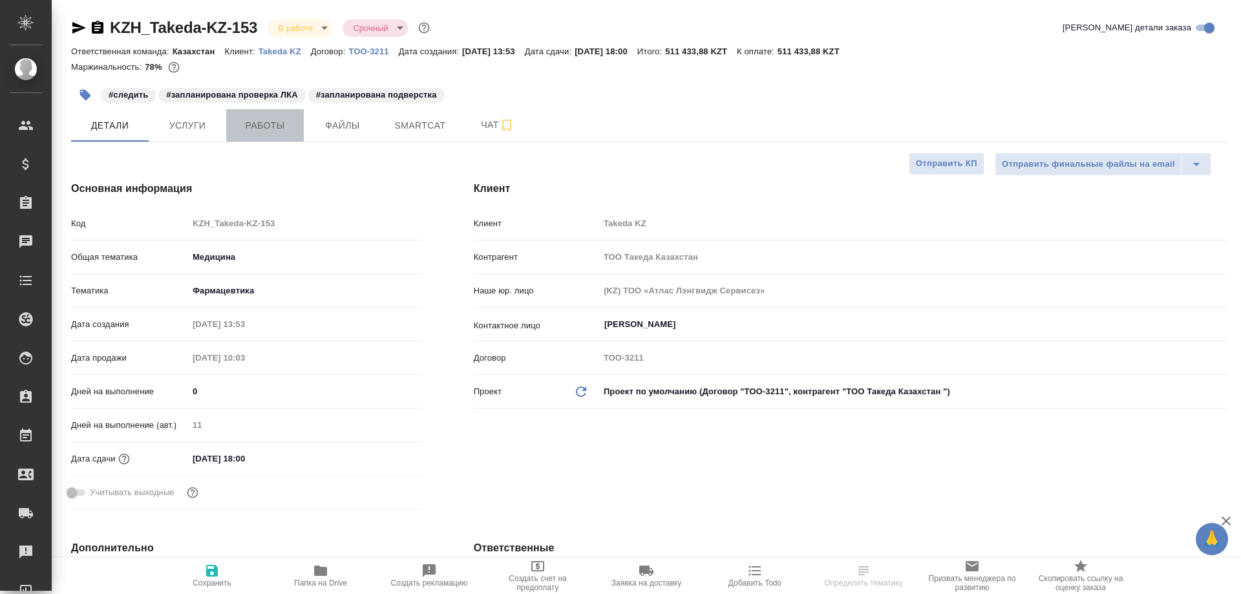
click at [258, 119] on span "Работы" at bounding box center [265, 126] width 62 height 16
type input "[PERSON_NAME]"
type textarea "x"
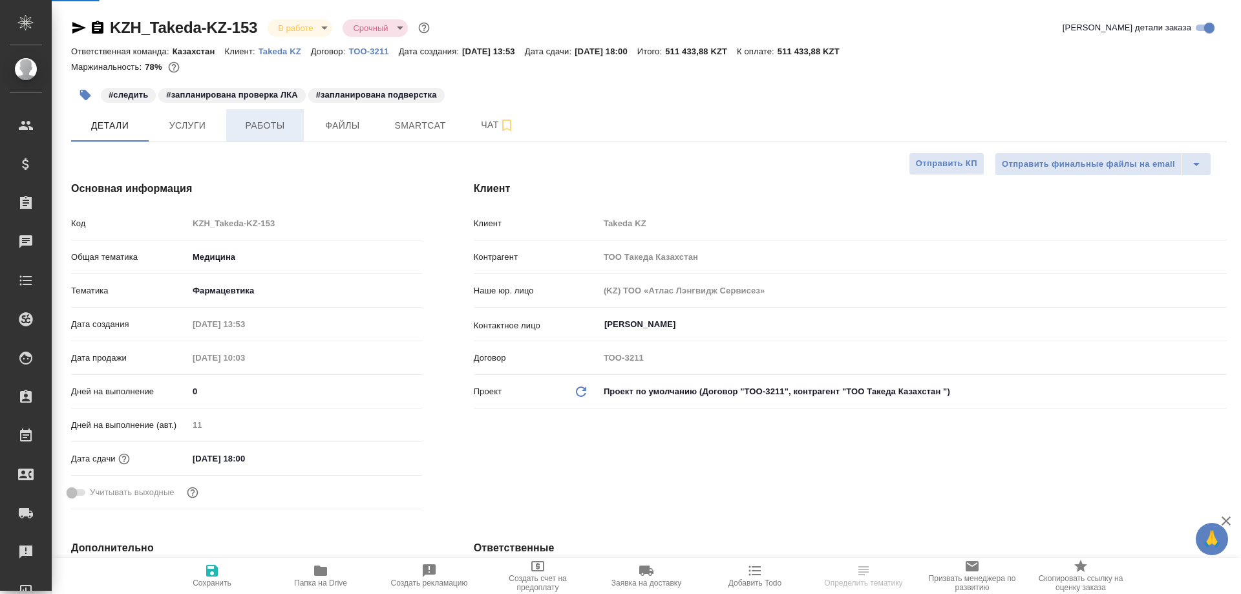
type textarea "x"
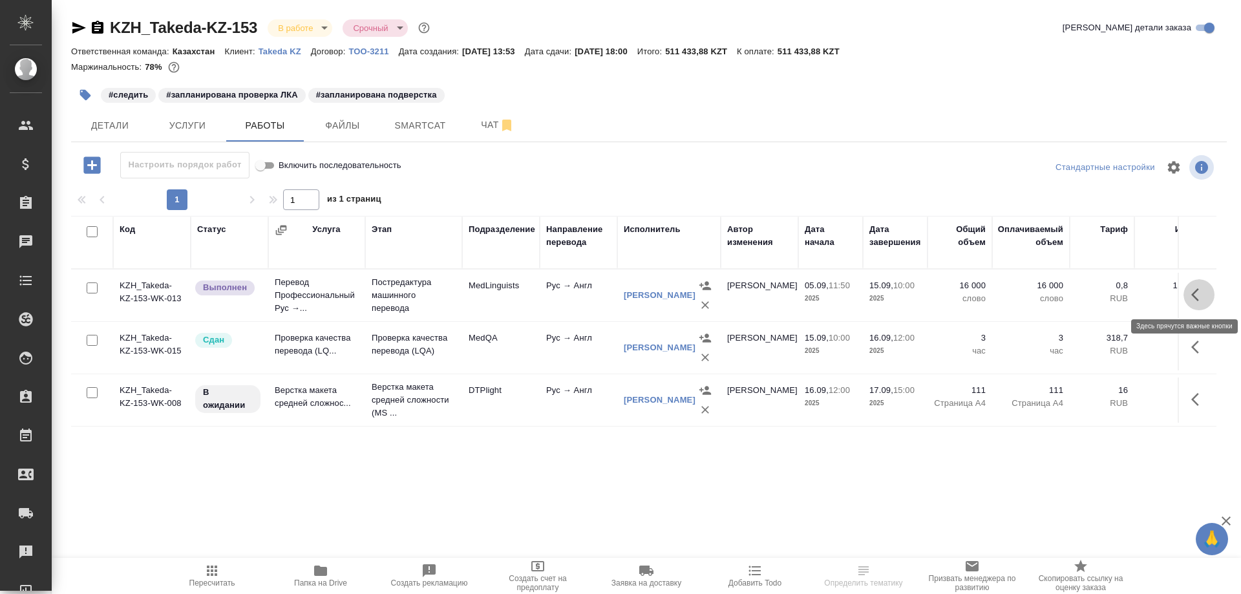
click at [1197, 293] on icon "button" at bounding box center [1199, 295] width 16 height 16
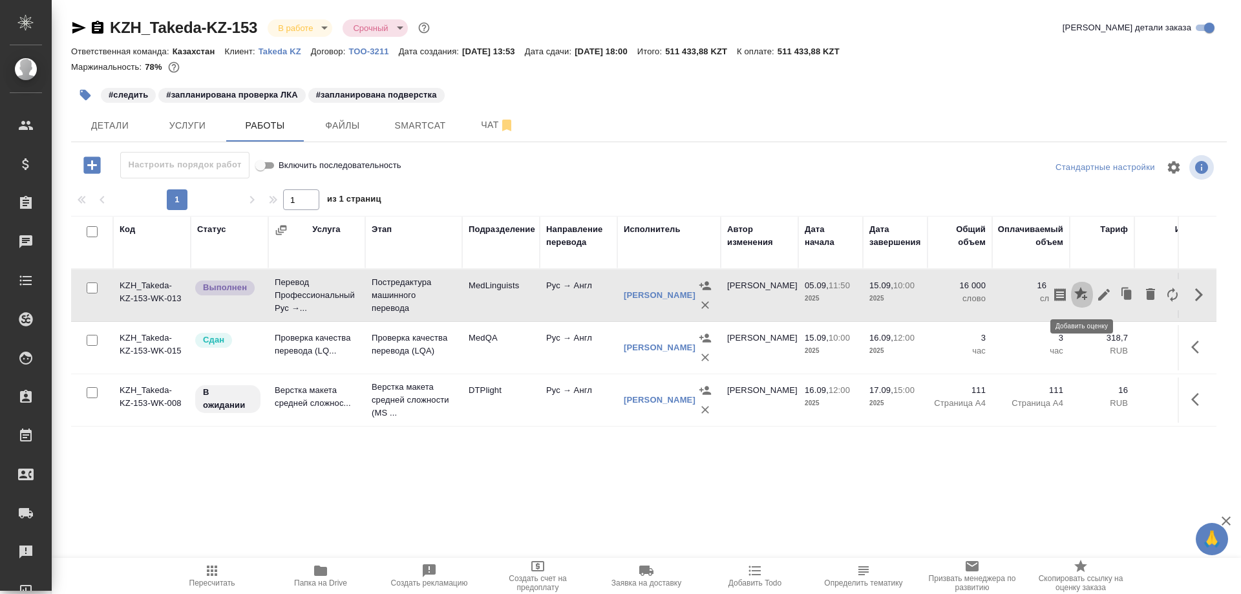
click at [1082, 292] on icon "button" at bounding box center [1080, 293] width 13 height 13
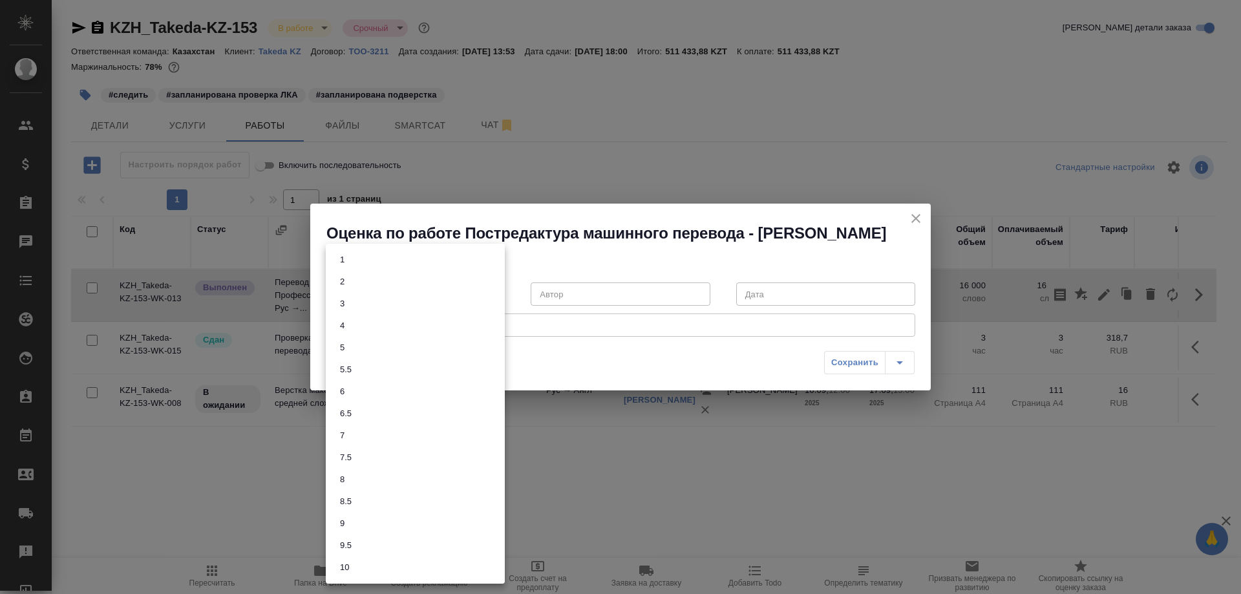
click at [500, 293] on body "🙏 .cls-1 fill:#fff; AWATERA [PERSON_NAME] Спецификации Заказы 0 Чаты Todo Проек…" at bounding box center [620, 297] width 1241 height 594
click at [342, 458] on button "7.5" at bounding box center [345, 457] width 19 height 14
type input "7.5"
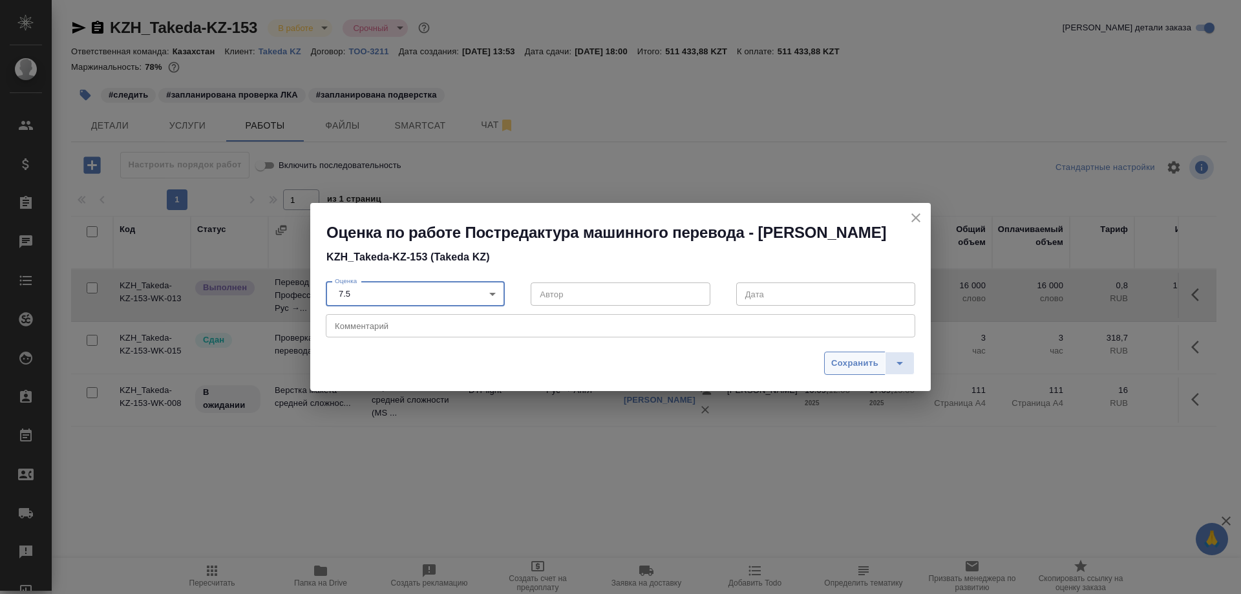
click at [844, 361] on span "Сохранить" at bounding box center [854, 363] width 47 height 15
